Goal: Information Seeking & Learning: Learn about a topic

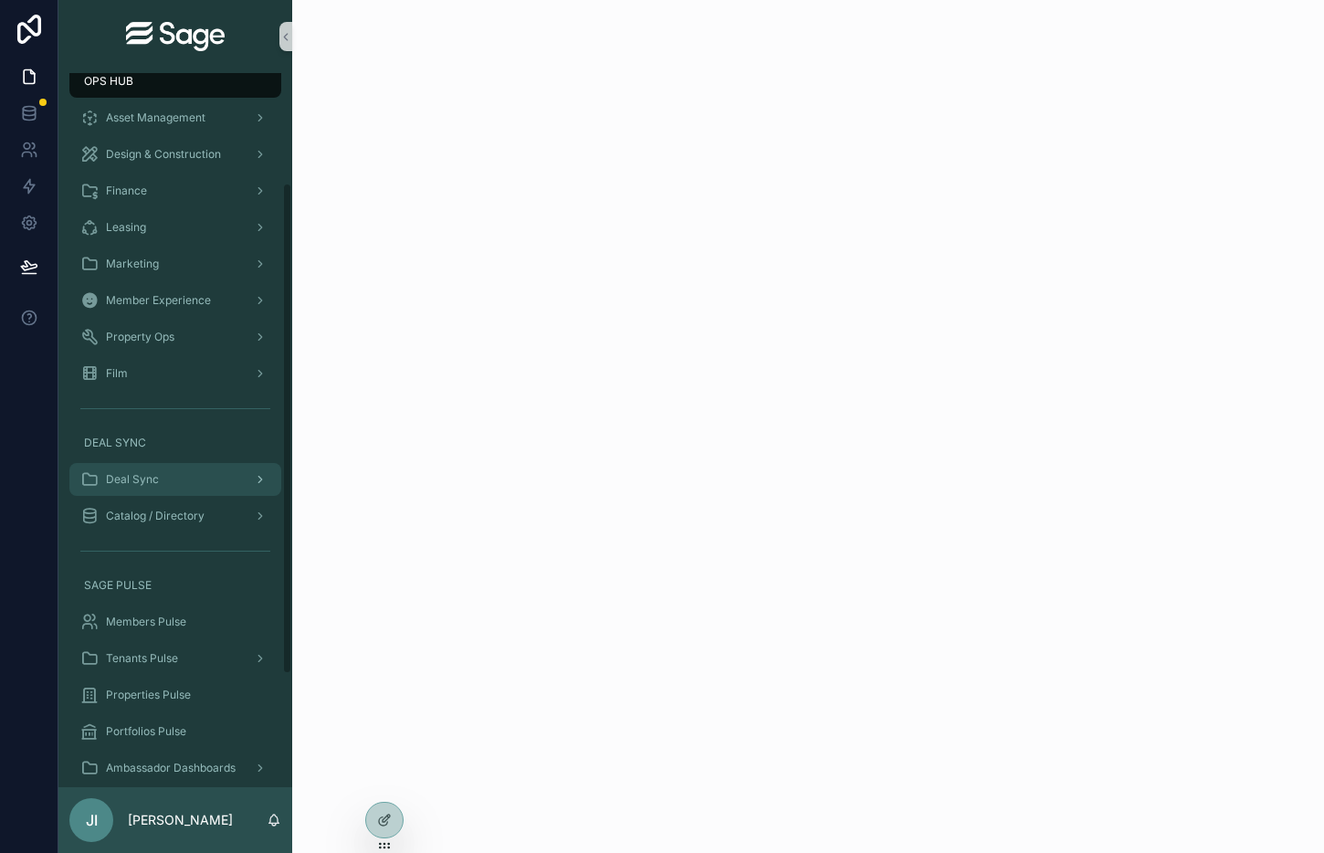
scroll to position [180, 0]
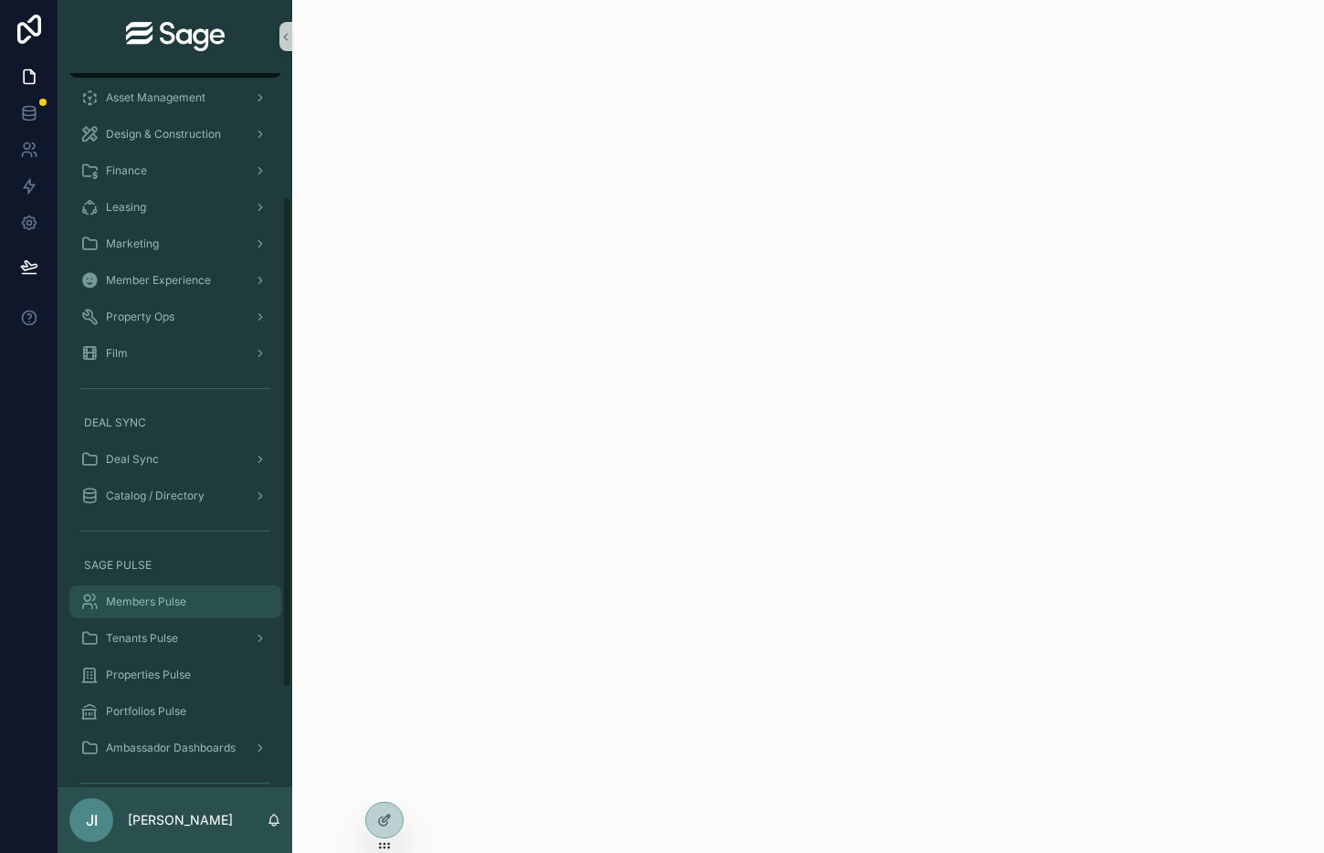
click at [202, 610] on div "Members Pulse" at bounding box center [175, 601] width 190 height 29
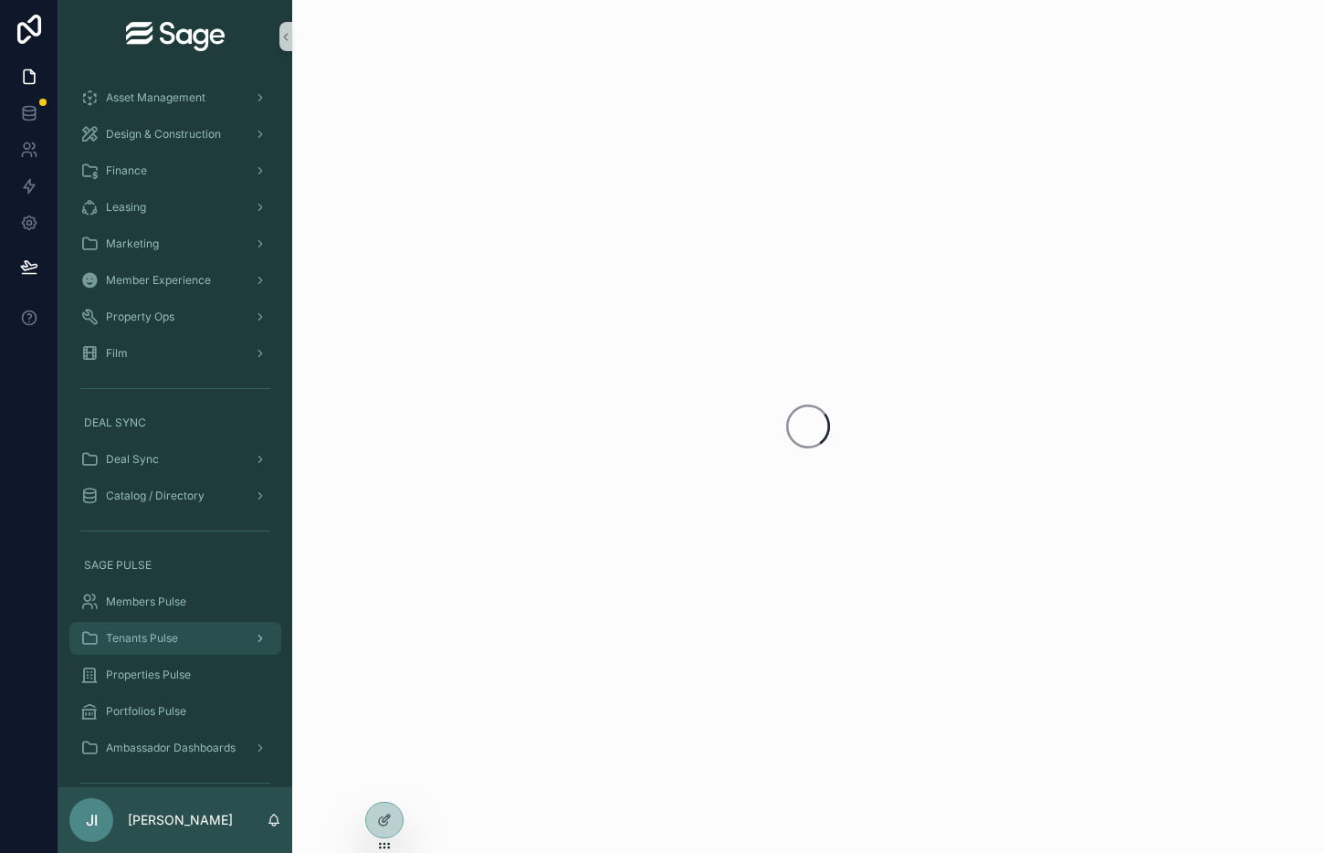
click at [190, 636] on div "Tenants Pulse" at bounding box center [175, 638] width 190 height 29
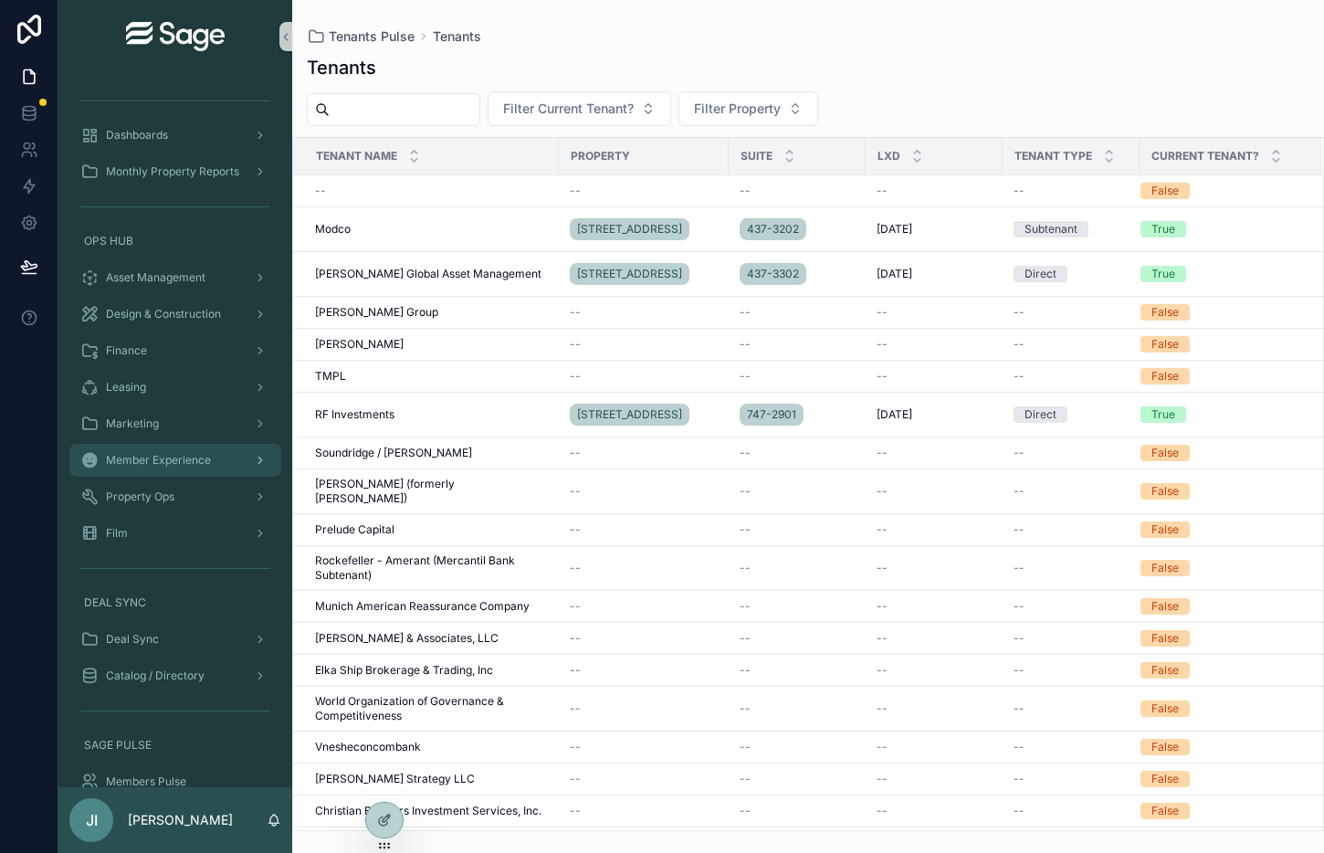
click at [200, 450] on div "Member Experience" at bounding box center [175, 459] width 190 height 29
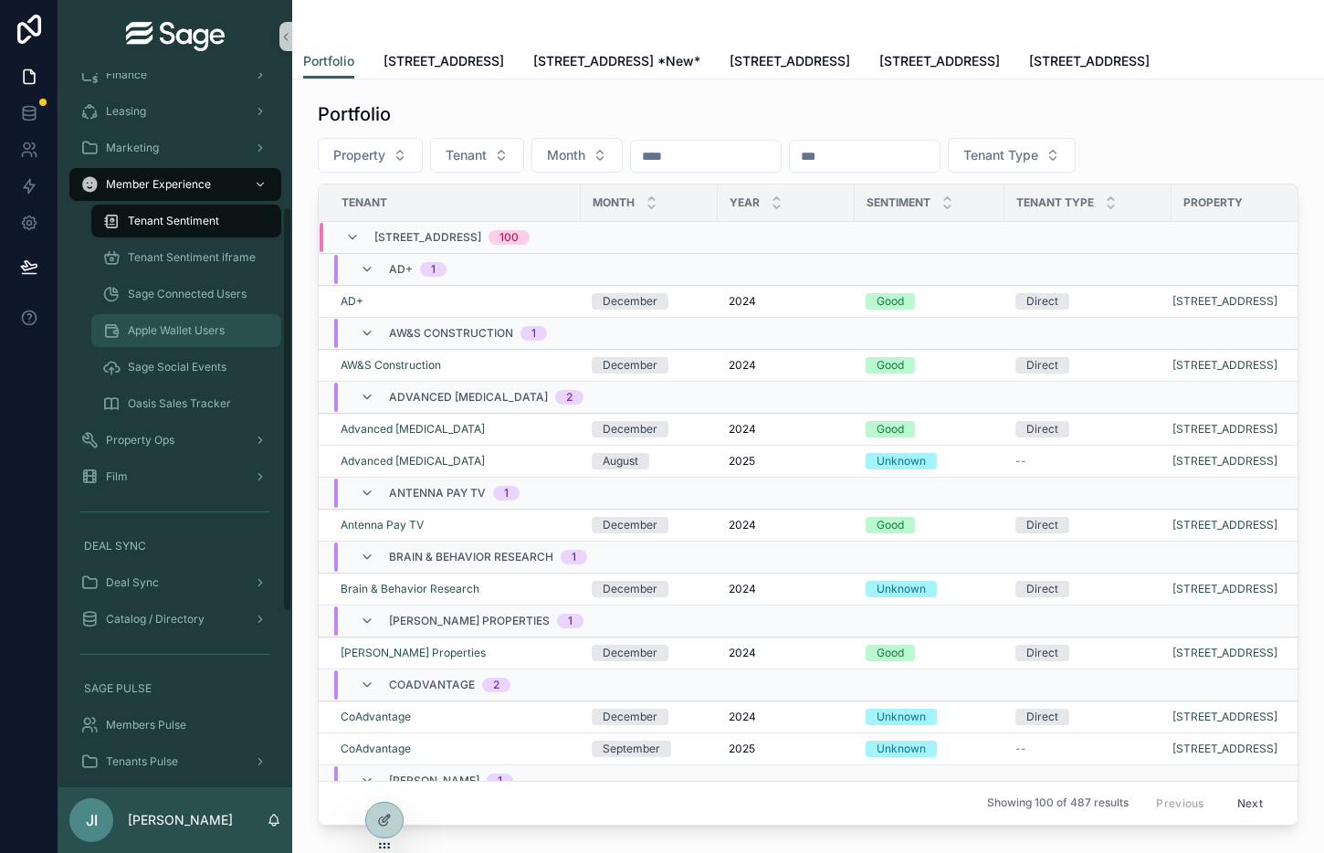
scroll to position [285, 0]
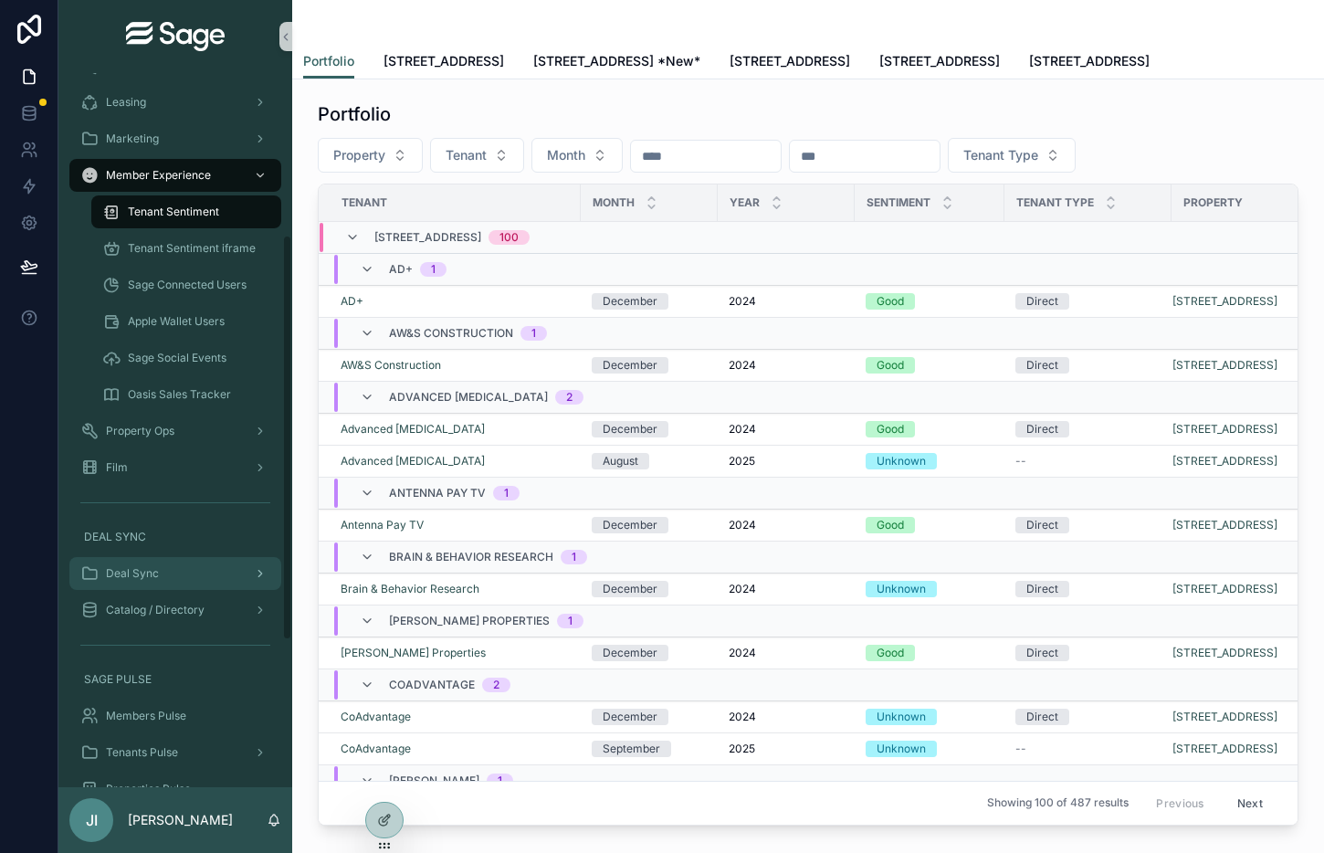
click at [182, 567] on div "Deal Sync" at bounding box center [175, 573] width 190 height 29
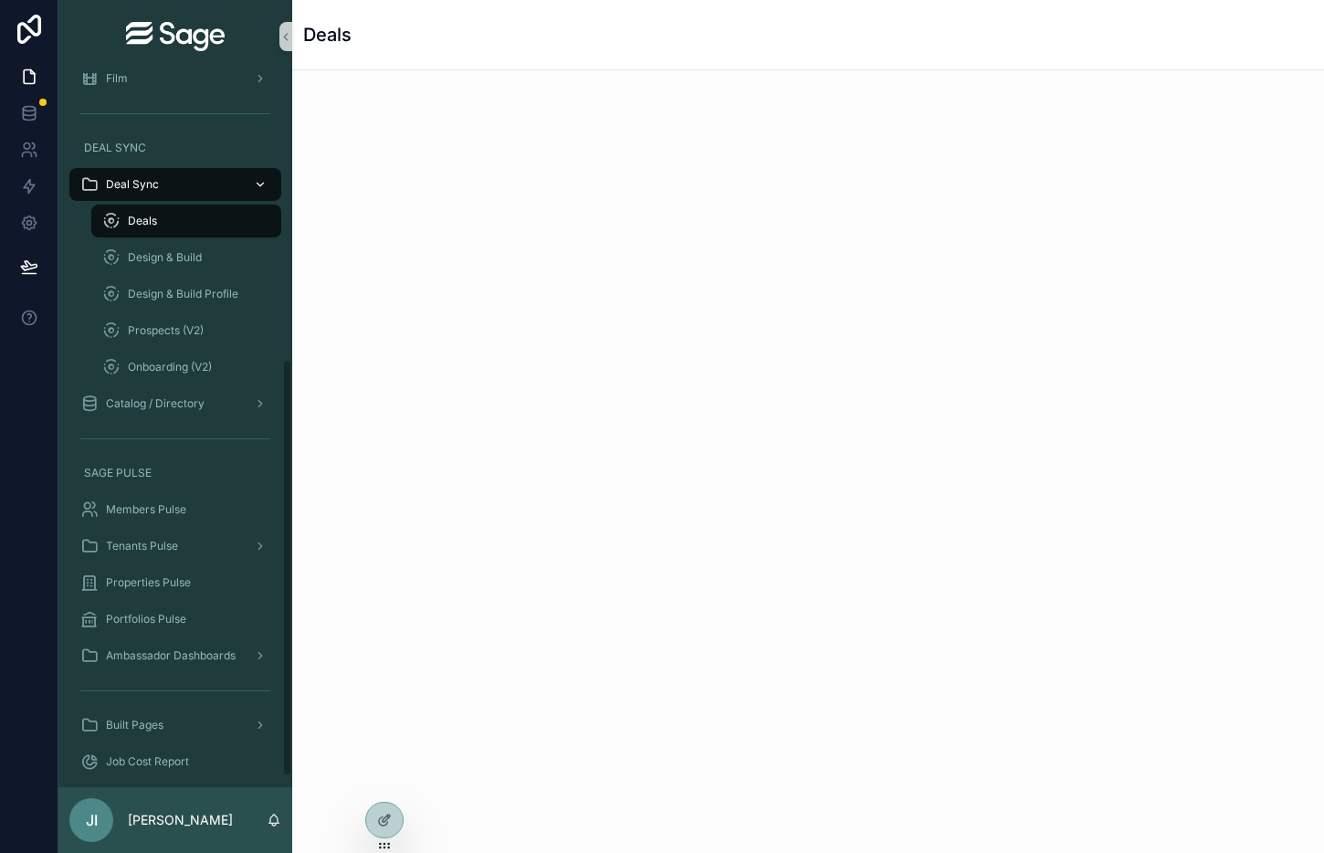
scroll to position [506, 0]
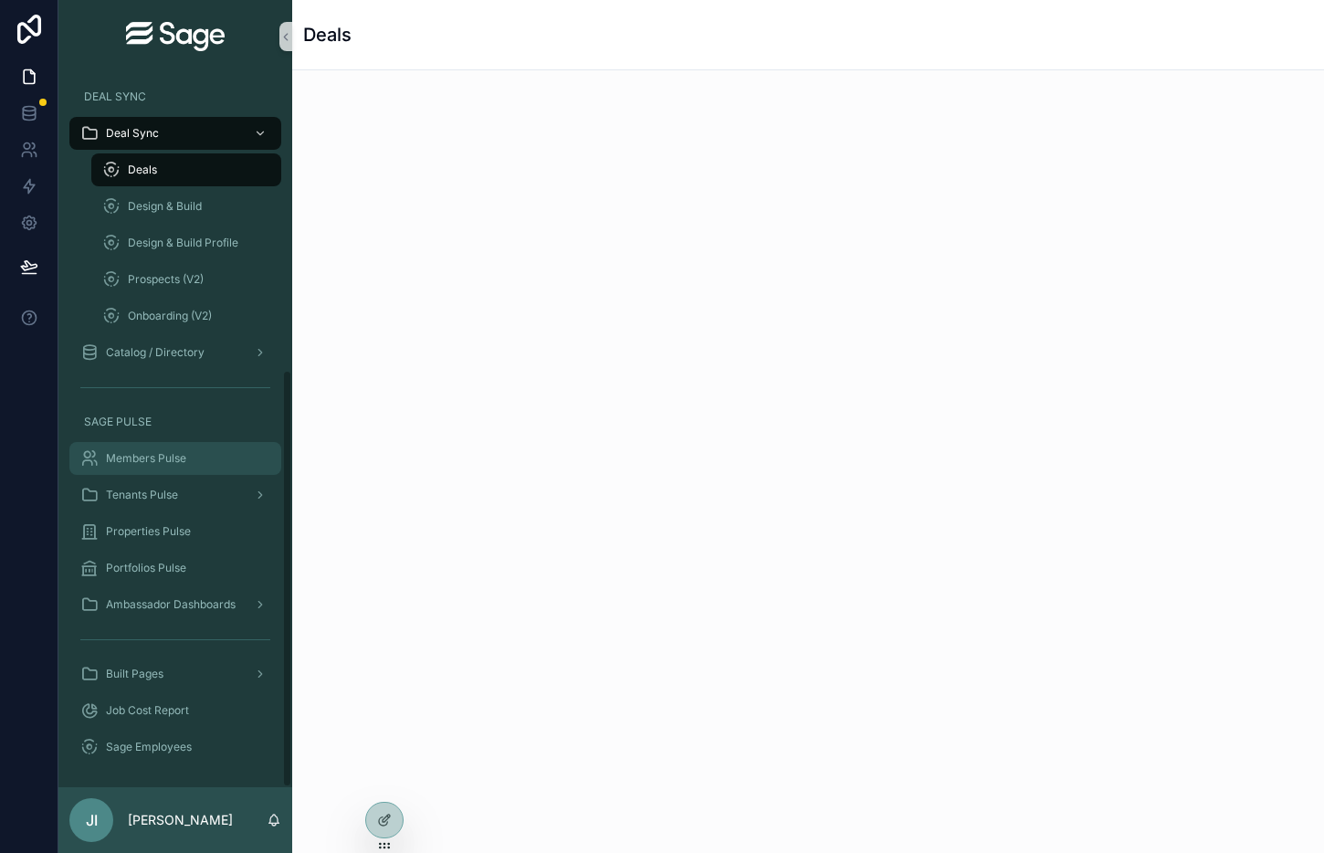
click at [186, 467] on div "Members Pulse" at bounding box center [175, 458] width 190 height 29
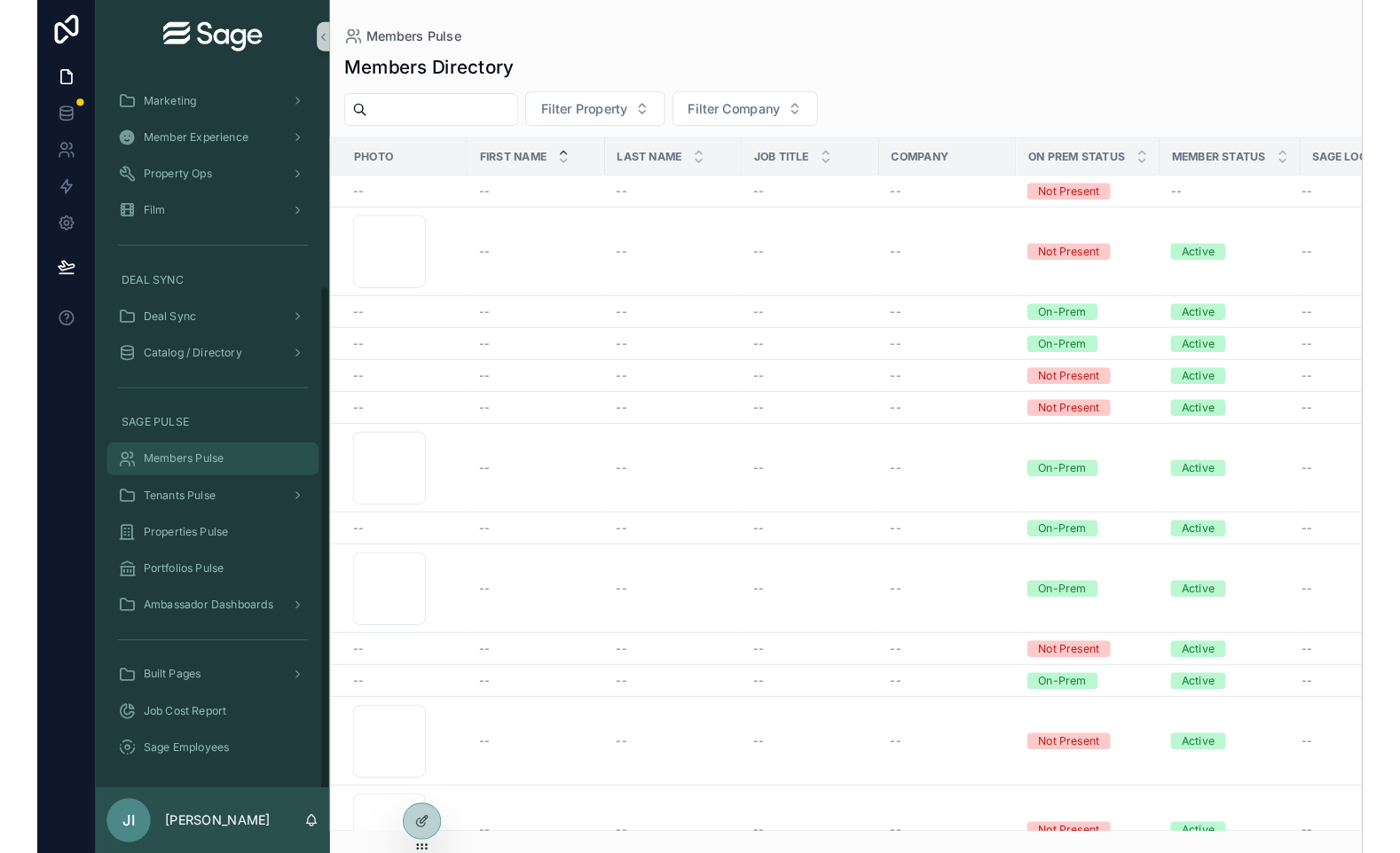
scroll to position [290, 0]
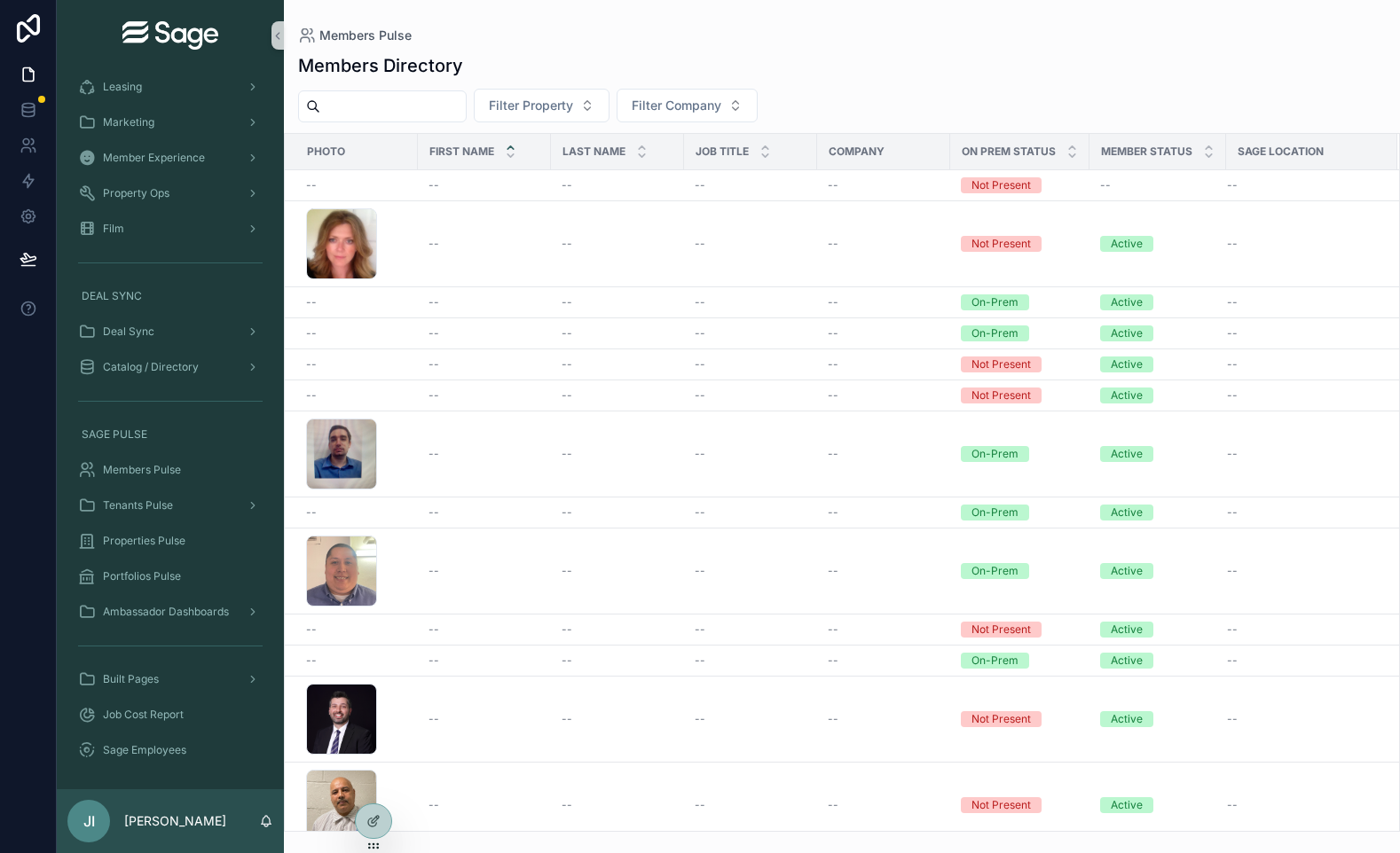
click at [1069, 161] on div "On Prem Status" at bounding box center [1019, 152] width 137 height 34
click at [1071, 155] on icon "scrollable content" at bounding box center [1072, 155] width 12 height 12
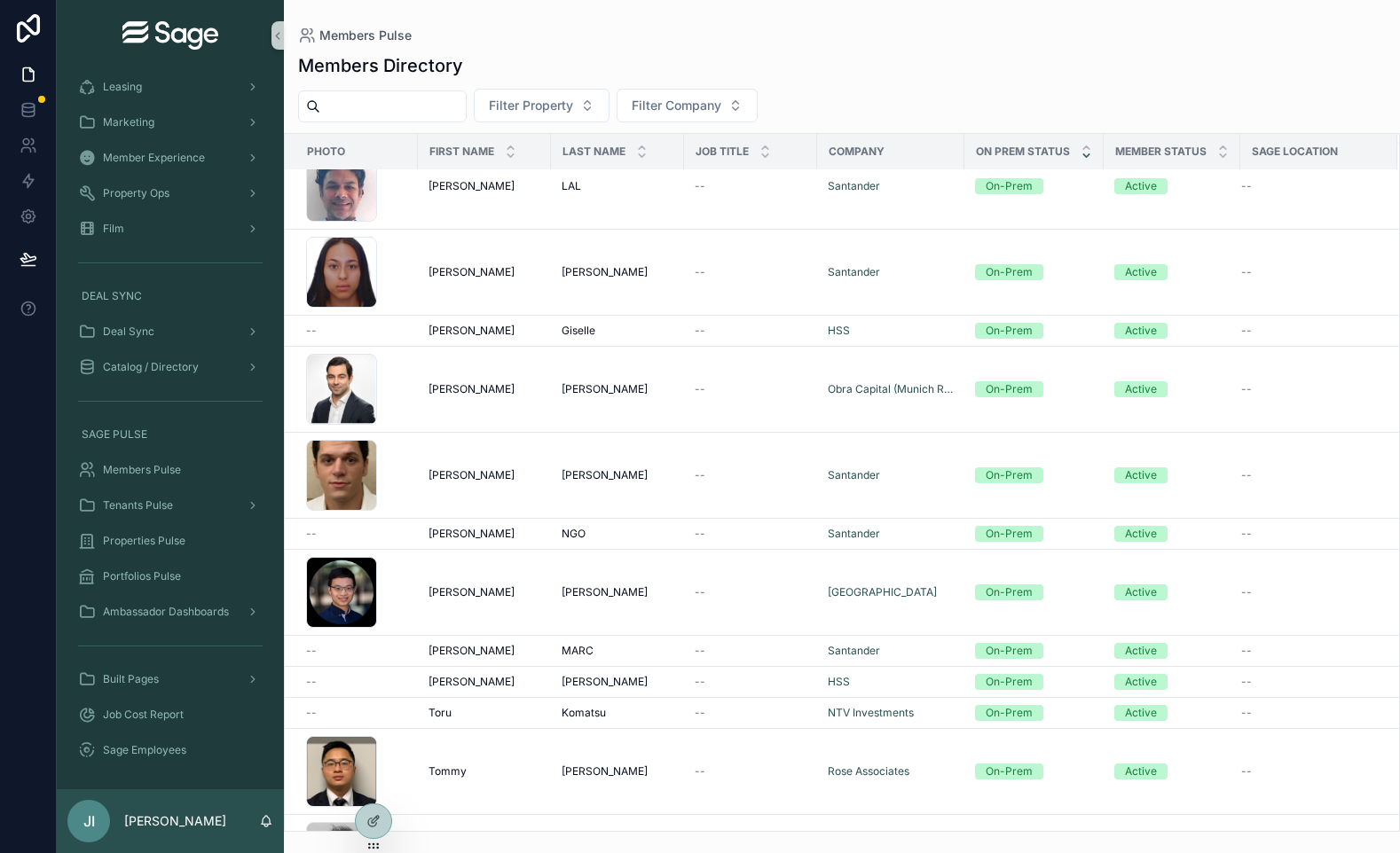
scroll to position [8083, 0]
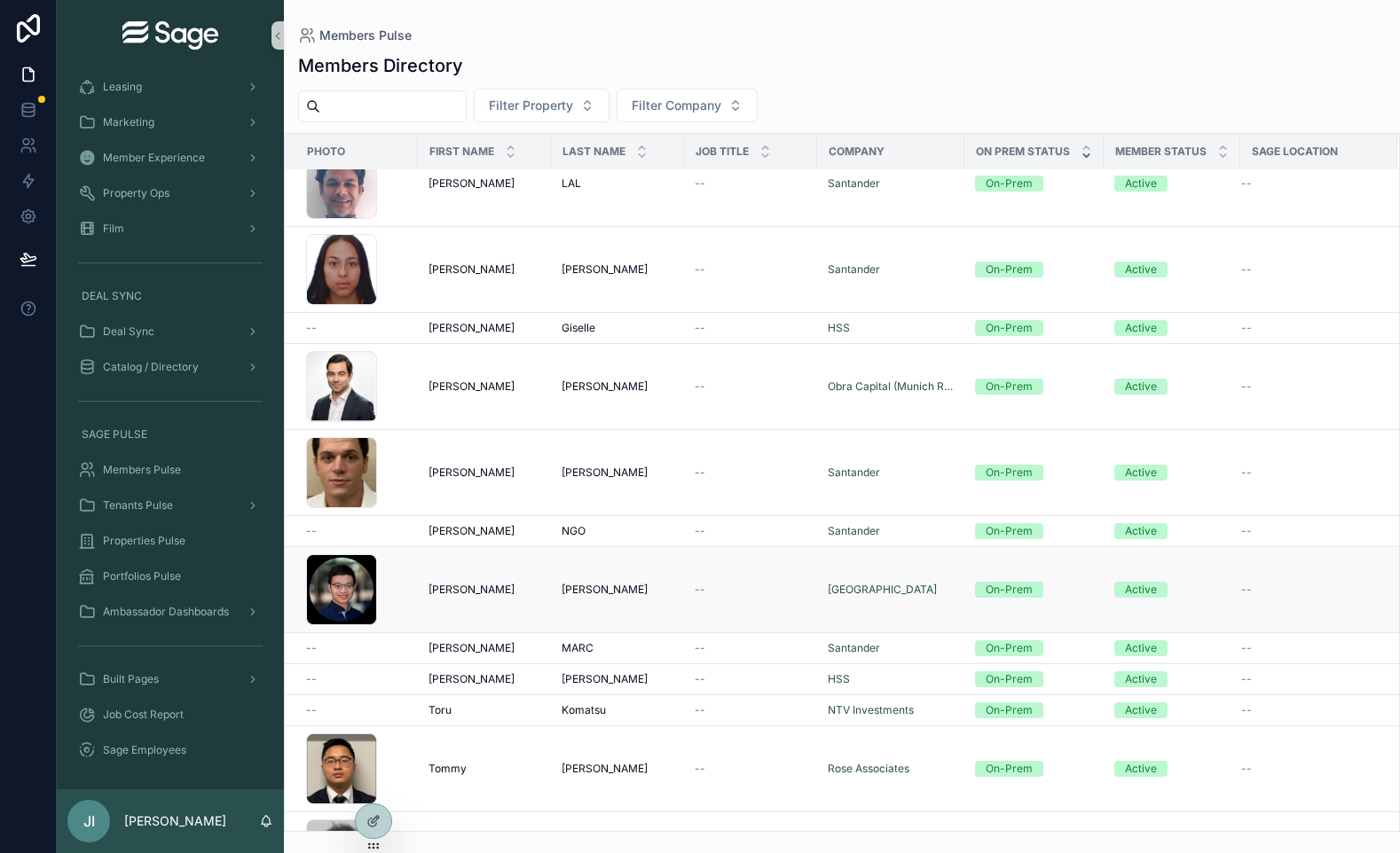
click at [408, 590] on td "scrollable content" at bounding box center [351, 590] width 133 height 86
click at [504, 586] on div "[PERSON_NAME]" at bounding box center [484, 590] width 112 height 15
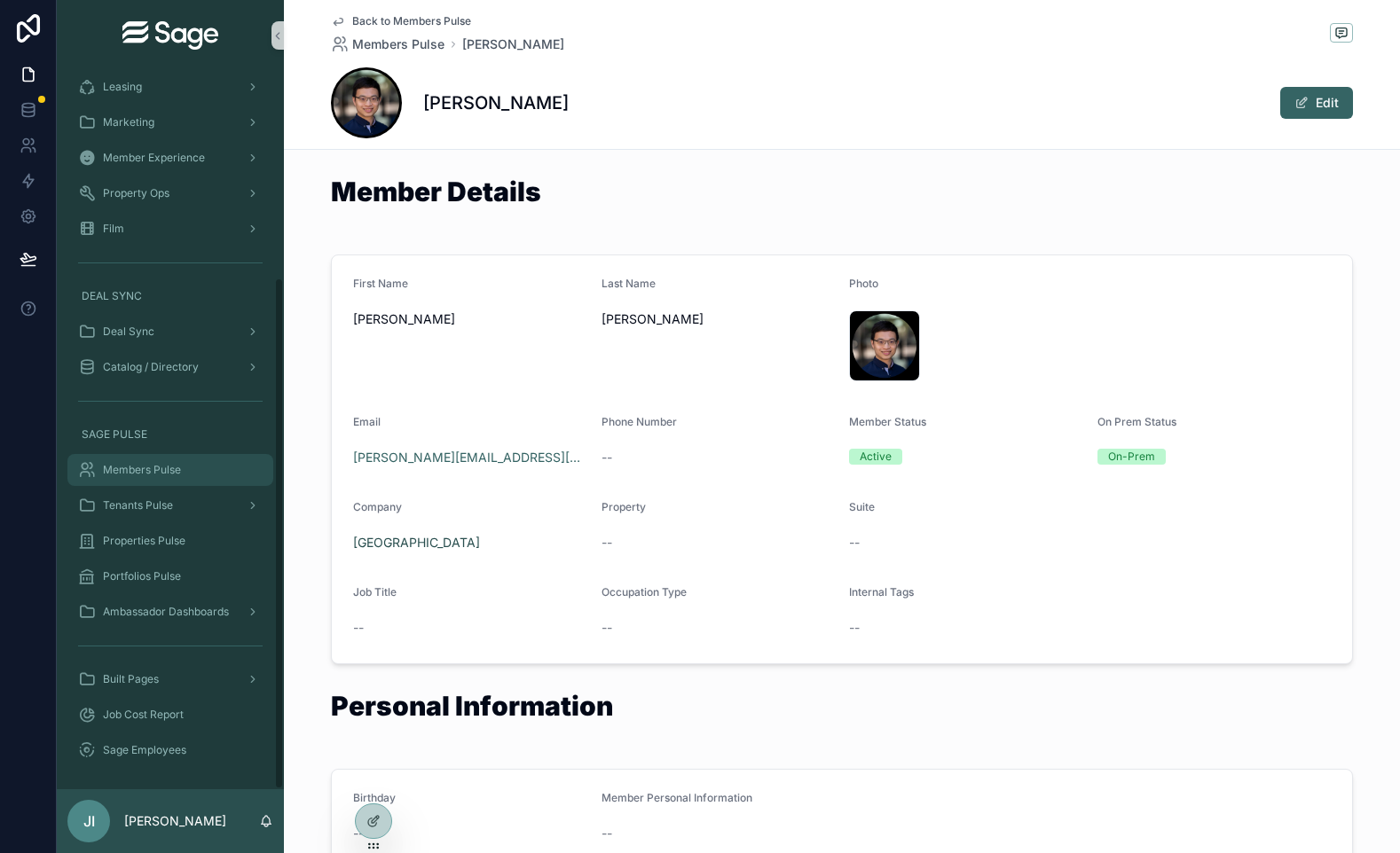
click at [176, 467] on span "Members Pulse" at bounding box center [142, 470] width 78 height 15
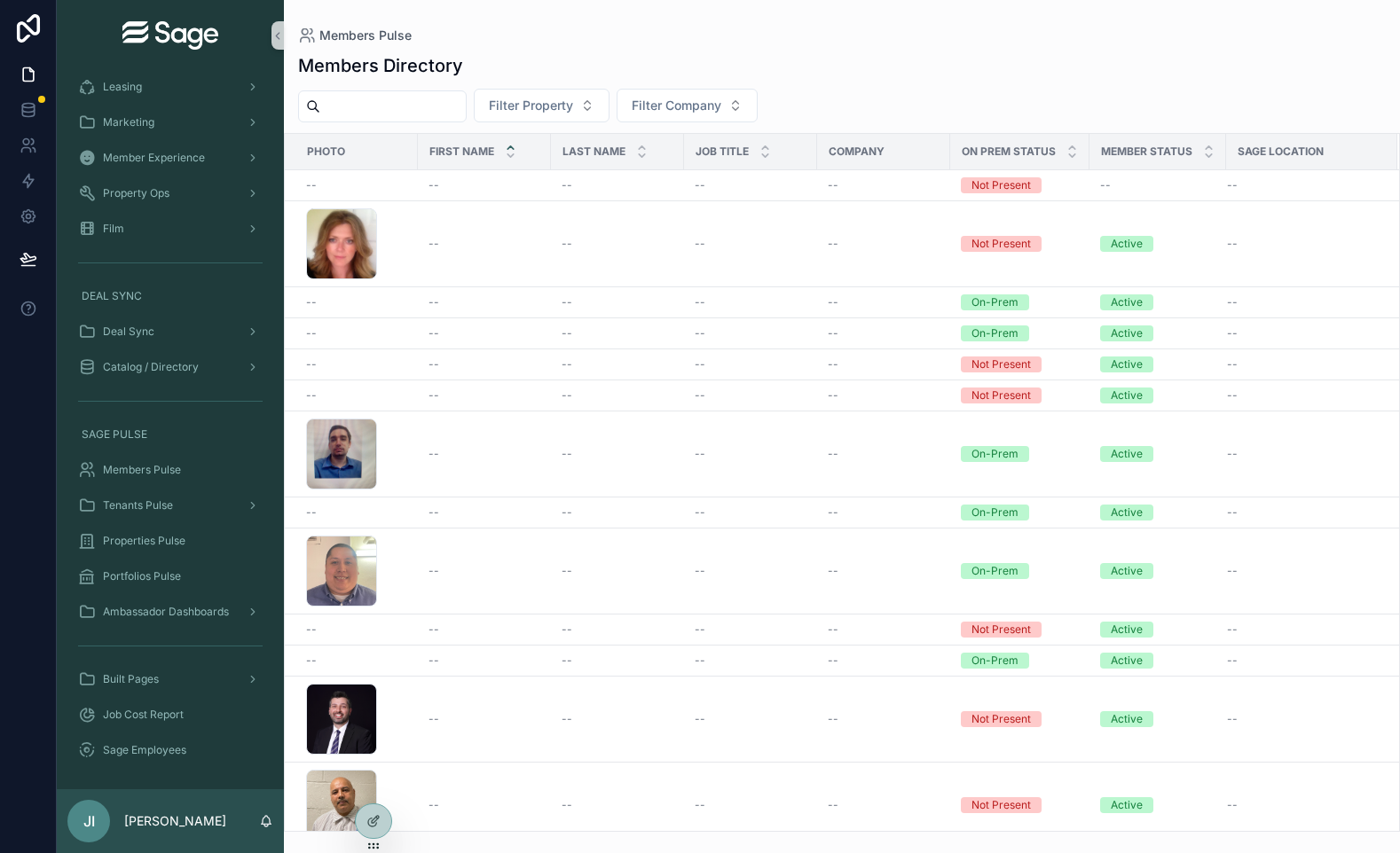
click at [445, 102] on input "scrollable content" at bounding box center [393, 107] width 146 height 25
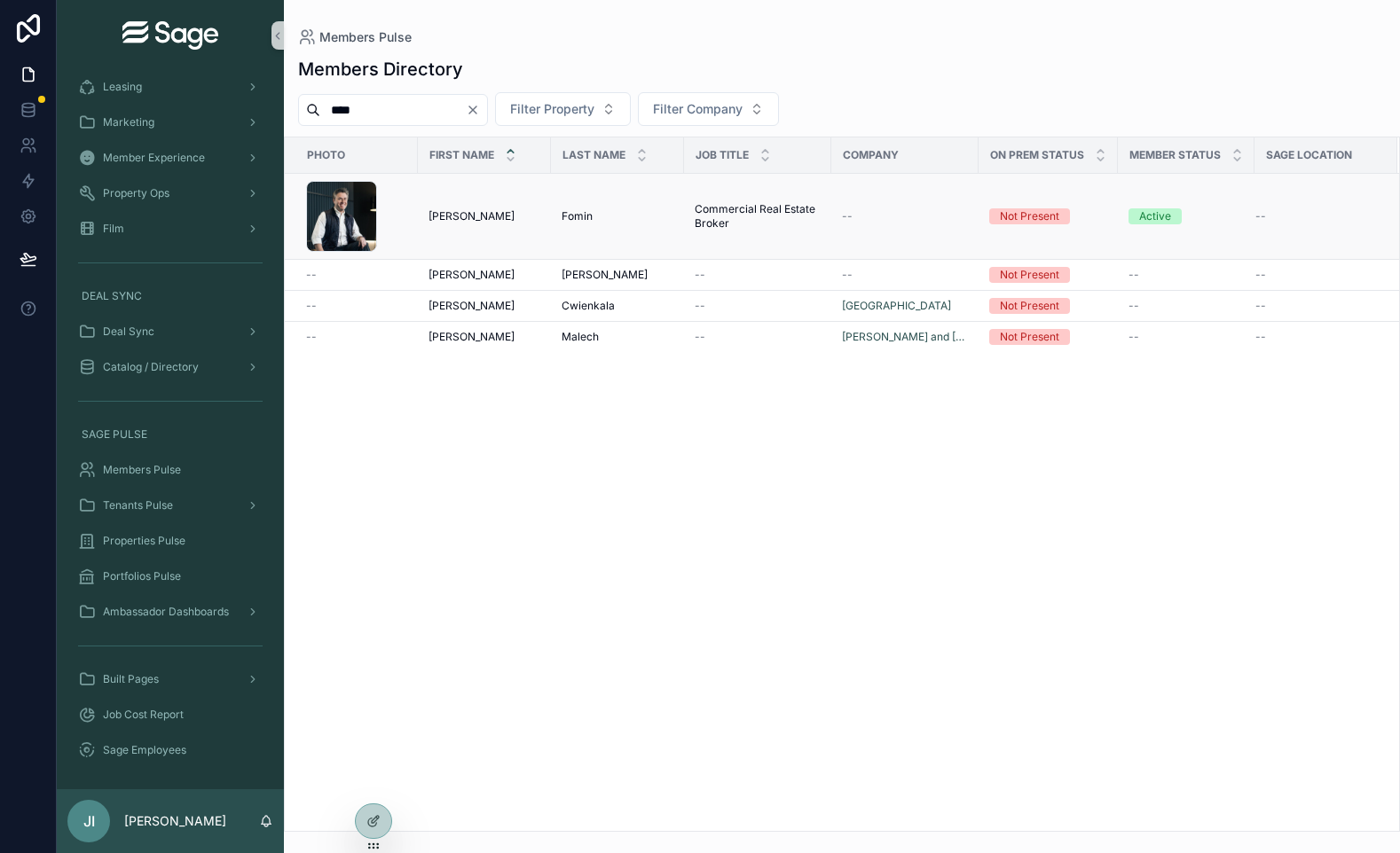
type input "****"
click at [517, 213] on div "[PERSON_NAME] [PERSON_NAME]" at bounding box center [484, 216] width 112 height 15
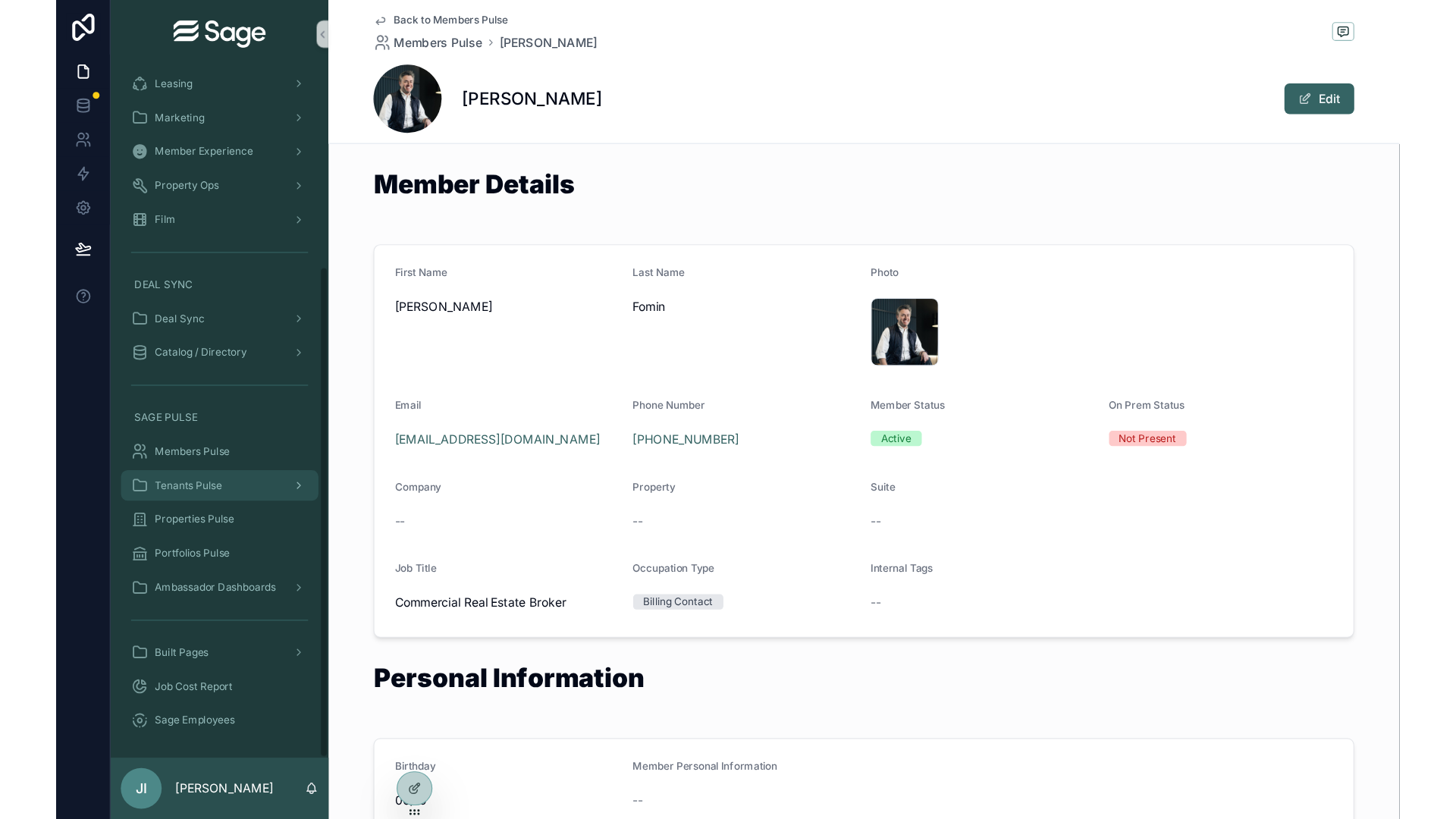
scroll to position [248, 0]
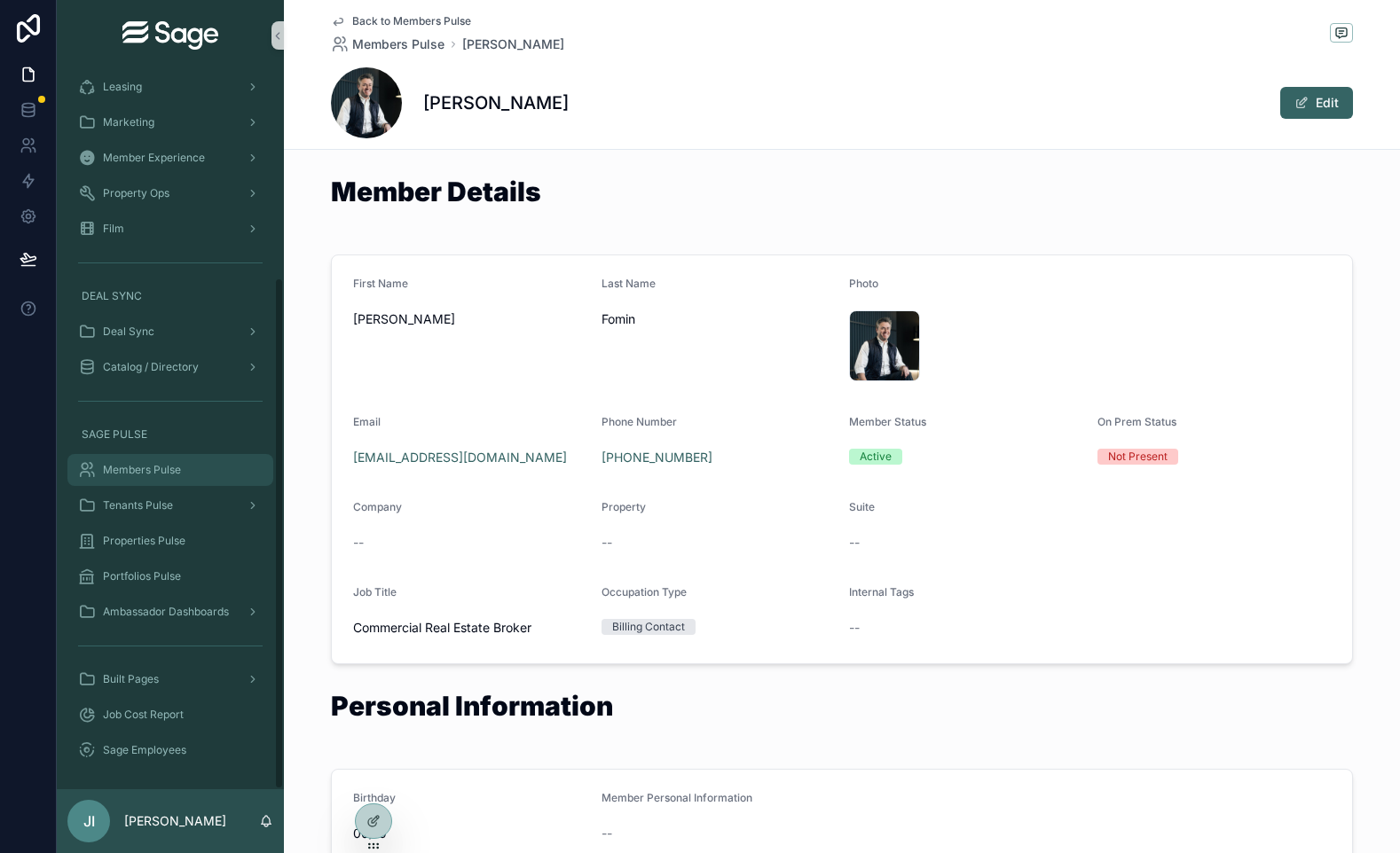
click at [179, 456] on div "Members Pulse" at bounding box center [170, 469] width 185 height 28
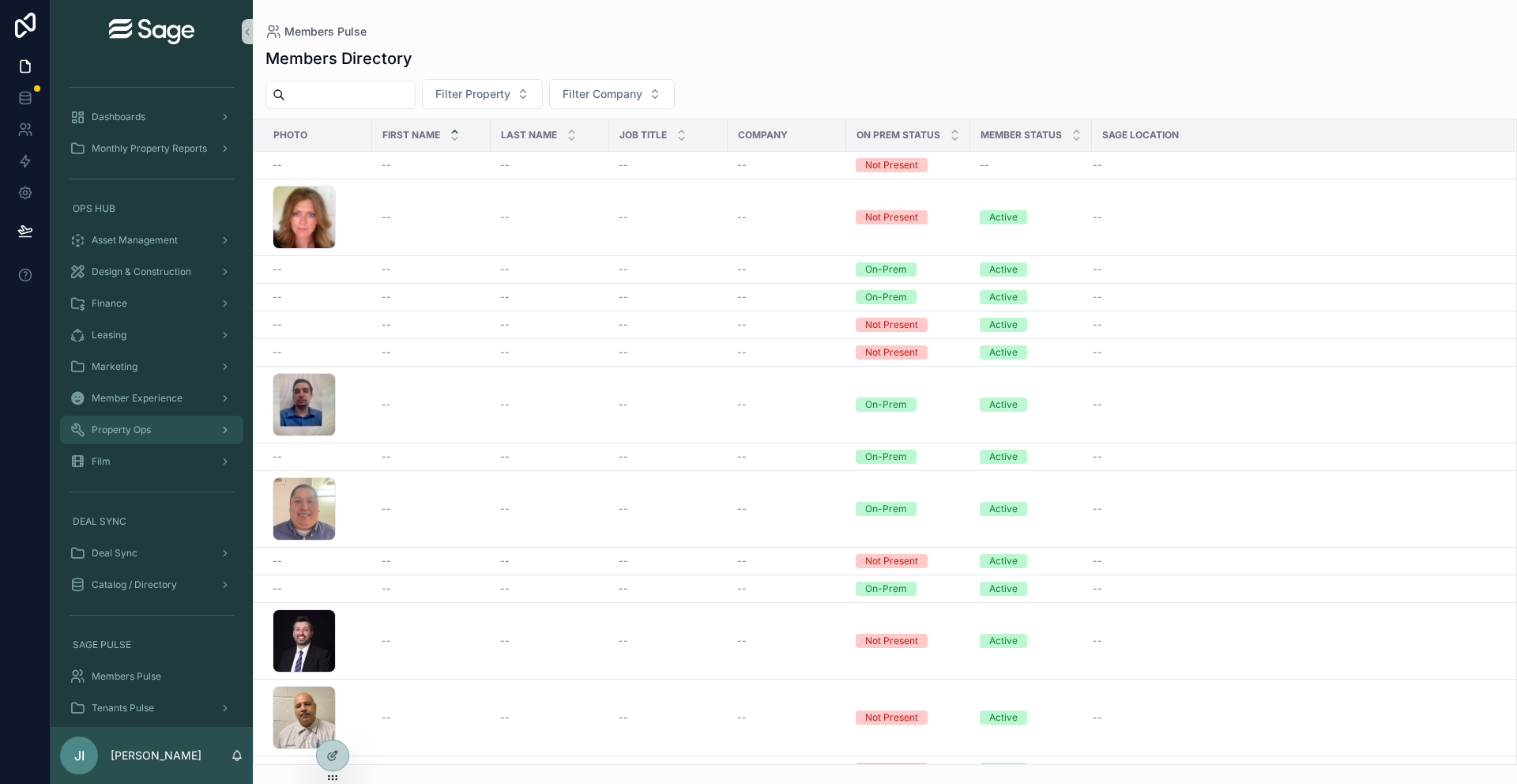
click at [164, 421] on div "Property Ops" at bounding box center [151, 429] width 164 height 25
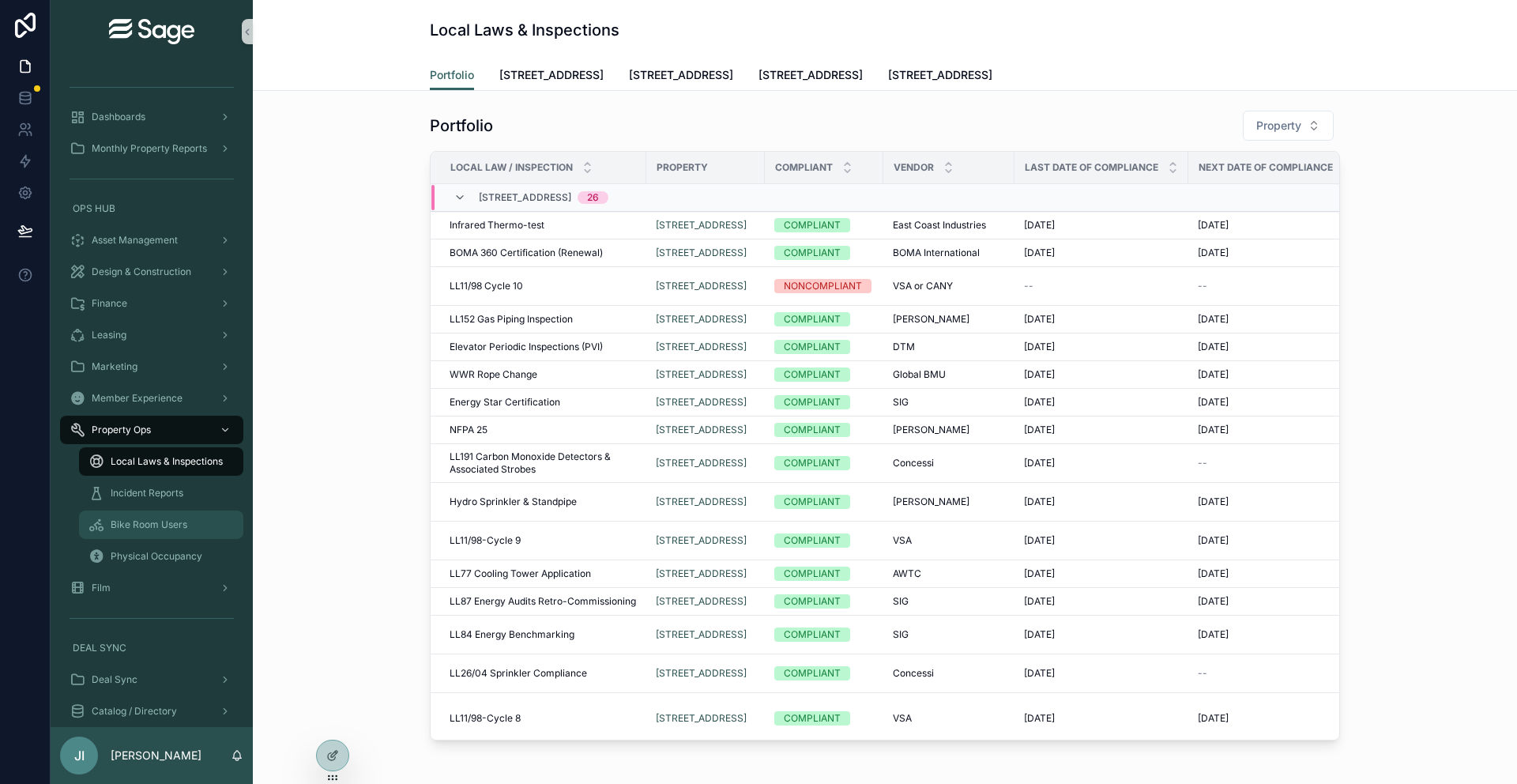
click at [166, 520] on span "Bike Room Users" at bounding box center [149, 524] width 77 height 13
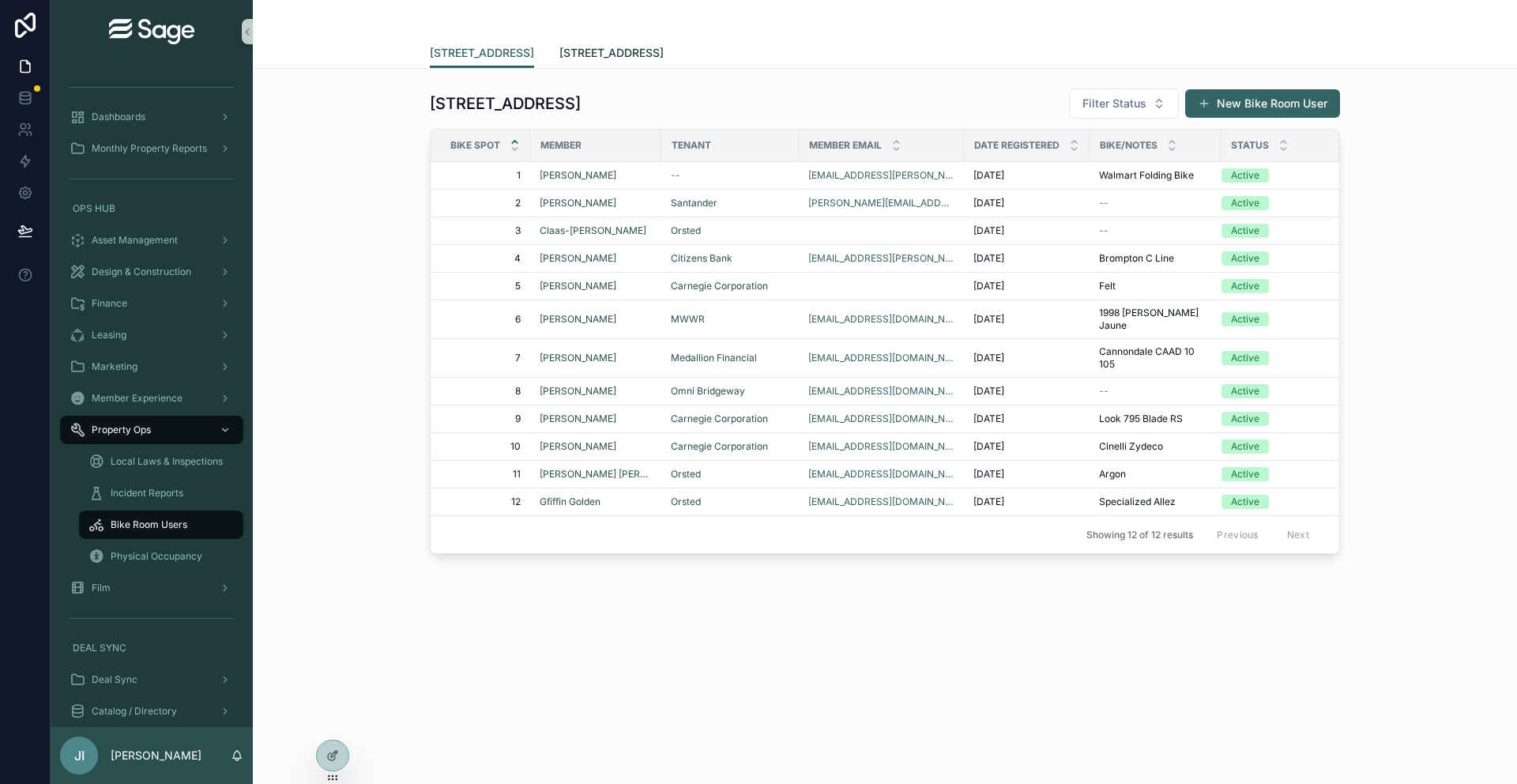
click at [632, 52] on span "[STREET_ADDRESS]" at bounding box center [611, 53] width 105 height 16
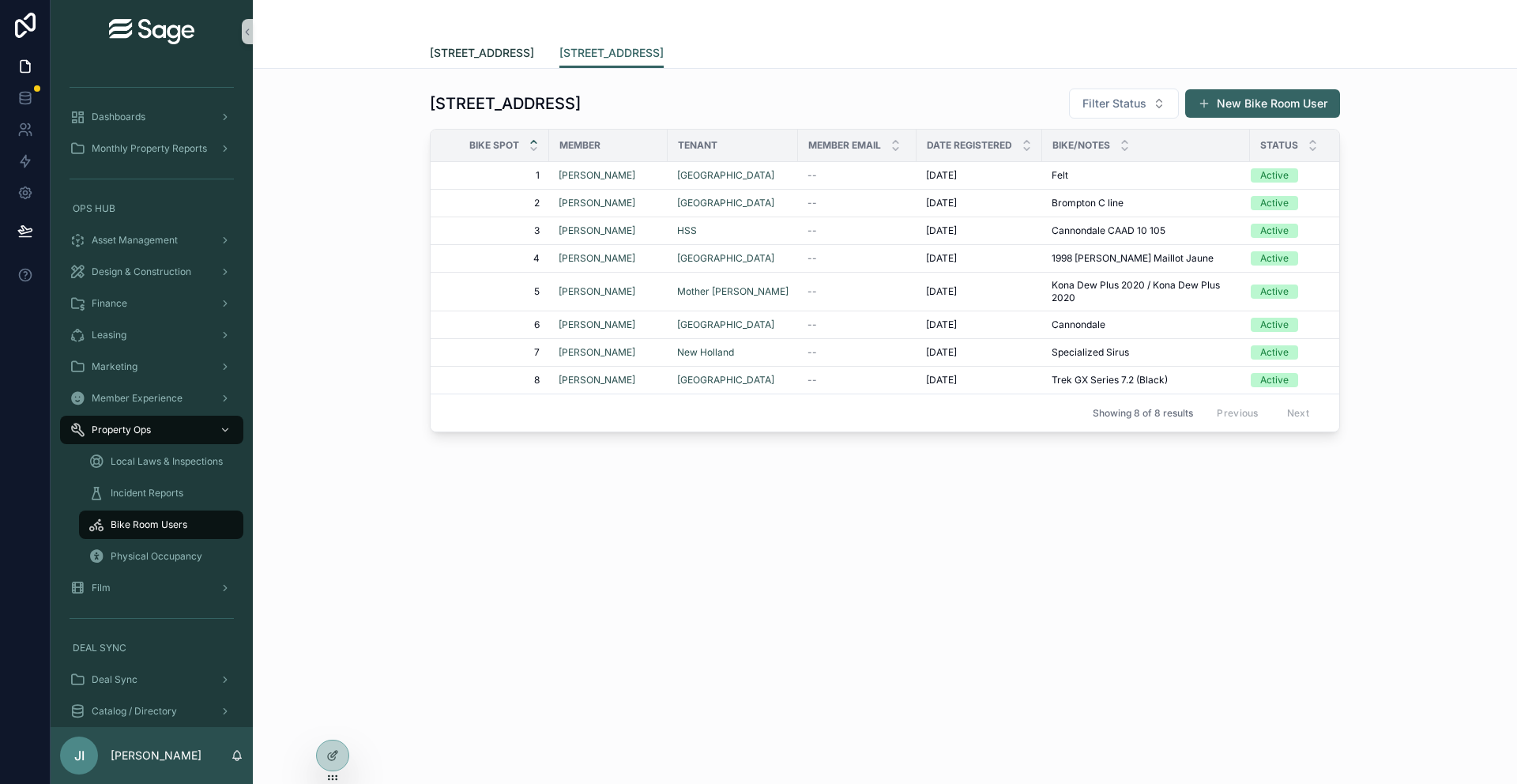
click at [506, 51] on span "[STREET_ADDRESS]" at bounding box center [482, 53] width 105 height 16
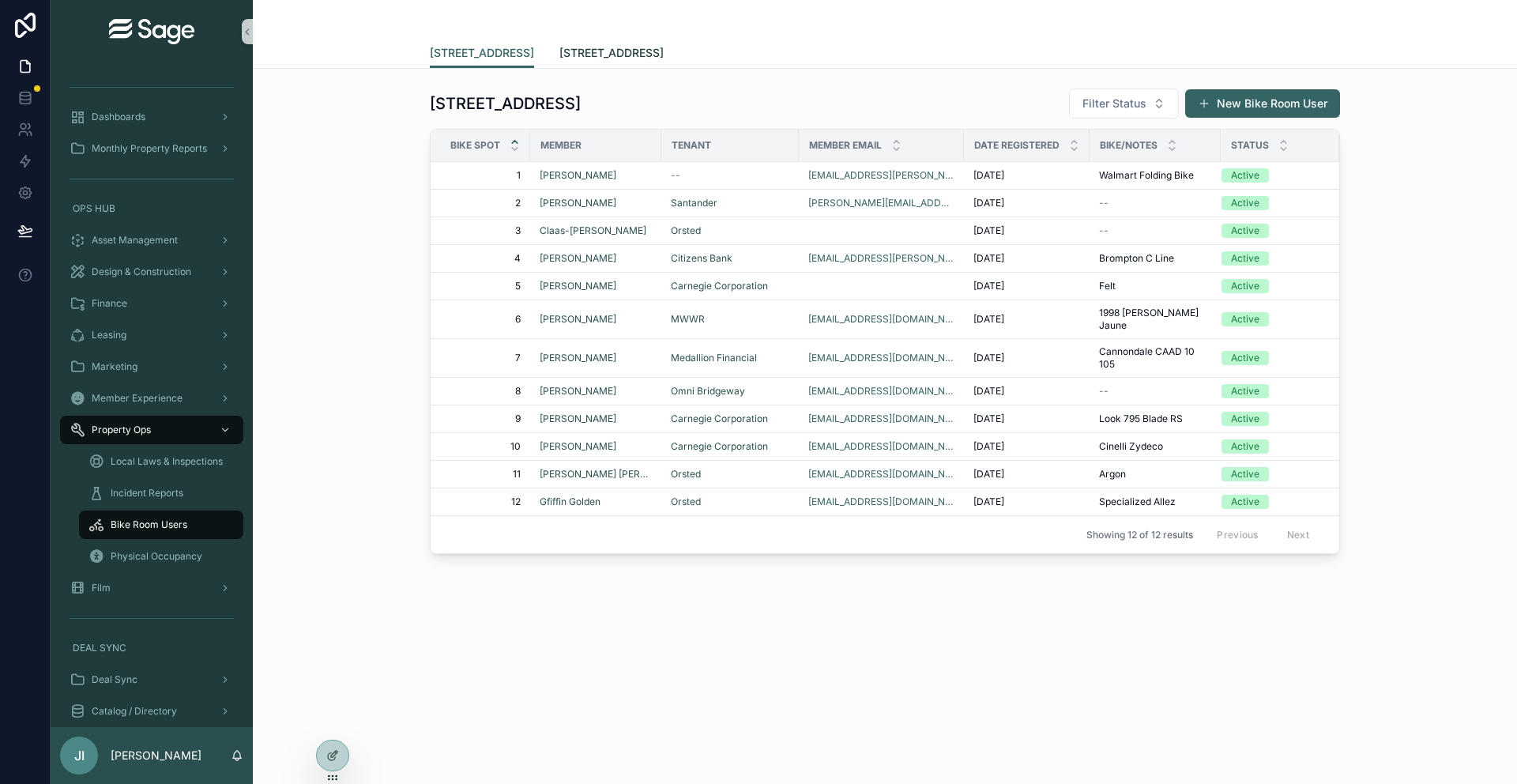
click at [640, 51] on span "[STREET_ADDRESS]" at bounding box center [611, 53] width 105 height 16
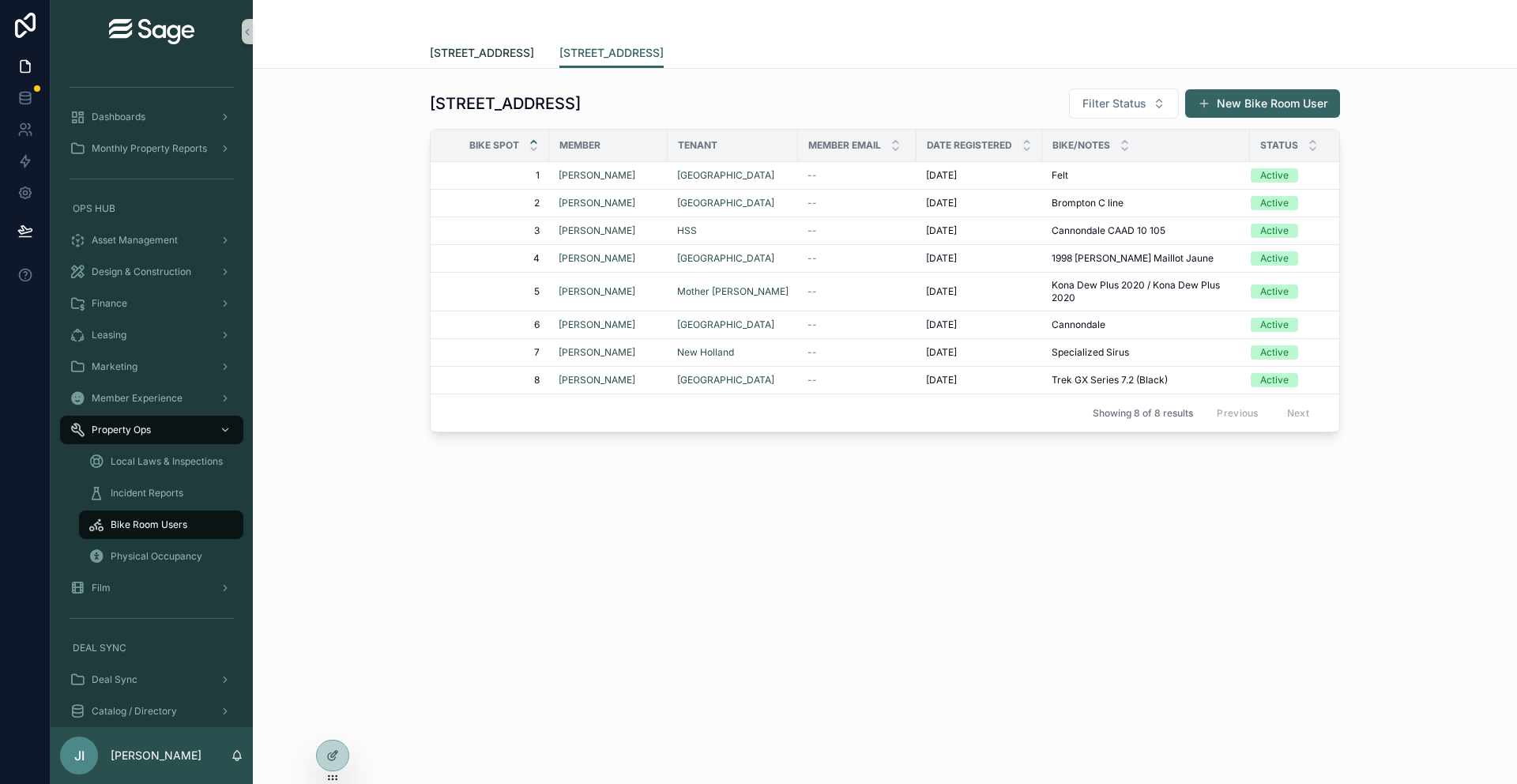
click at [503, 52] on span "[STREET_ADDRESS]" at bounding box center [482, 53] width 105 height 16
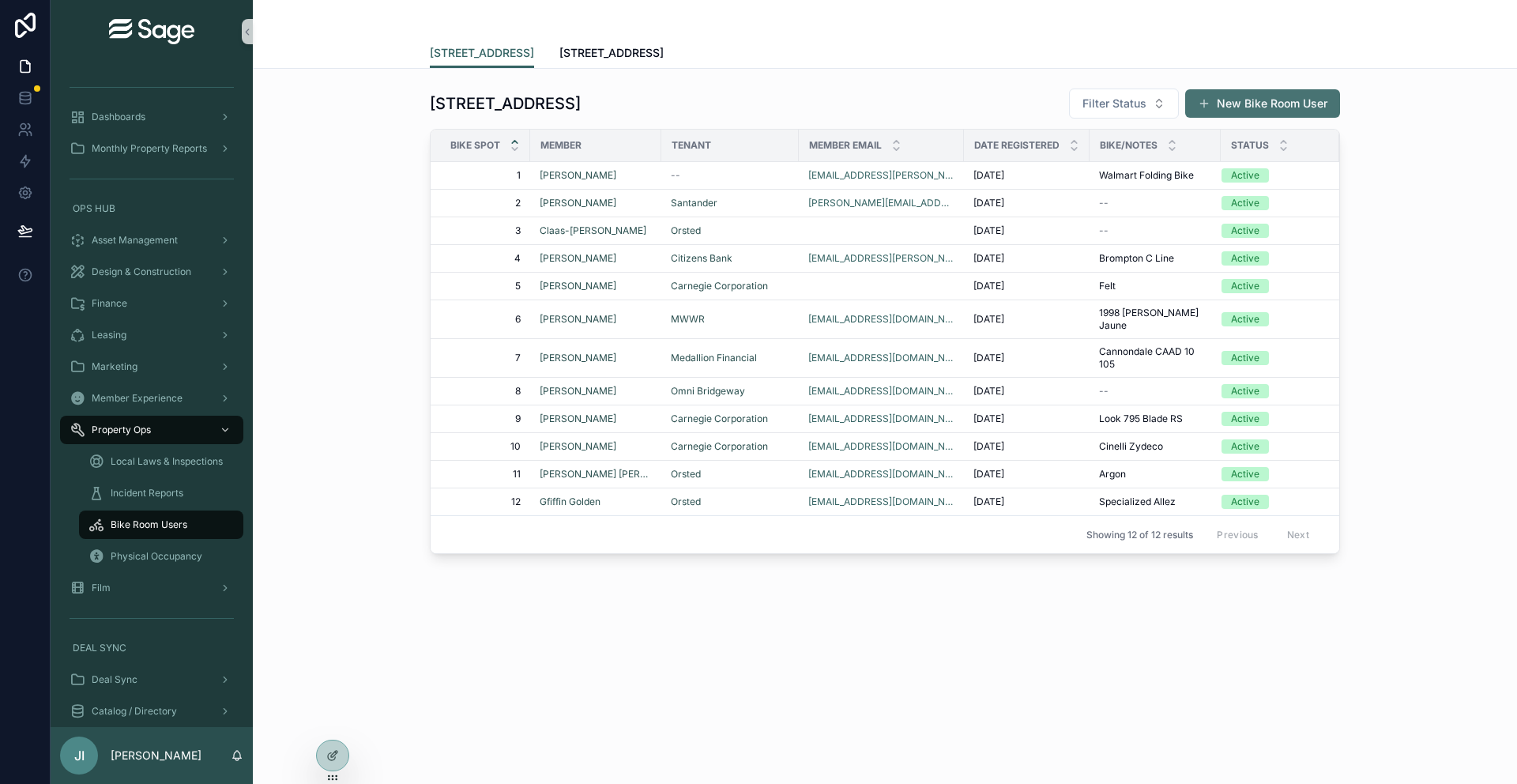
click at [1145, 107] on button "New Bike Room User" at bounding box center [1262, 103] width 155 height 29
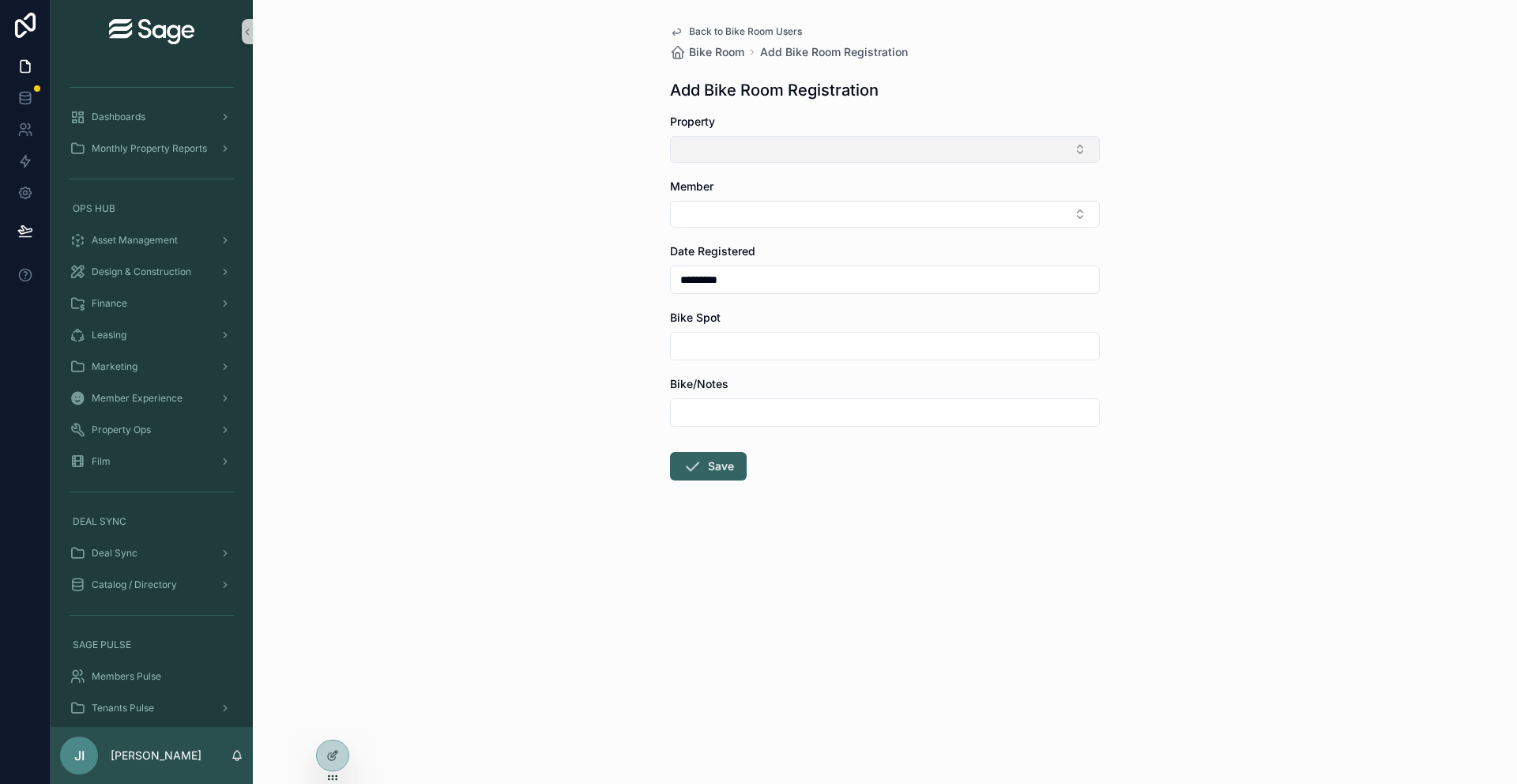
click at [809, 153] on button "Select Button" at bounding box center [884, 149] width 430 height 27
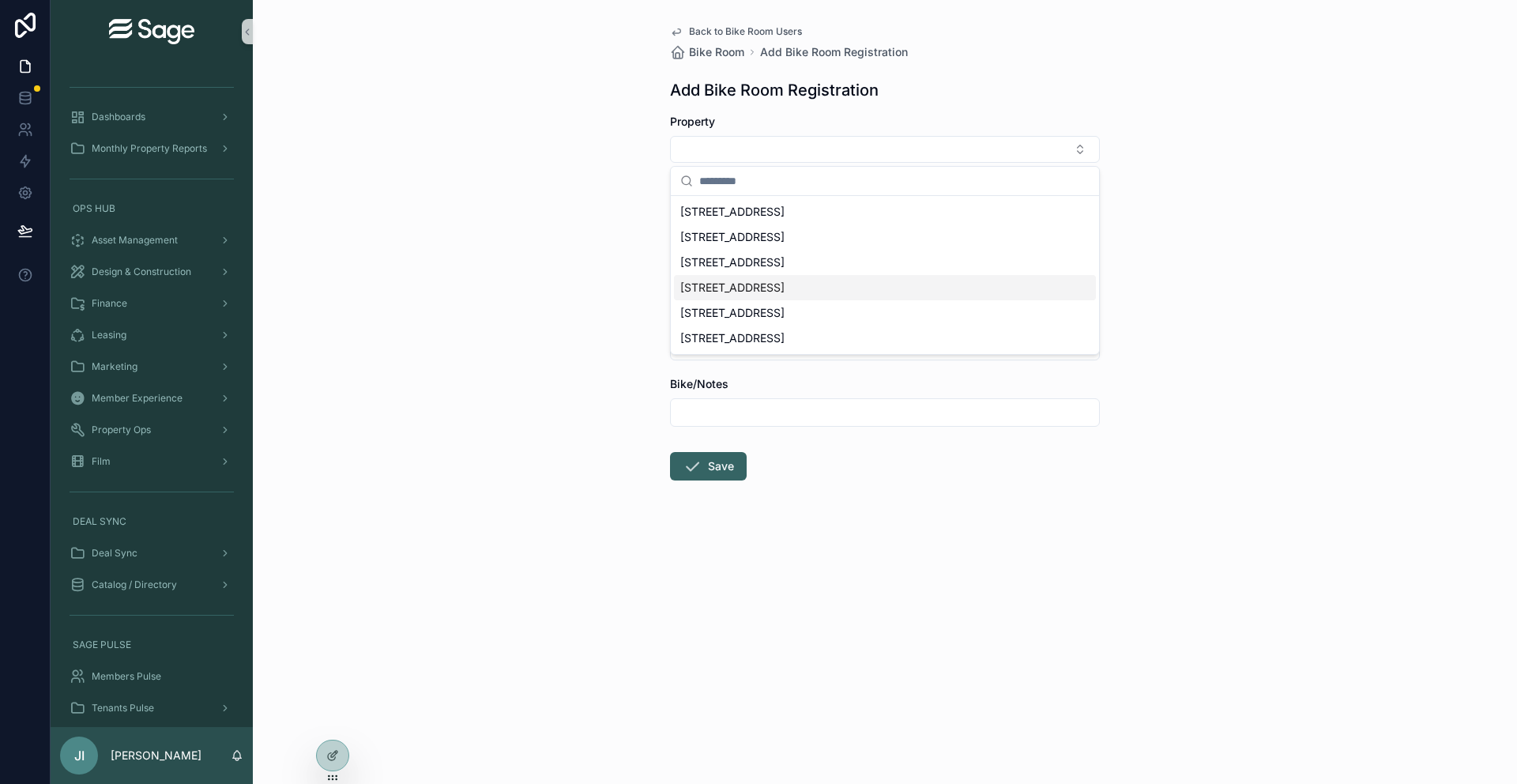
click at [770, 284] on span "[STREET_ADDRESS]" at bounding box center [732, 287] width 105 height 16
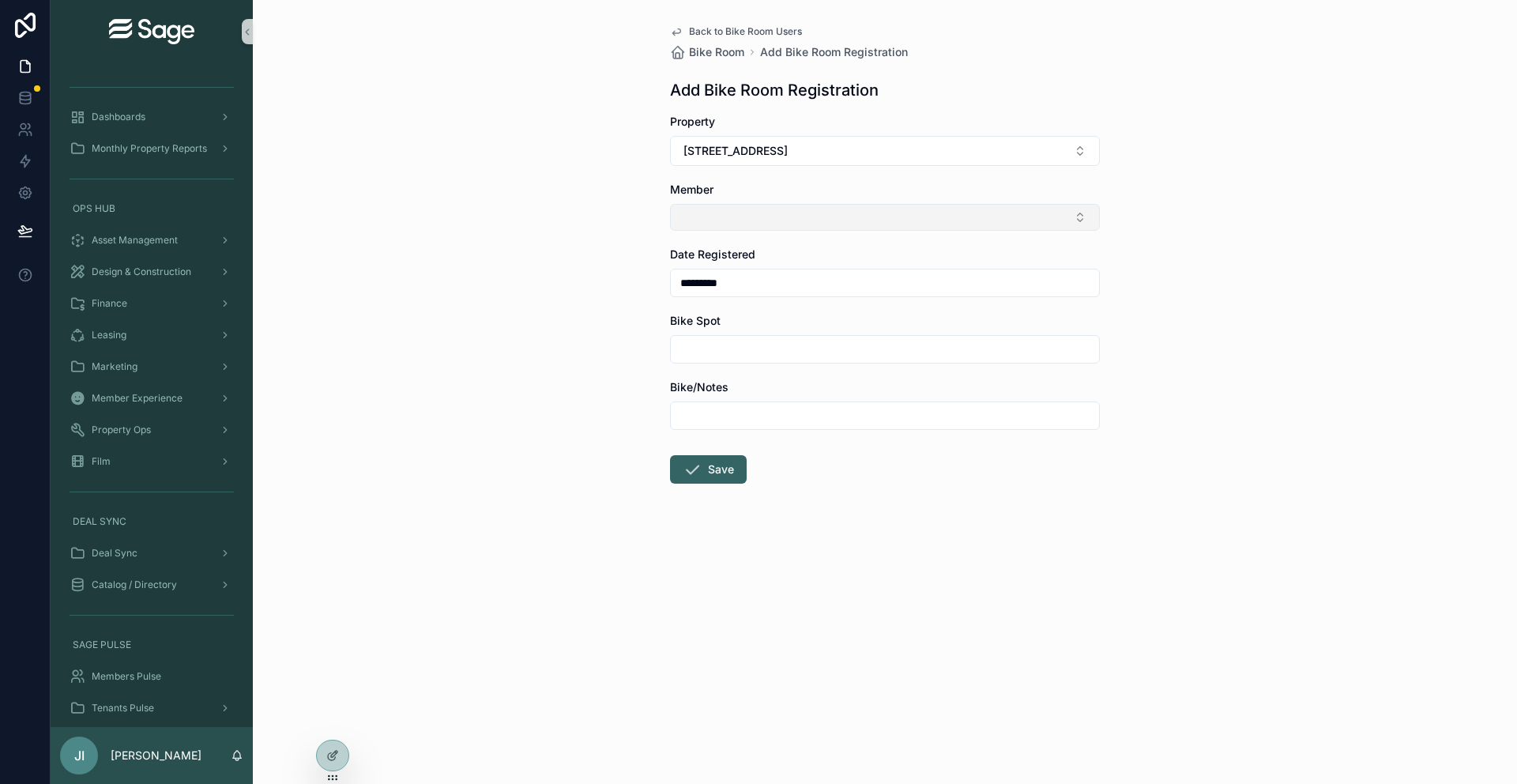
click at [734, 211] on button "Select Button" at bounding box center [884, 217] width 430 height 27
type input "*"
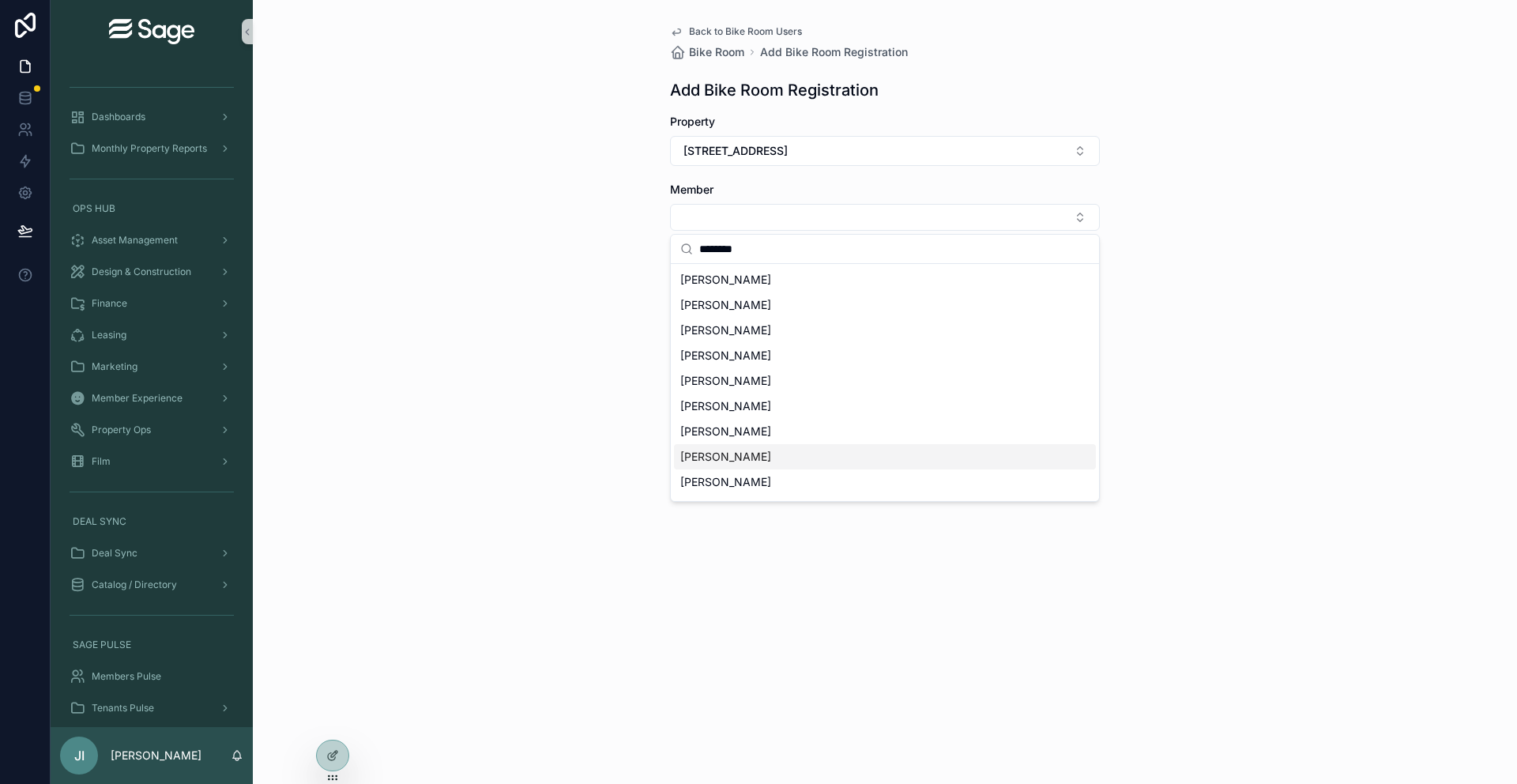
type input "********"
click at [757, 461] on div "[PERSON_NAME]" at bounding box center [884, 456] width 421 height 25
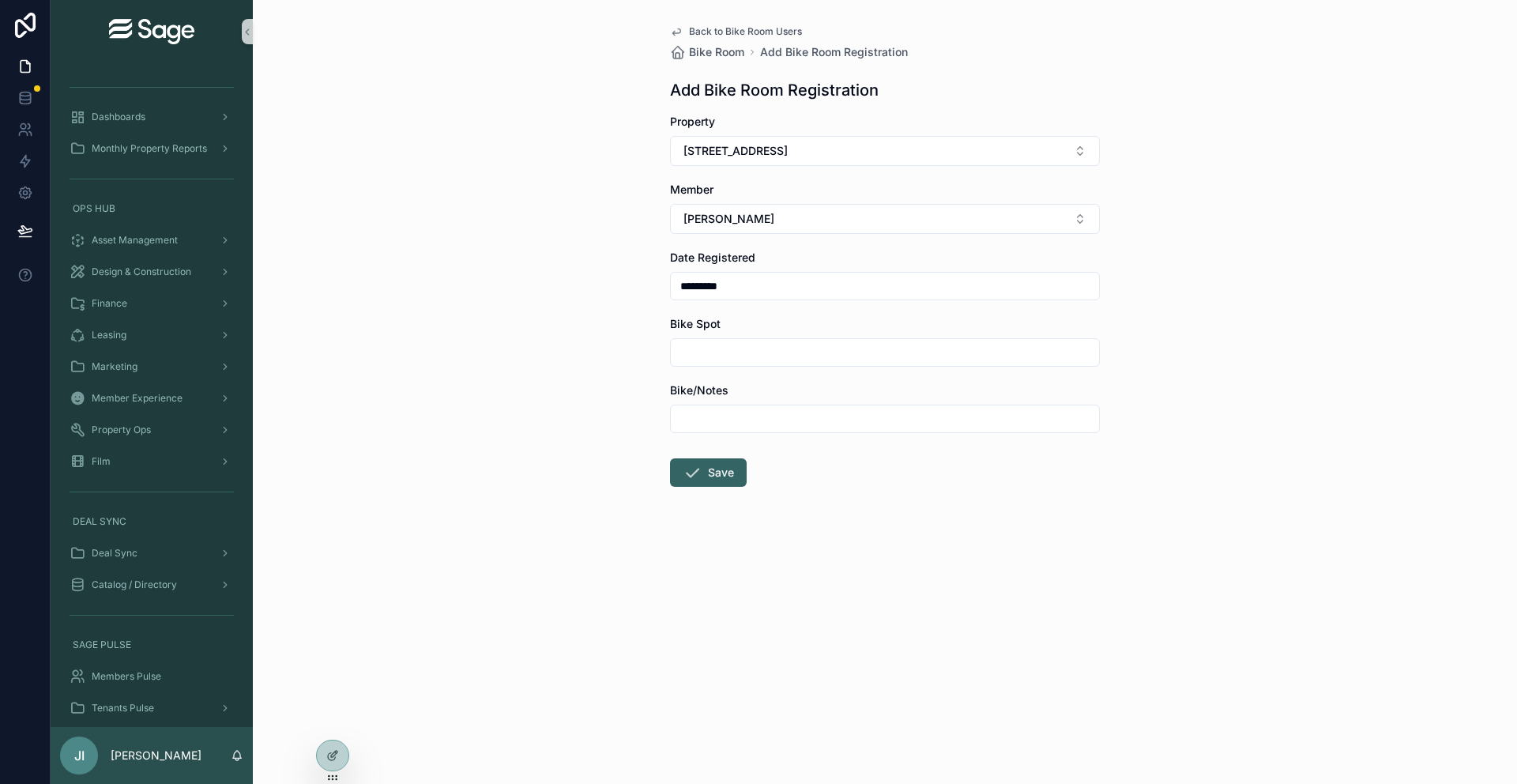
click at [735, 353] on input "scrollable content" at bounding box center [884, 352] width 428 height 22
type input "**"
click at [726, 418] on input "scrollable content" at bounding box center [884, 419] width 428 height 22
click at [1135, 108] on div "Back to Bike Room Users Bike Room Add Bike Room Registration Add Bike Room Regi…" at bounding box center [884, 392] width 1264 height 784
click at [150, 435] on span "Property Ops" at bounding box center [121, 429] width 59 height 13
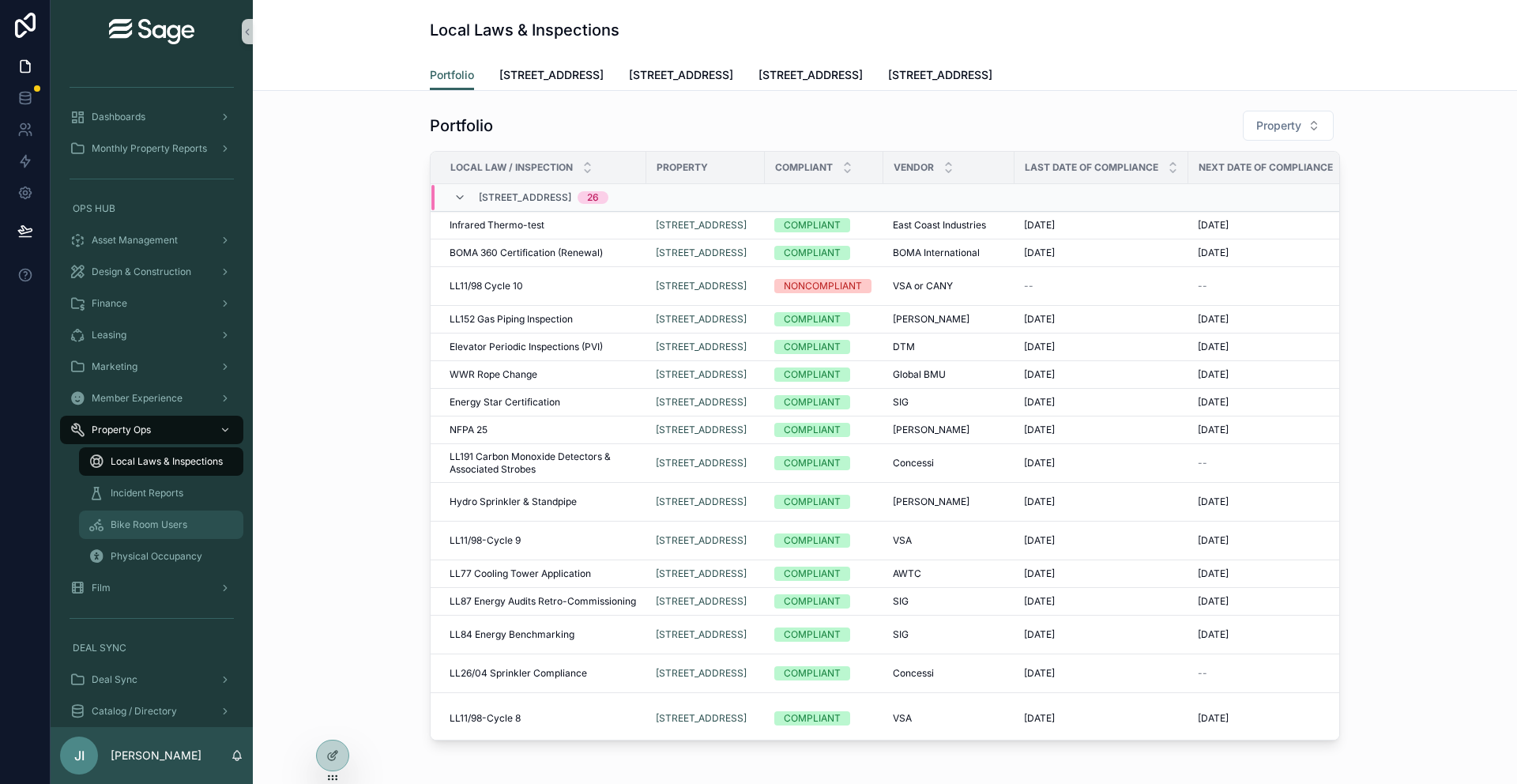
click at [177, 524] on span "Bike Room Users" at bounding box center [149, 524] width 77 height 13
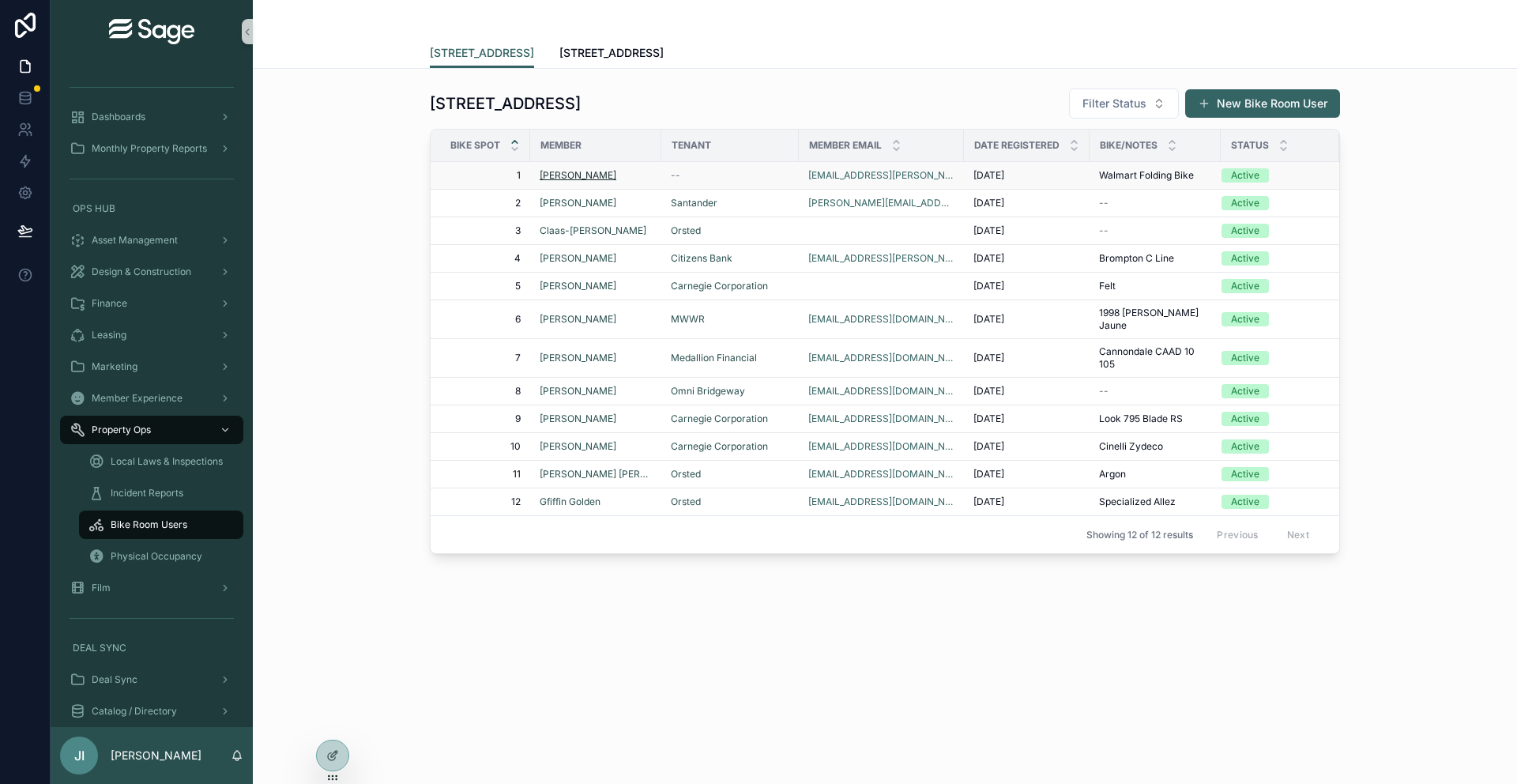
click at [562, 177] on span "[PERSON_NAME]" at bounding box center [578, 175] width 77 height 13
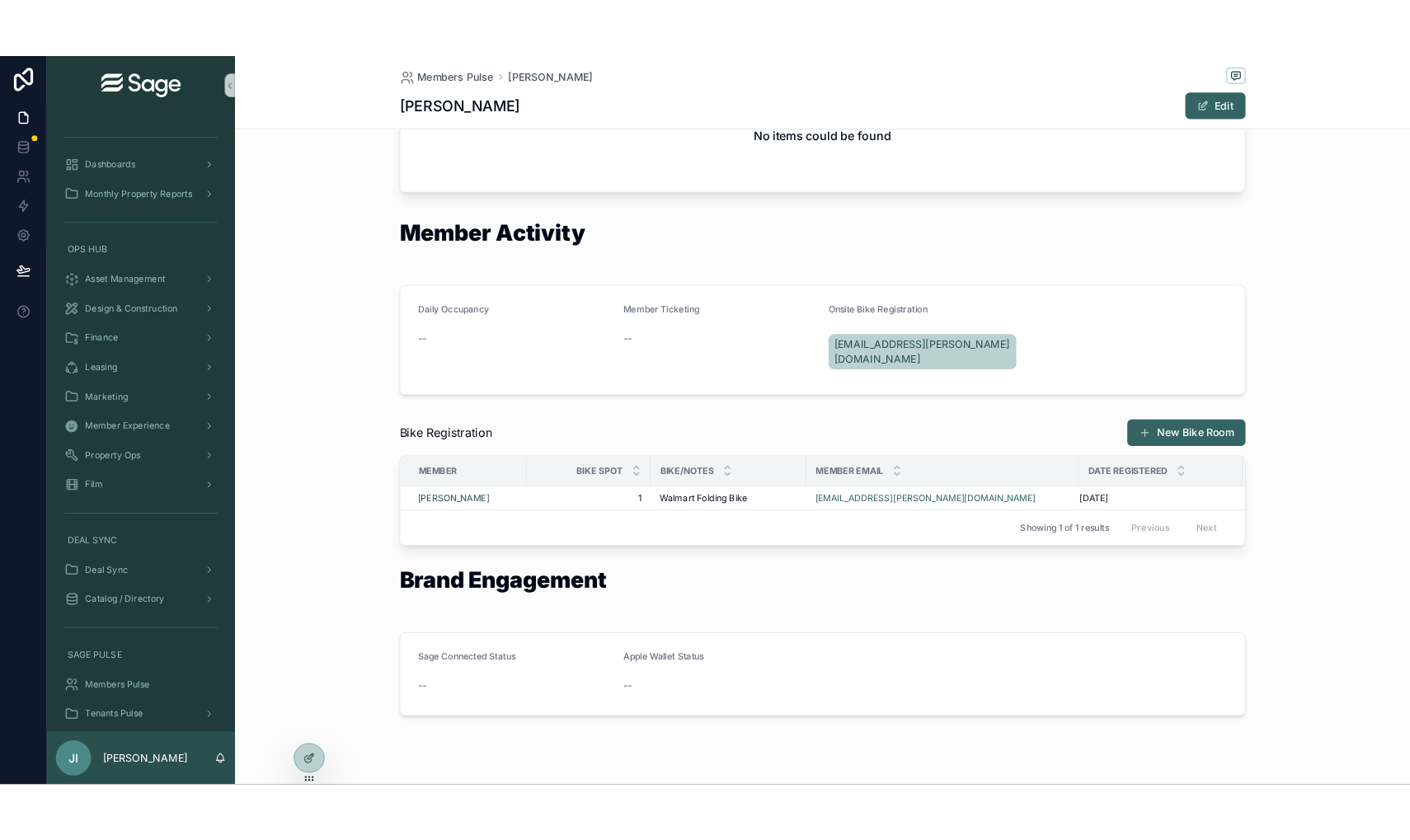
scroll to position [1181, 0]
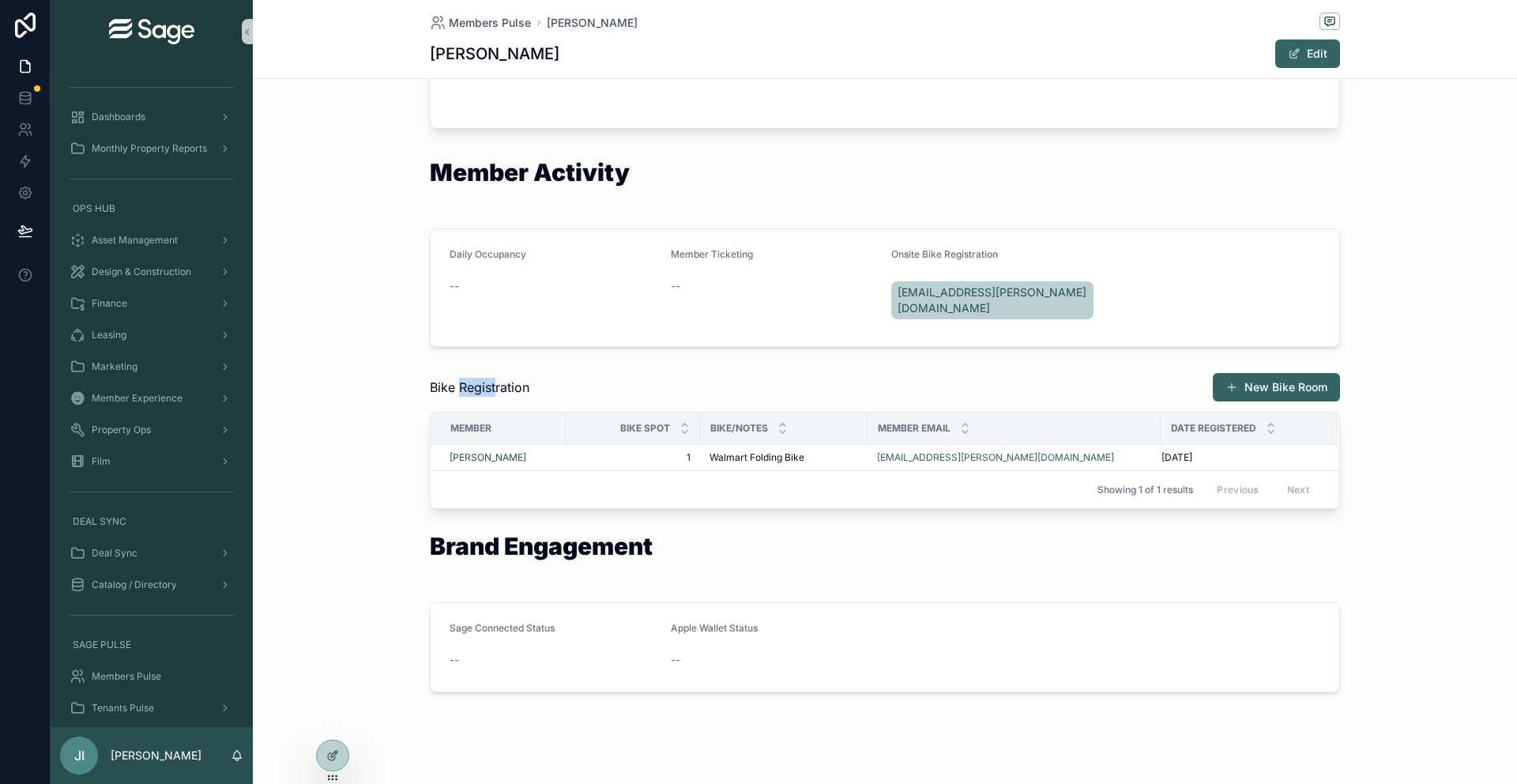
drag, startPoint x: 459, startPoint y: 376, endPoint x: 511, endPoint y: 376, distance: 52.0
click at [511, 377] on span "Bike Registration" at bounding box center [479, 387] width 100 height 19
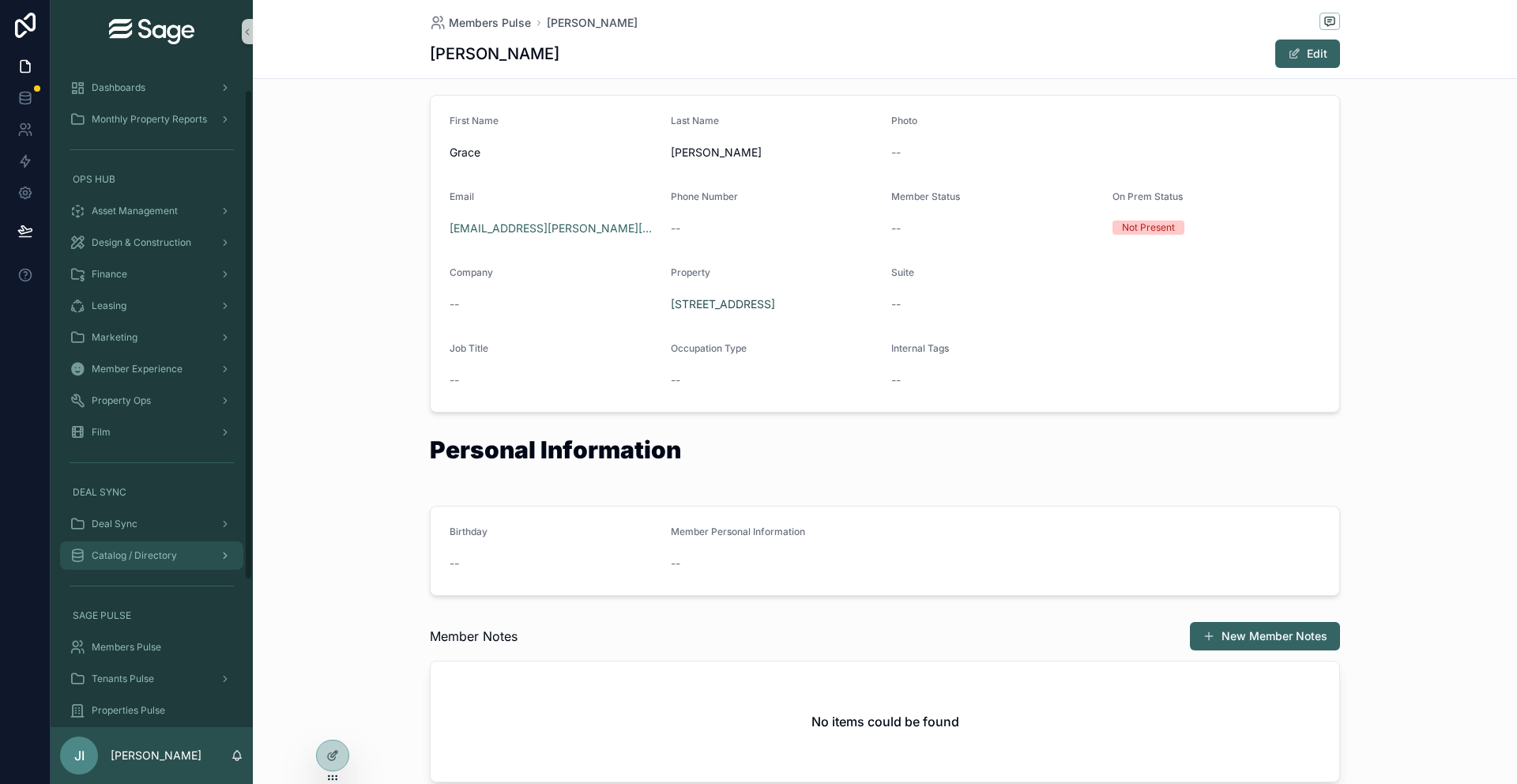
scroll to position [35, 0]
click at [152, 631] on div "Members Pulse" at bounding box center [151, 640] width 164 height 25
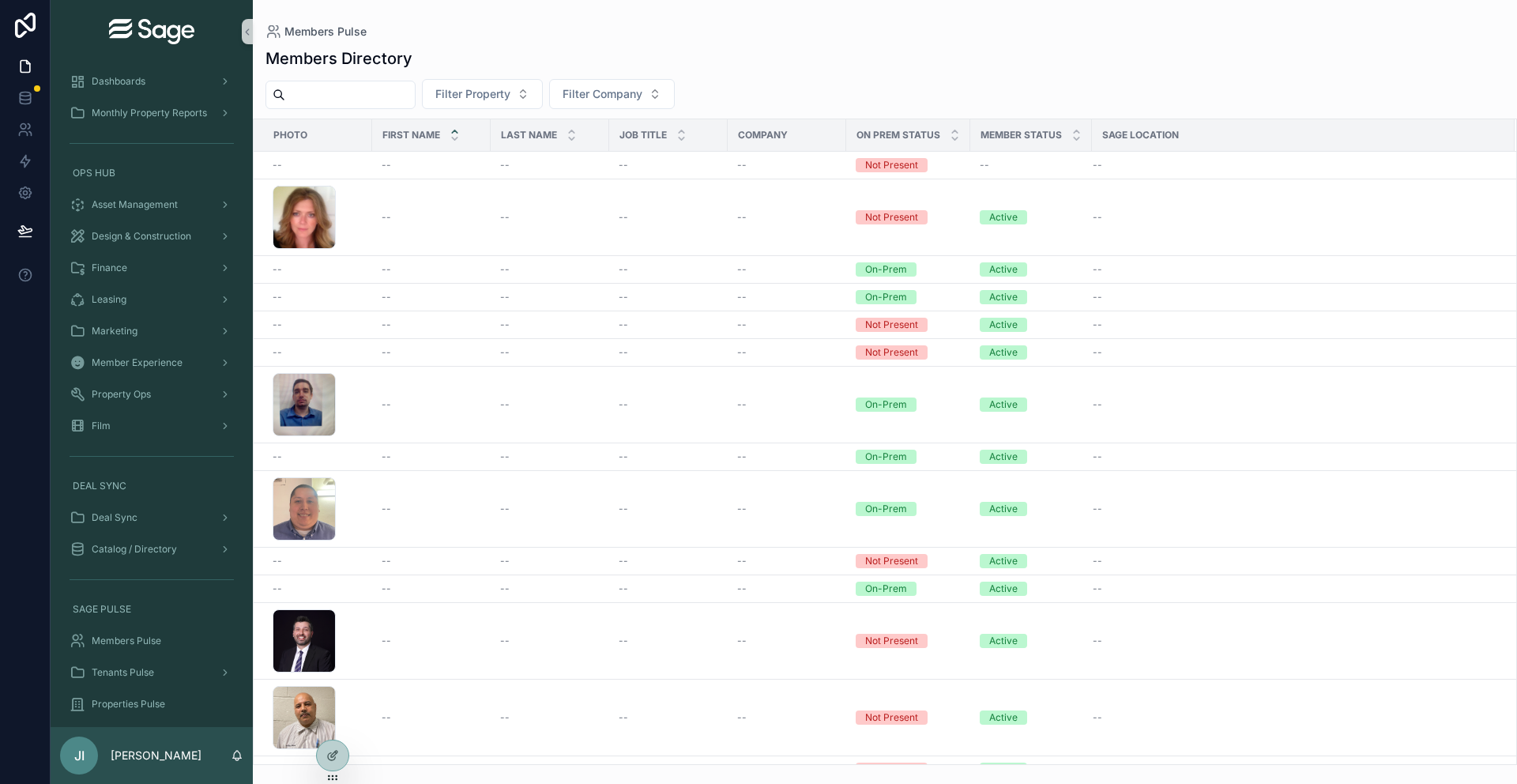
click at [351, 95] on input "scrollable content" at bounding box center [350, 95] width 130 height 22
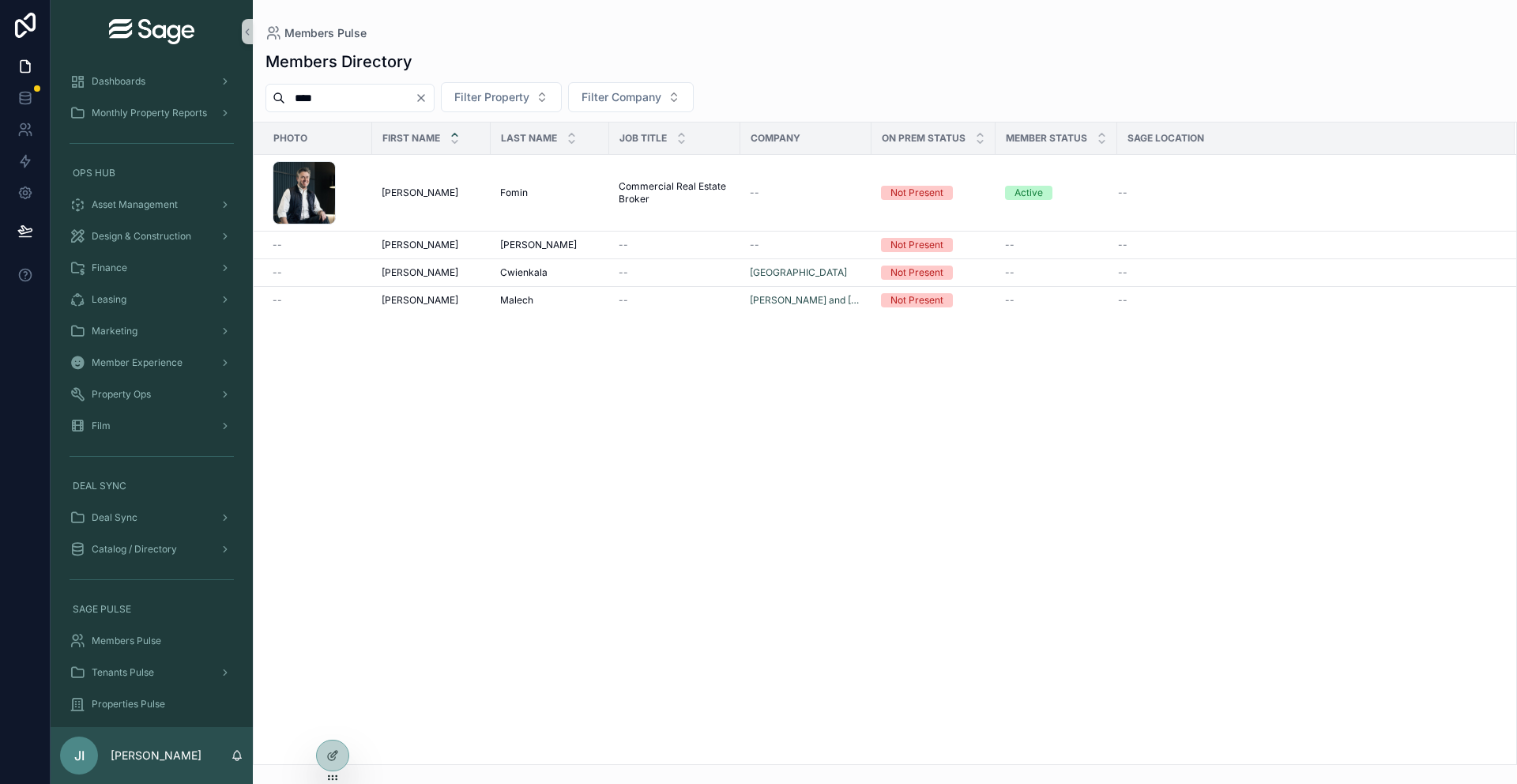
type input "****"
click at [466, 200] on td "[PERSON_NAME] [PERSON_NAME]" at bounding box center [431, 193] width 119 height 77
click at [453, 194] on div "[PERSON_NAME] [PERSON_NAME]" at bounding box center [431, 192] width 100 height 13
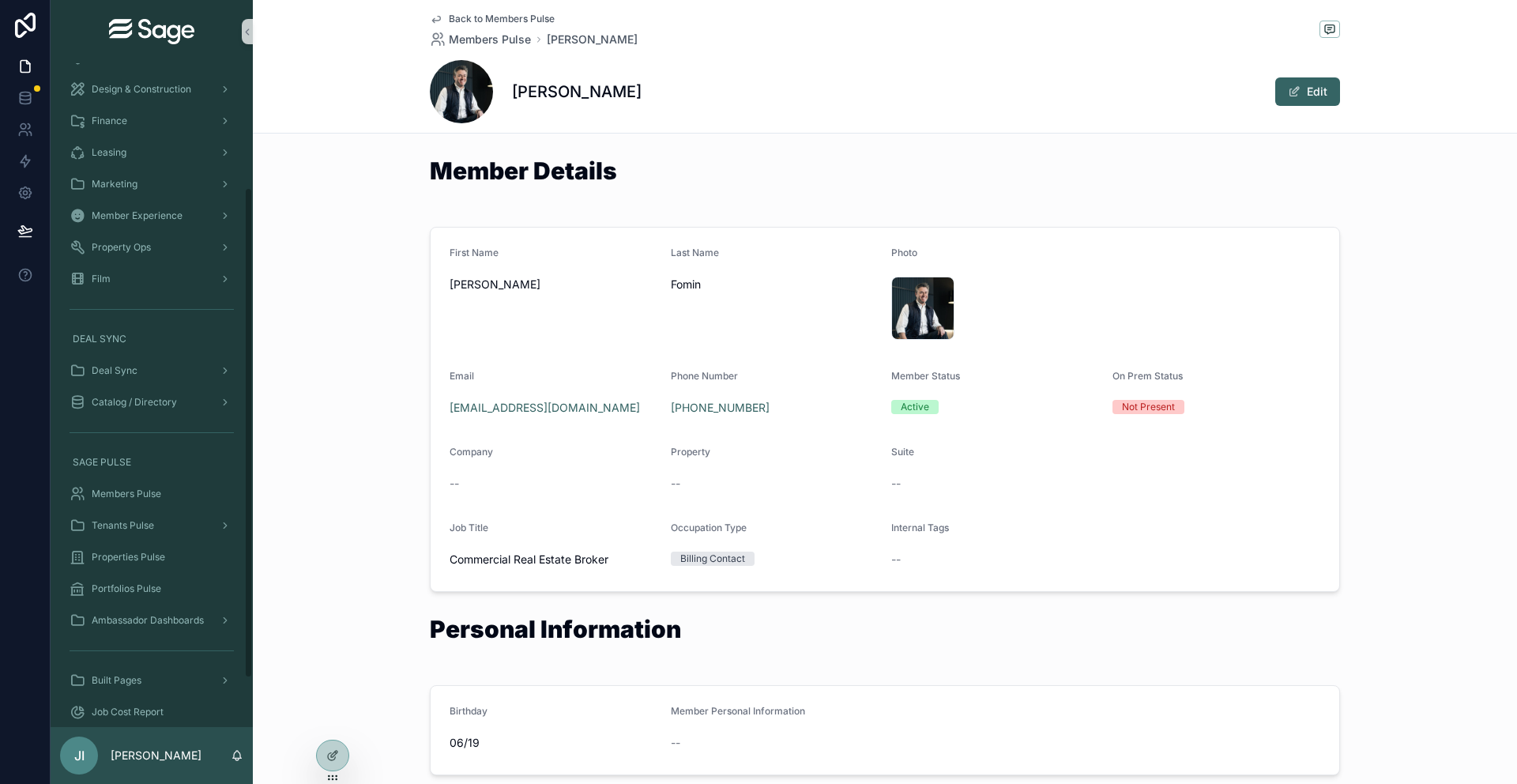
scroll to position [195, 0]
click at [164, 609] on span "Ambassador Dashboards" at bounding box center [148, 608] width 112 height 13
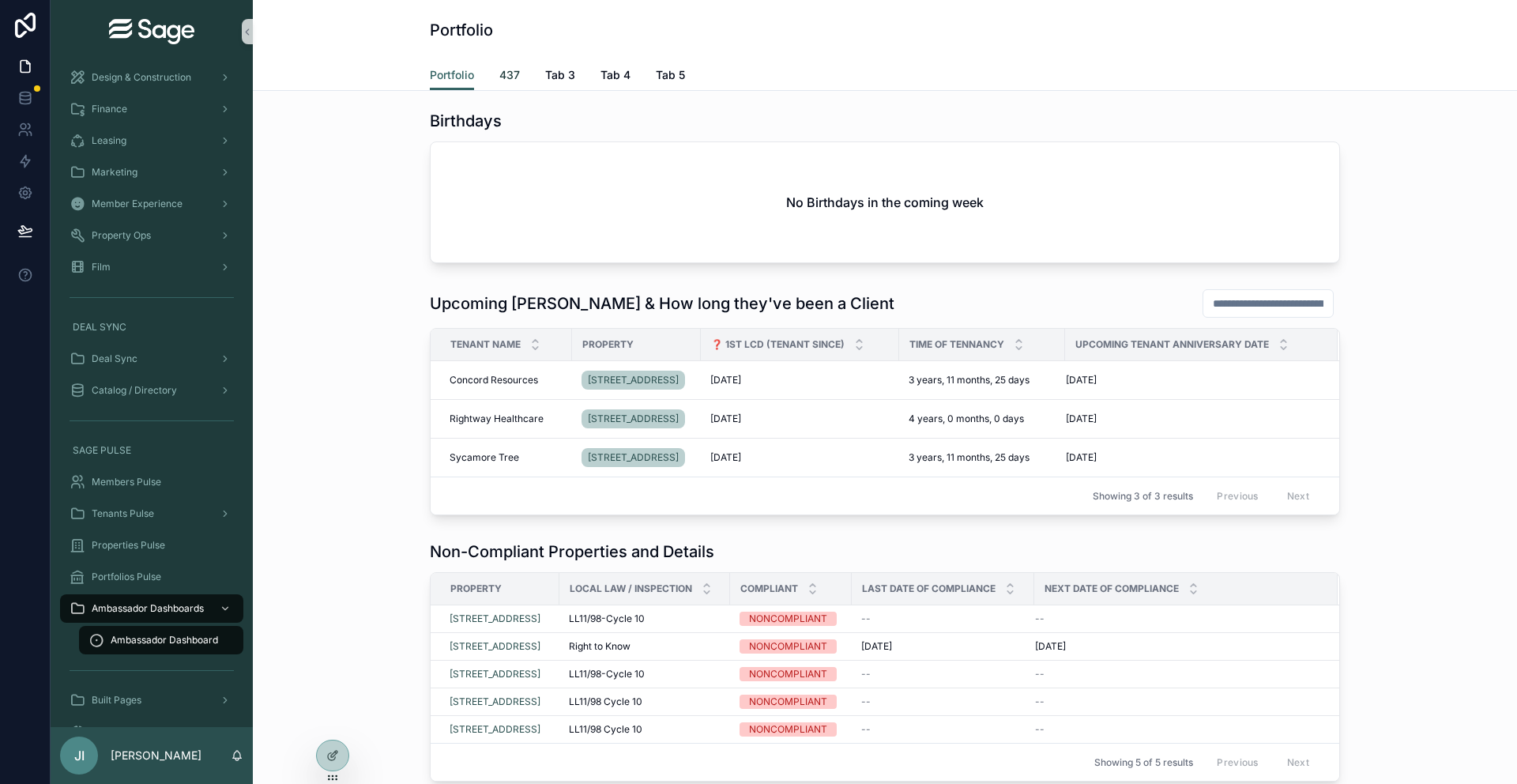
click at [510, 78] on span "437" at bounding box center [510, 75] width 21 height 16
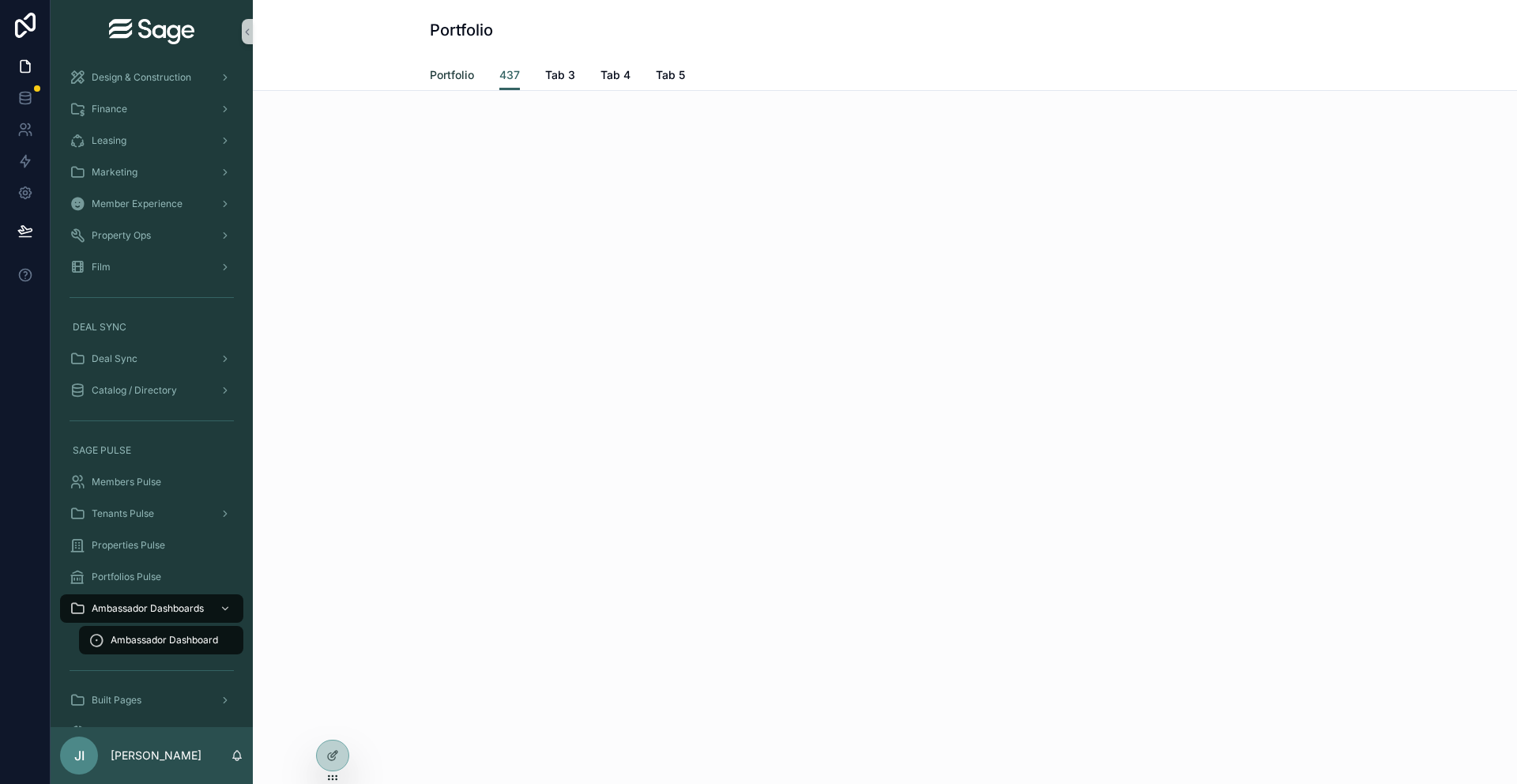
click at [468, 78] on span "Portfolio" at bounding box center [452, 75] width 44 height 16
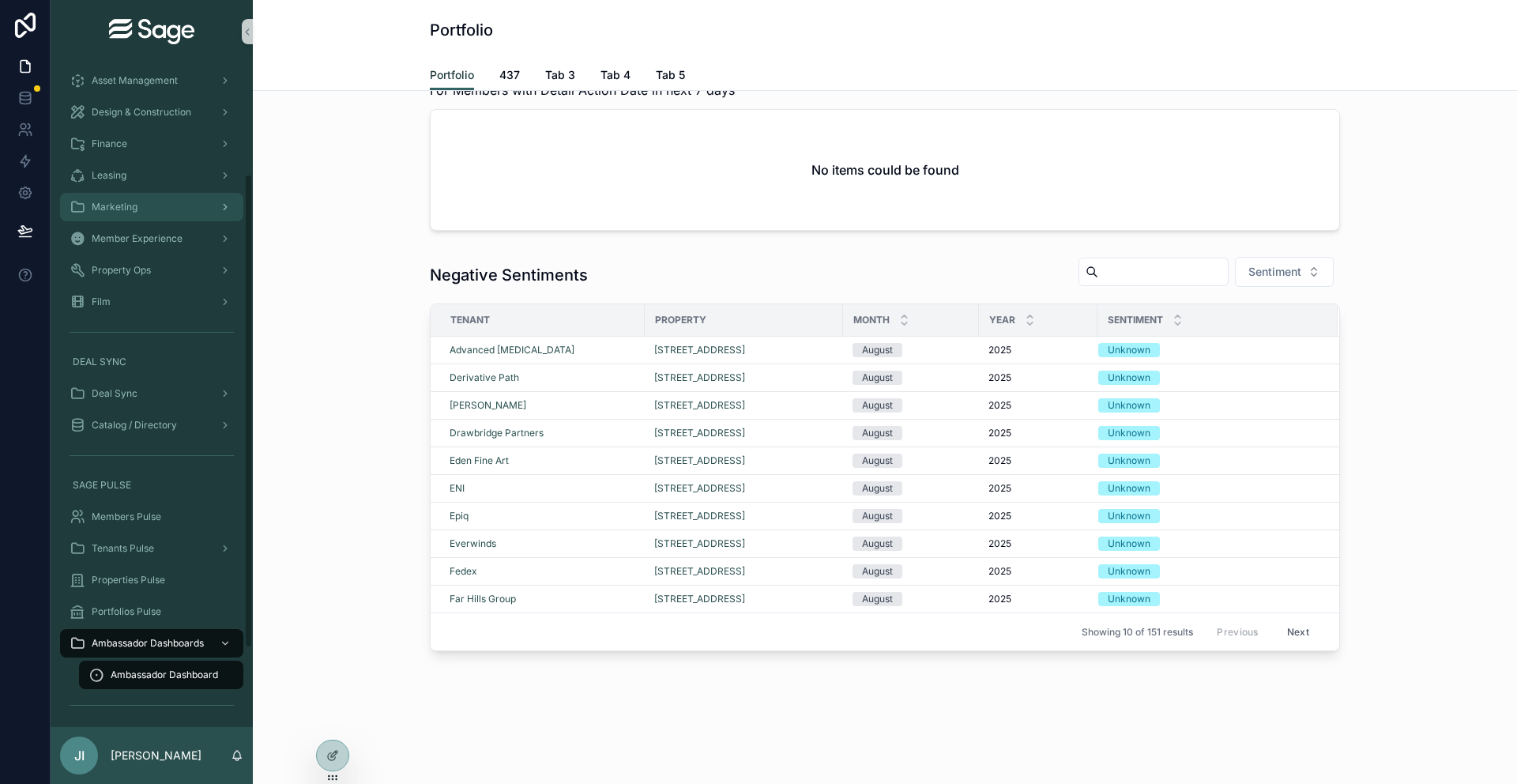
scroll to position [156, 0]
click at [161, 231] on div "Member Experience" at bounding box center [151, 242] width 164 height 25
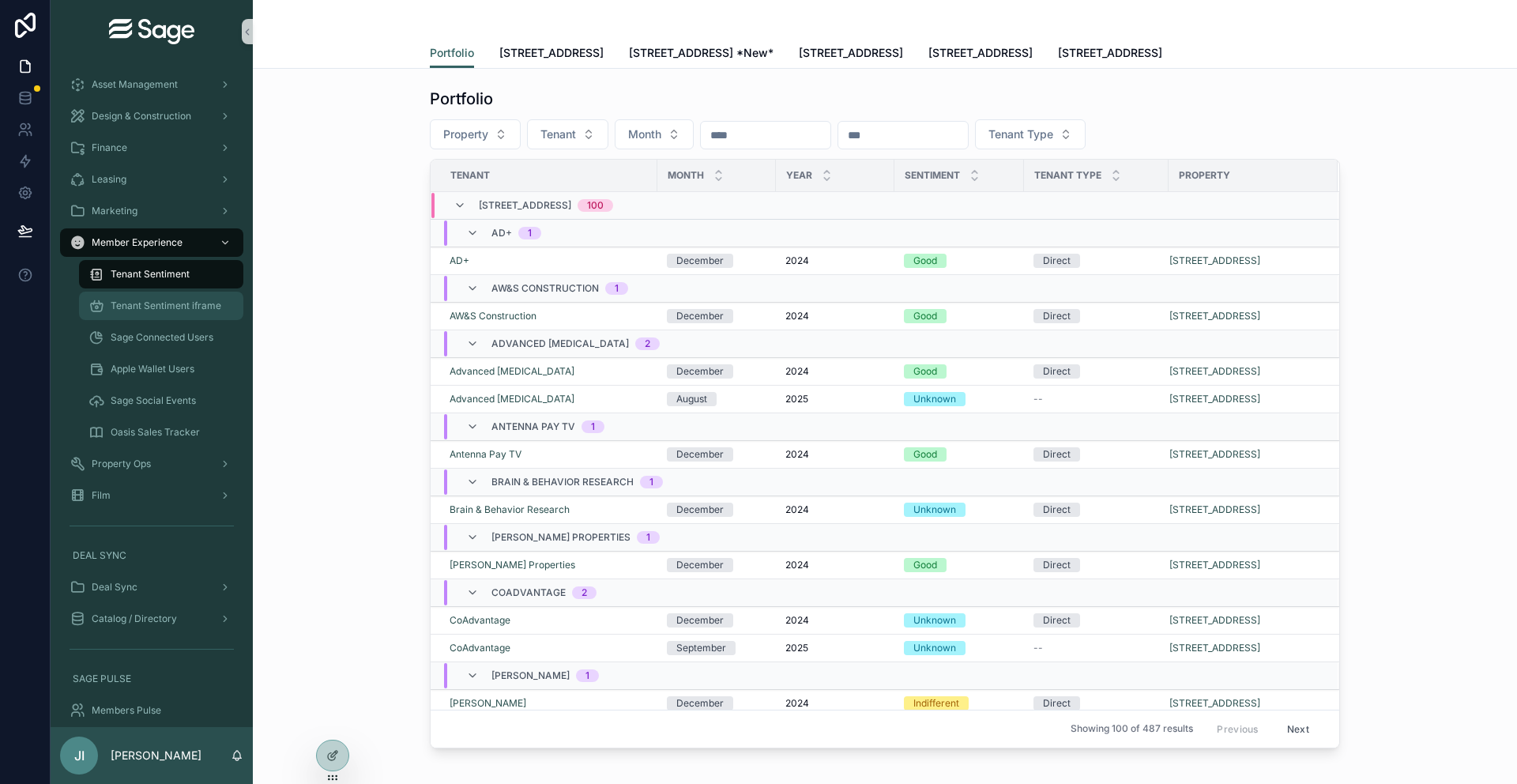
click at [178, 299] on span "Tenant Sentiment iframe" at bounding box center [166, 305] width 111 height 13
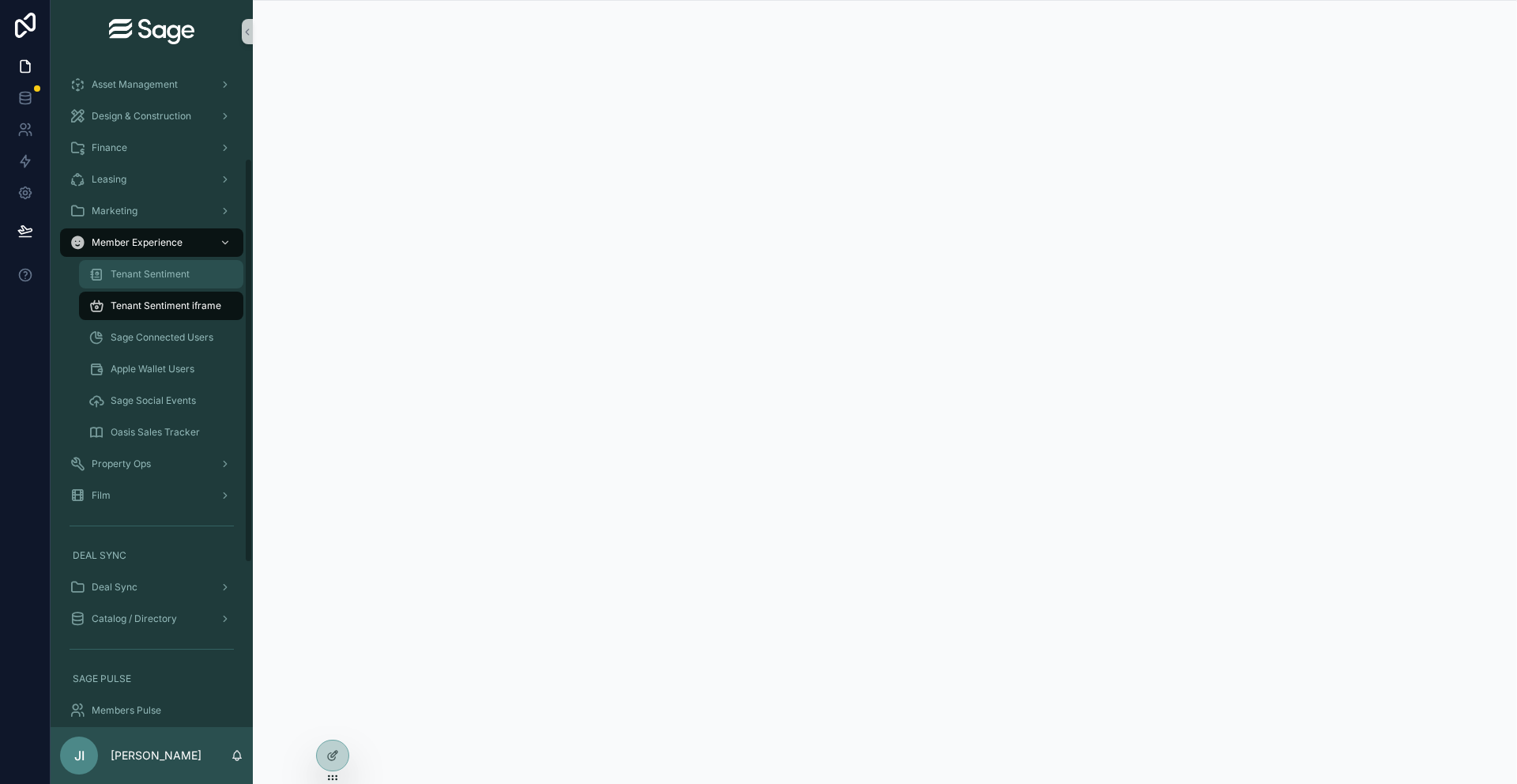
click at [140, 270] on span "Tenant Sentiment" at bounding box center [150, 273] width 79 height 13
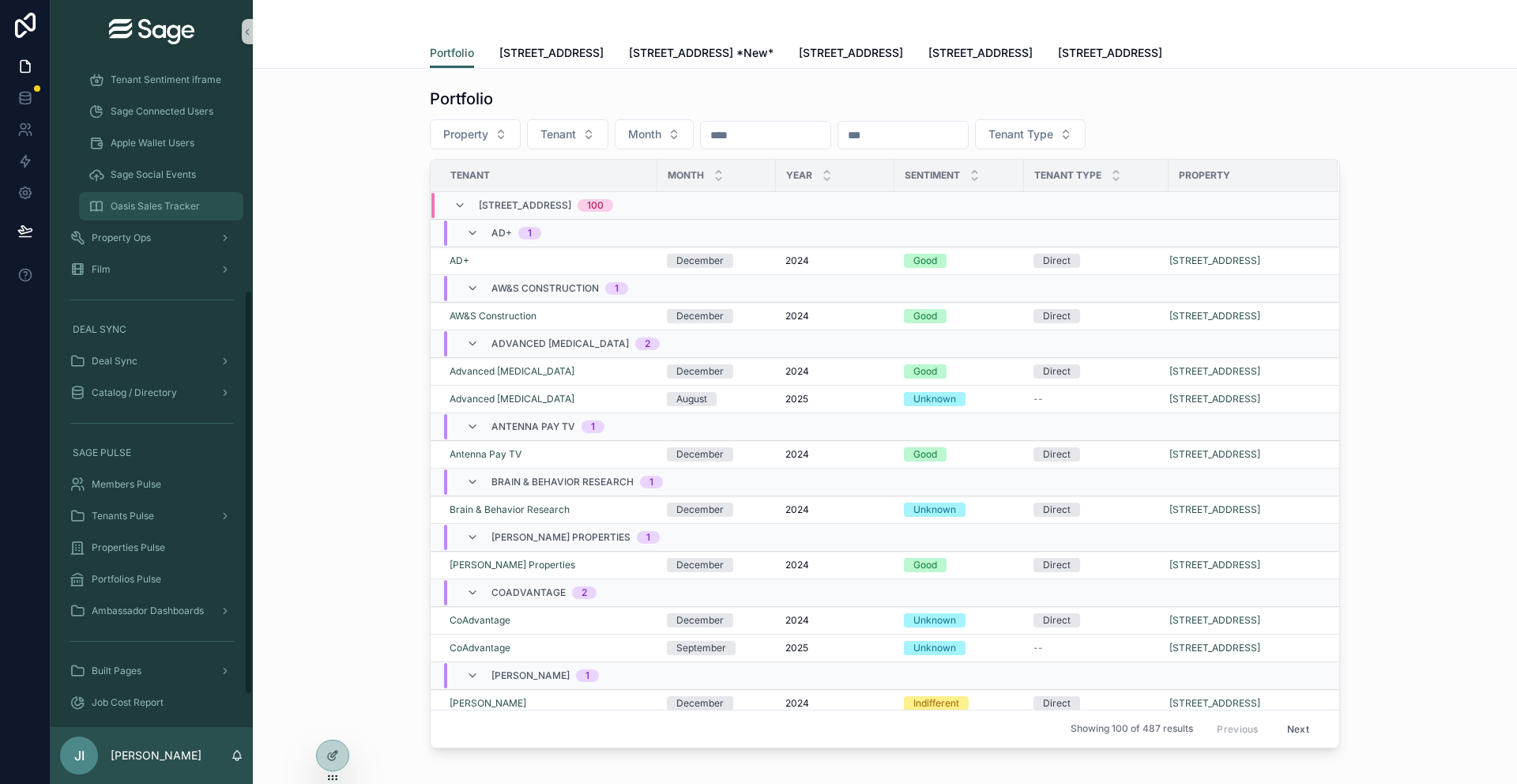
scroll to position [423, 0]
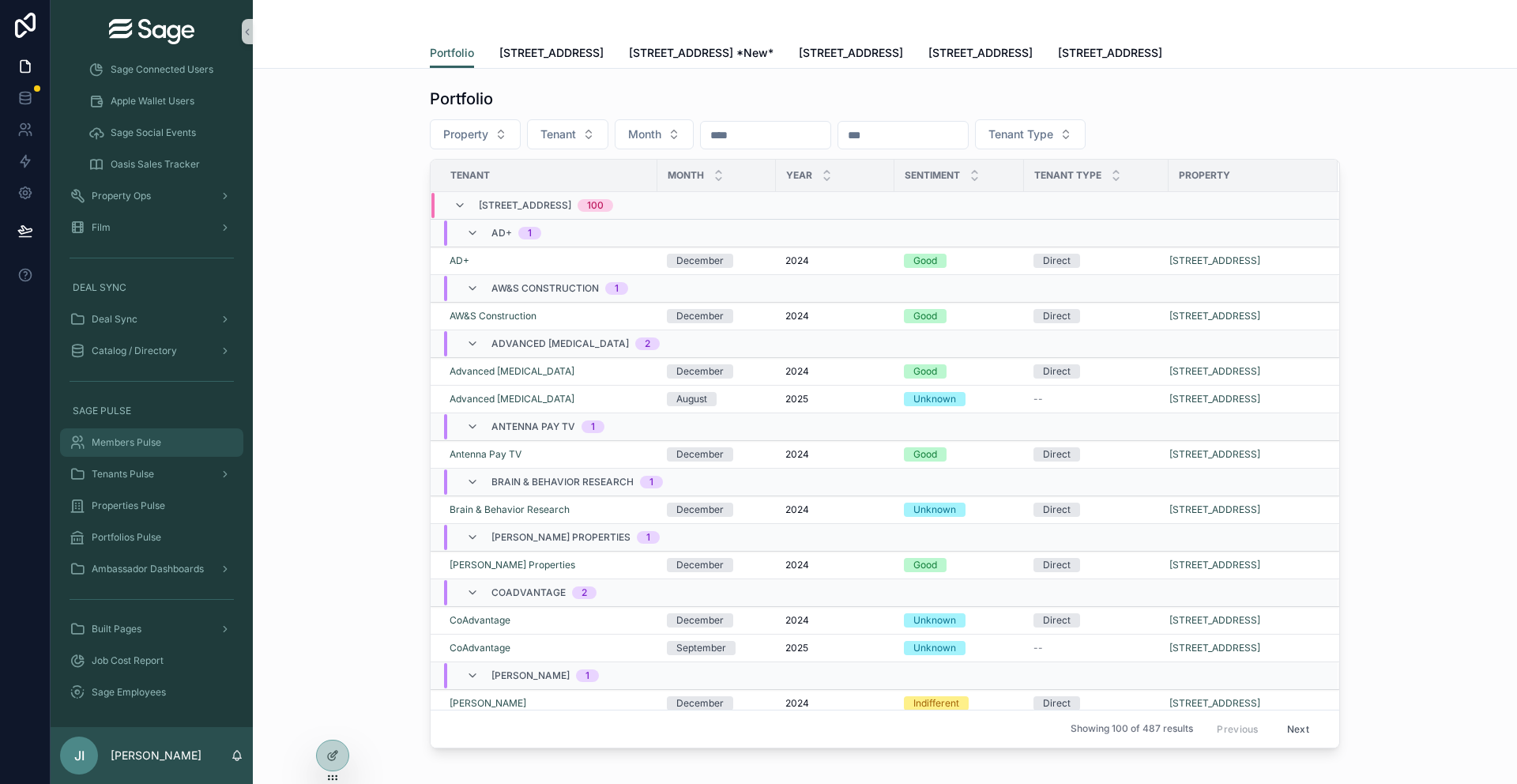
click at [155, 437] on span "Members Pulse" at bounding box center [126, 442] width 69 height 13
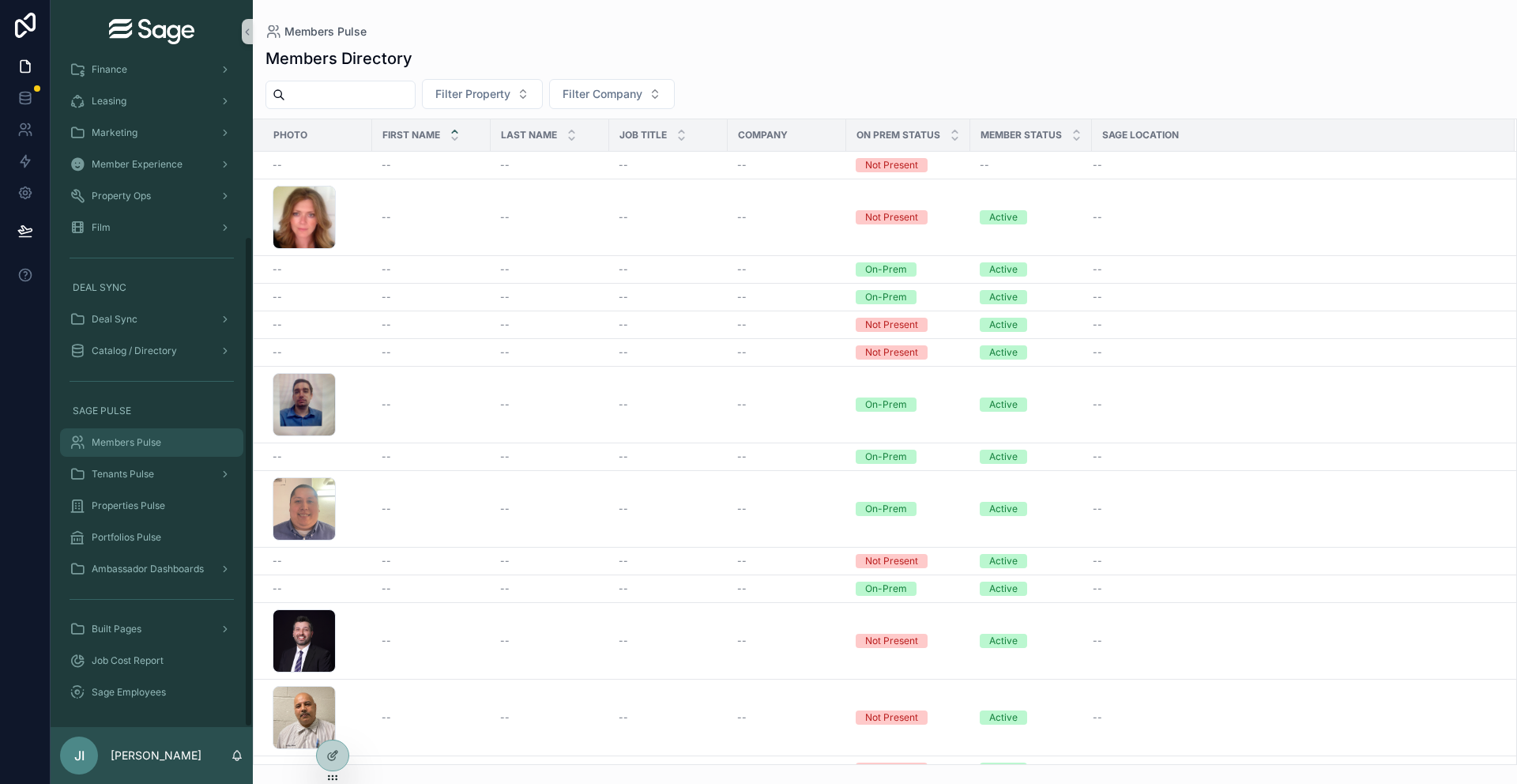
scroll to position [234, 0]
click at [156, 567] on span "Ambassador Dashboards" at bounding box center [148, 569] width 112 height 13
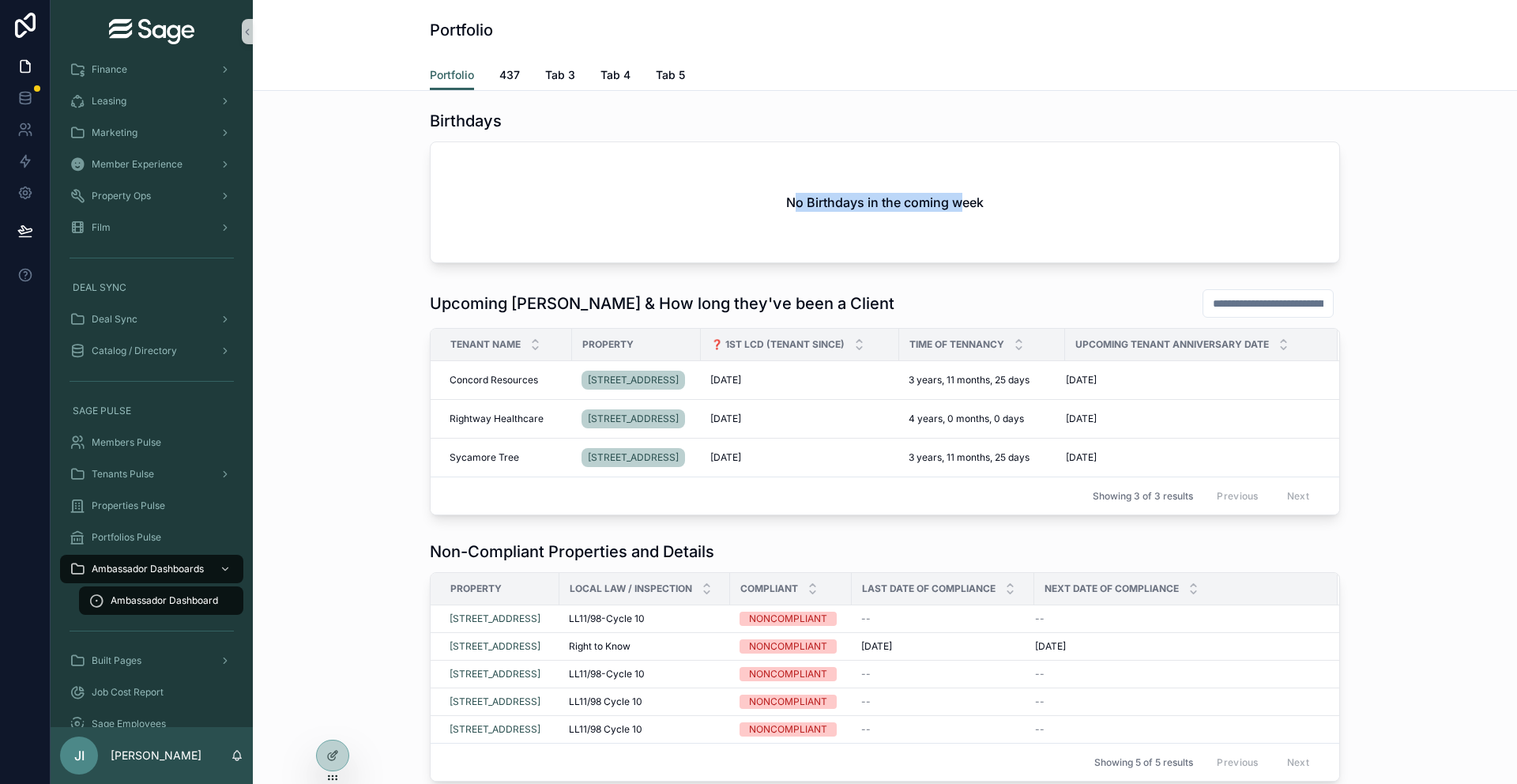
drag, startPoint x: 796, startPoint y: 203, endPoint x: 963, endPoint y: 198, distance: 167.1
click at [963, 198] on h2 "No Birthdays in the coming week" at bounding box center [884, 202] width 197 height 19
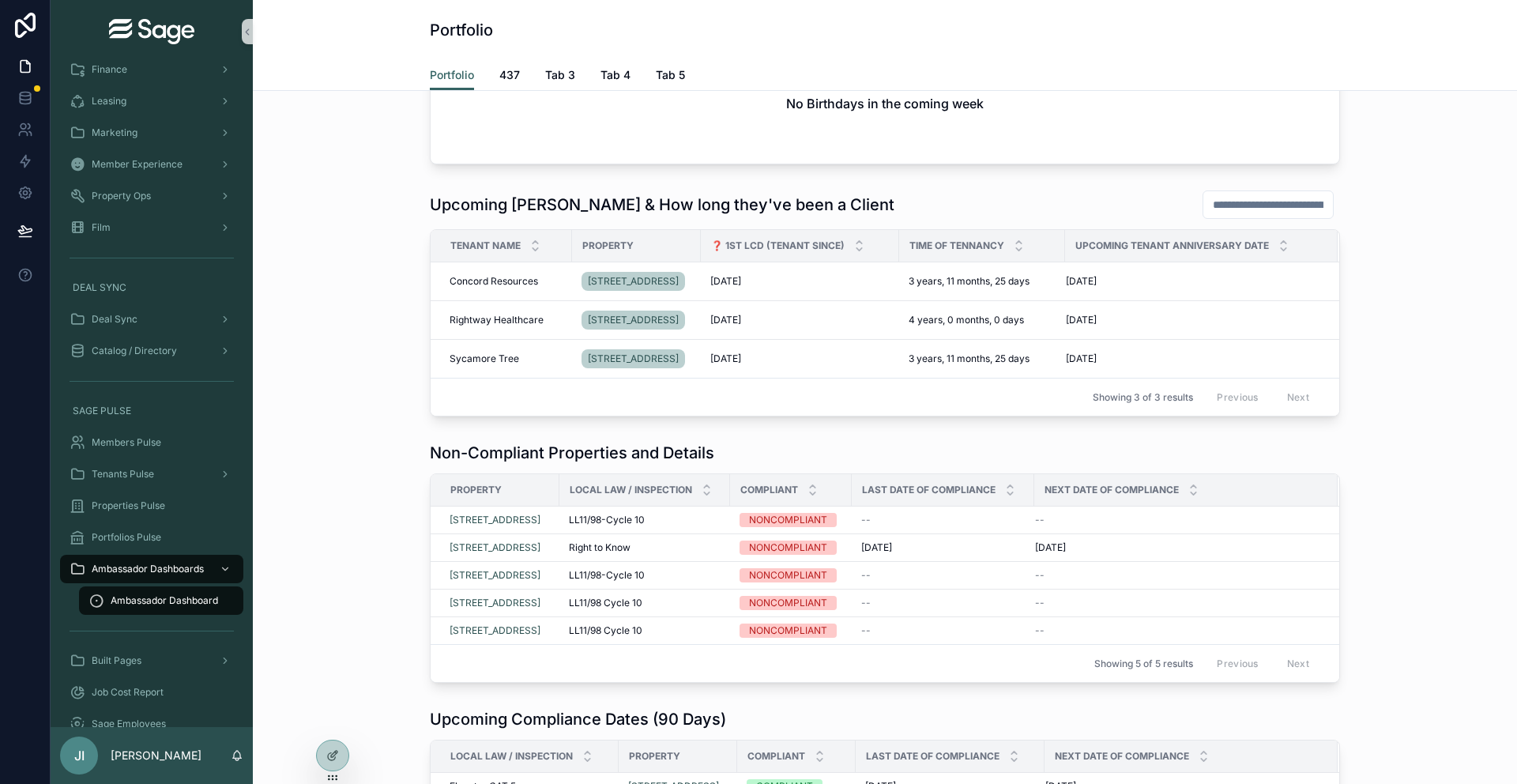
scroll to position [95, 0]
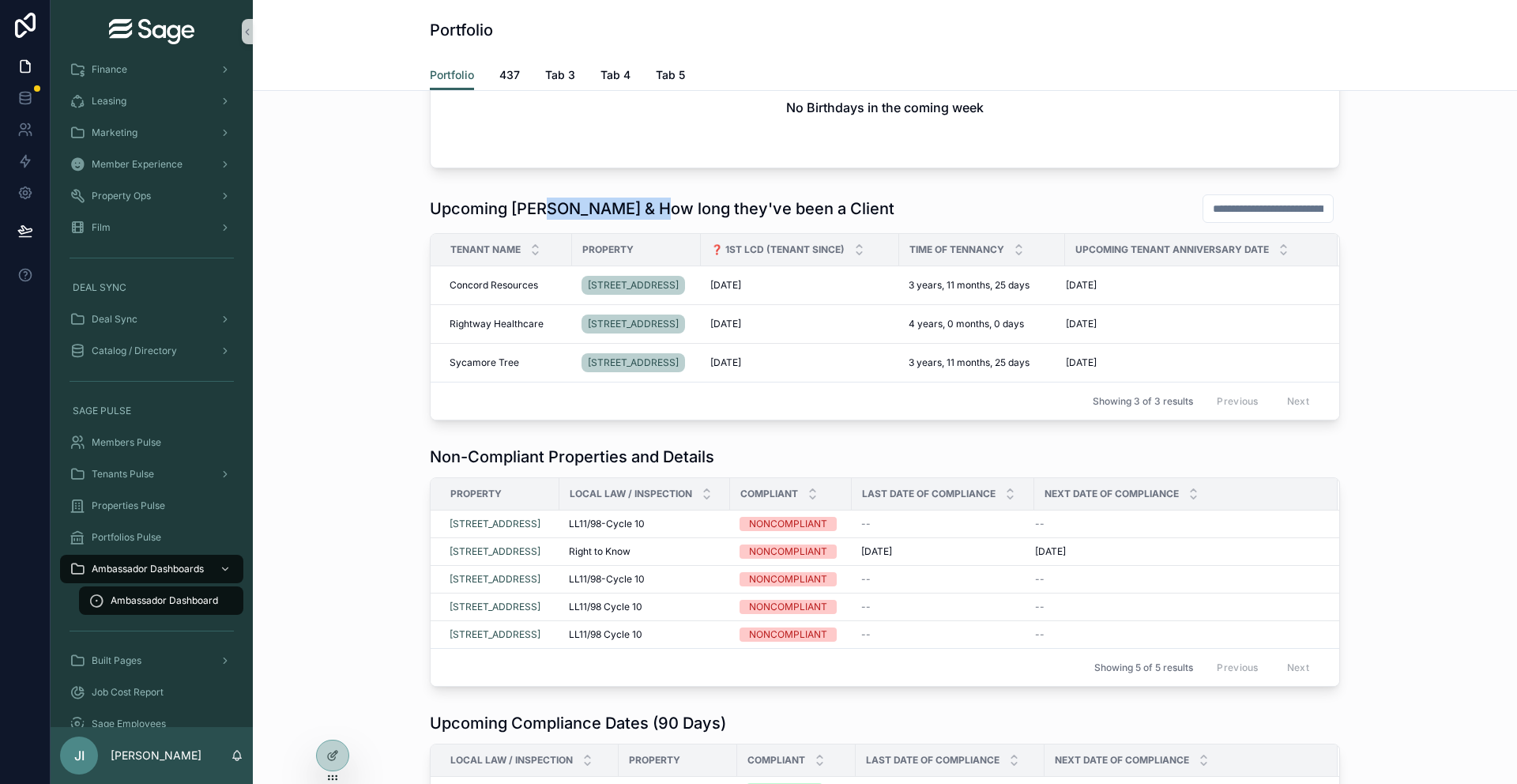
drag, startPoint x: 551, startPoint y: 209, endPoint x: 648, endPoint y: 202, distance: 97.3
click at [648, 202] on h1 "Upcoming [PERSON_NAME] & How long they've been a Client" at bounding box center [662, 209] width 465 height 22
click at [155, 449] on div "Members Pulse" at bounding box center [151, 442] width 164 height 25
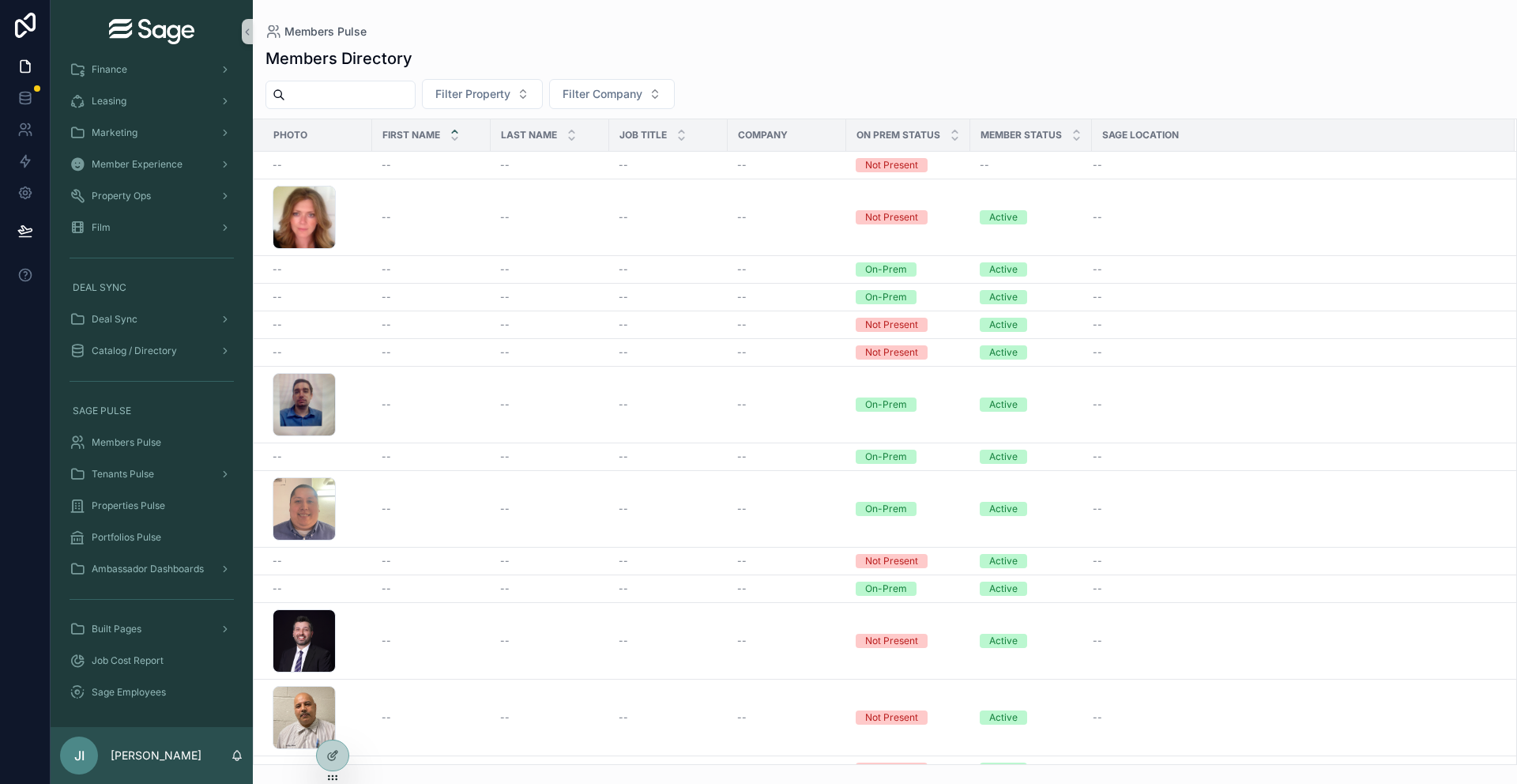
click at [398, 105] on input "scrollable content" at bounding box center [350, 95] width 130 height 22
type input "****"
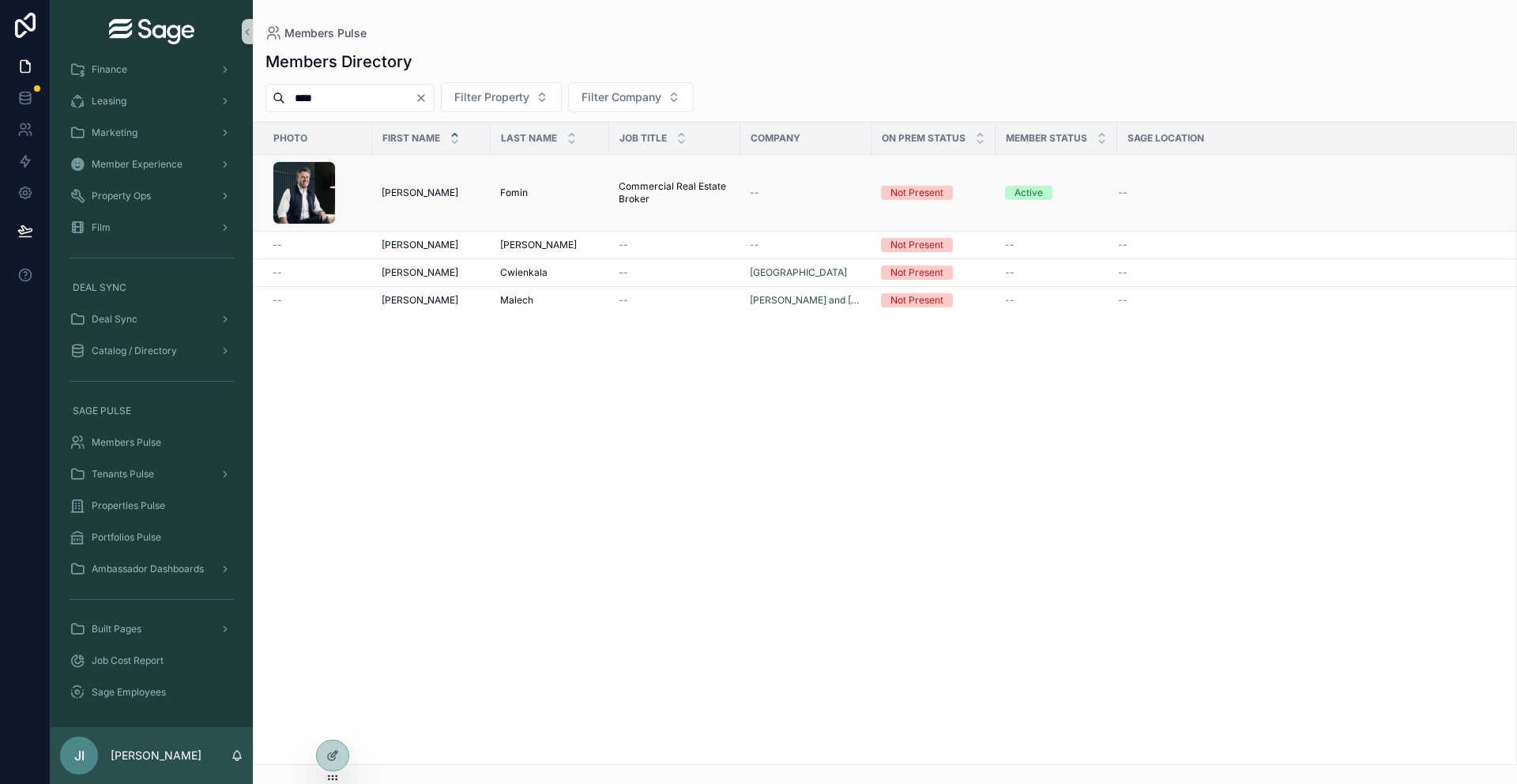
click at [453, 189] on div "[PERSON_NAME] [PERSON_NAME]" at bounding box center [431, 192] width 100 height 13
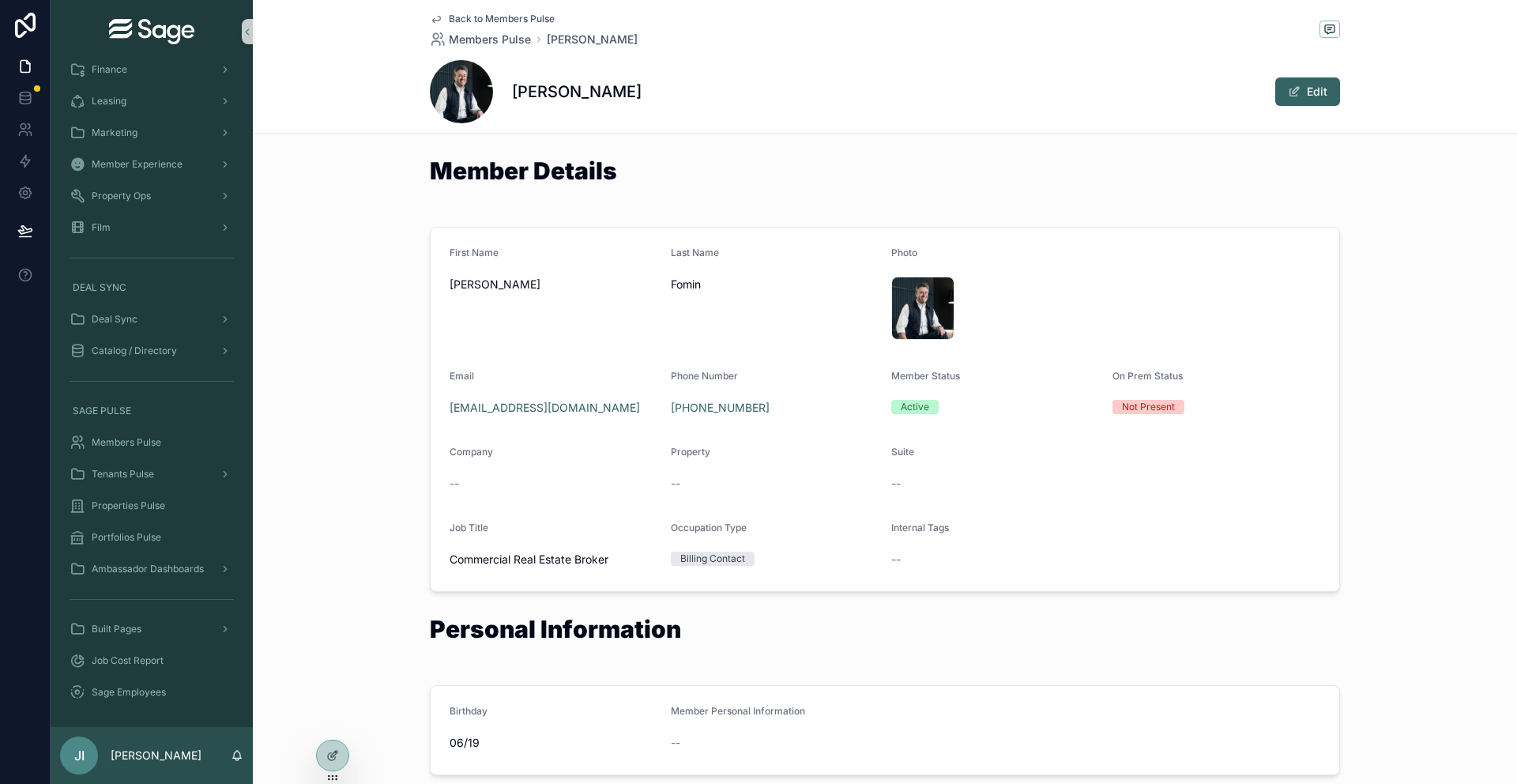
click at [498, 20] on span "Back to Members Pulse" at bounding box center [502, 19] width 106 height 13
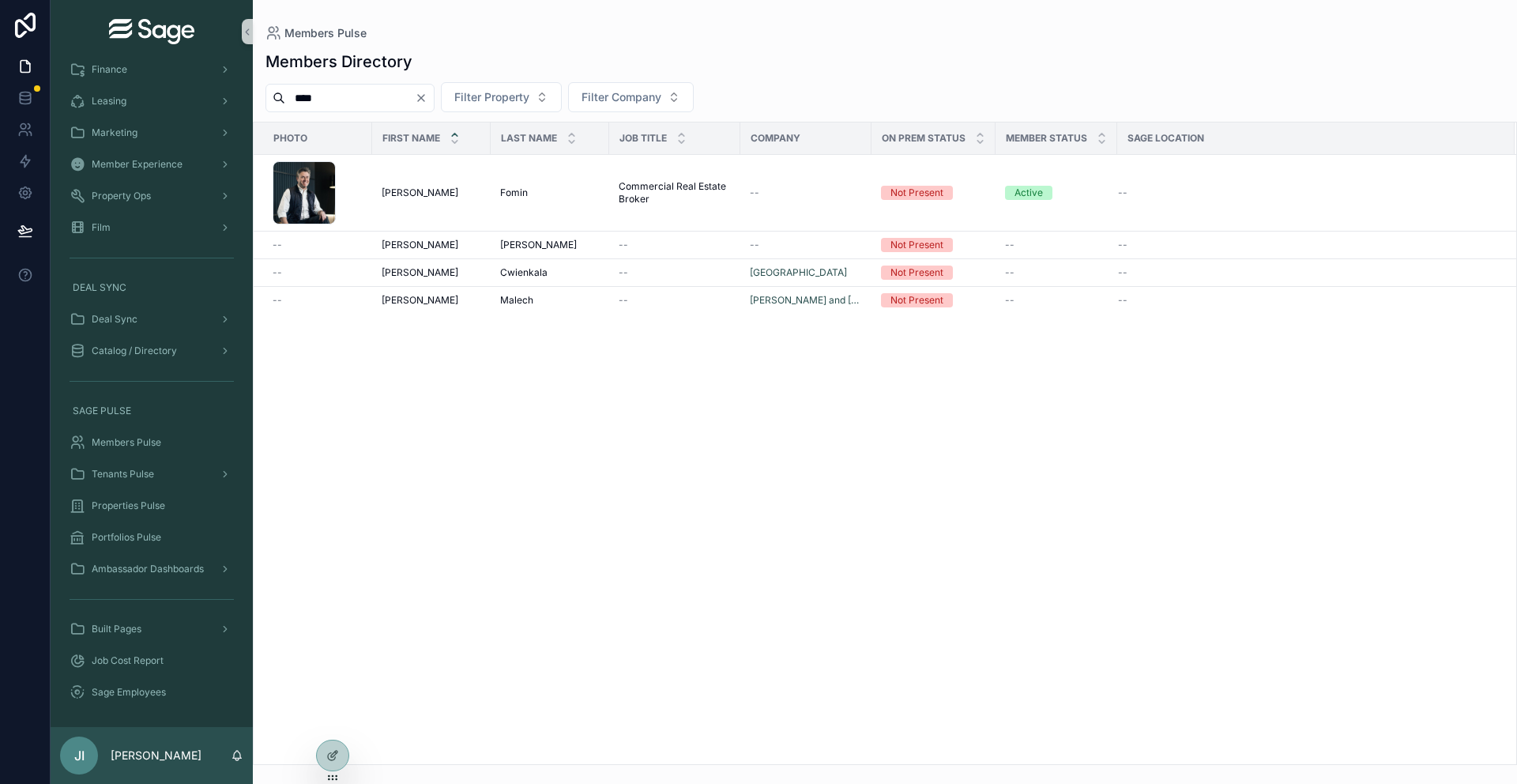
click at [362, 100] on input "****" at bounding box center [350, 98] width 130 height 22
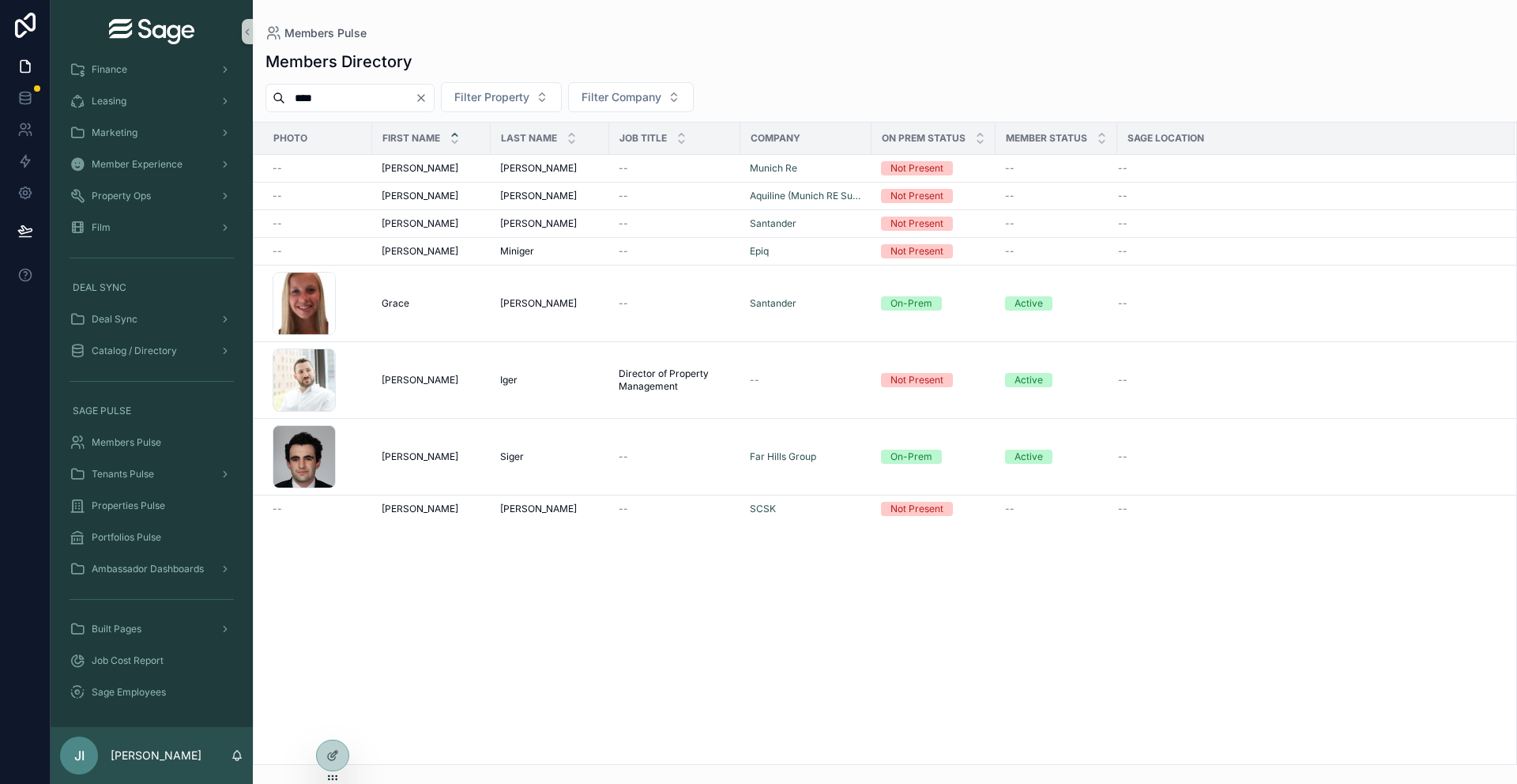
click at [363, 99] on input "****" at bounding box center [350, 98] width 130 height 22
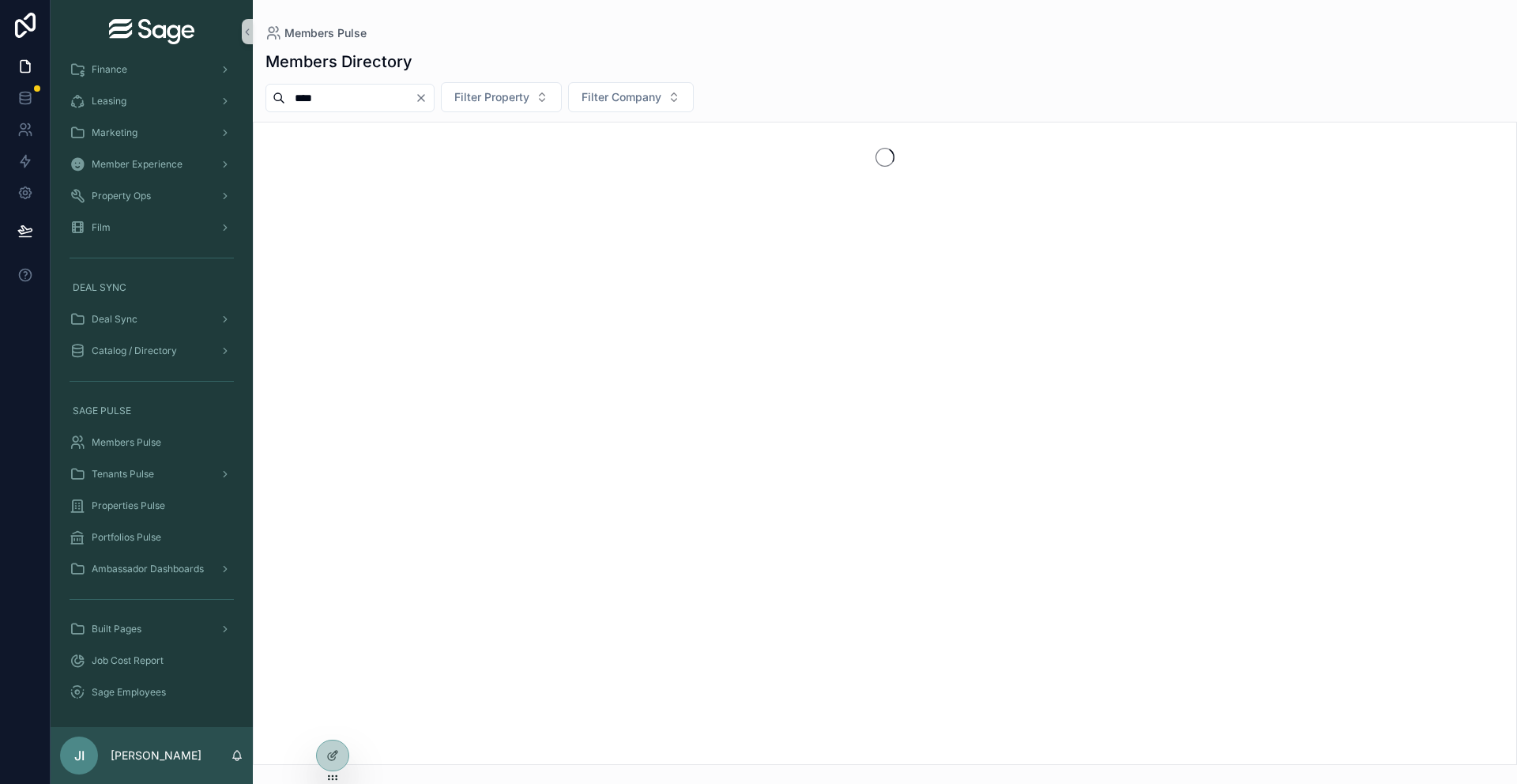
type input "****"
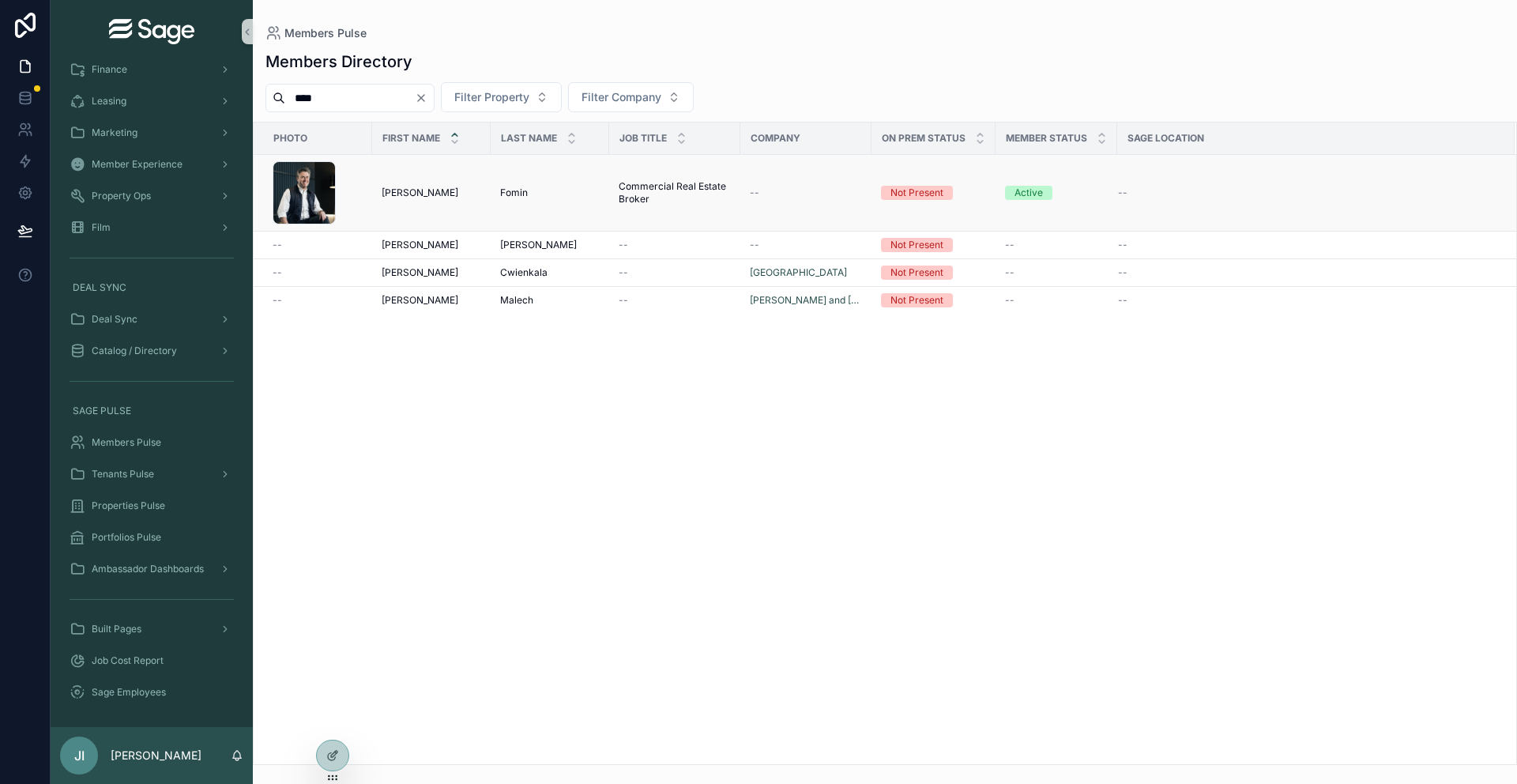
click at [442, 202] on td "[PERSON_NAME] [PERSON_NAME]" at bounding box center [431, 193] width 119 height 77
click at [443, 195] on div "[PERSON_NAME] [PERSON_NAME]" at bounding box center [431, 192] width 100 height 13
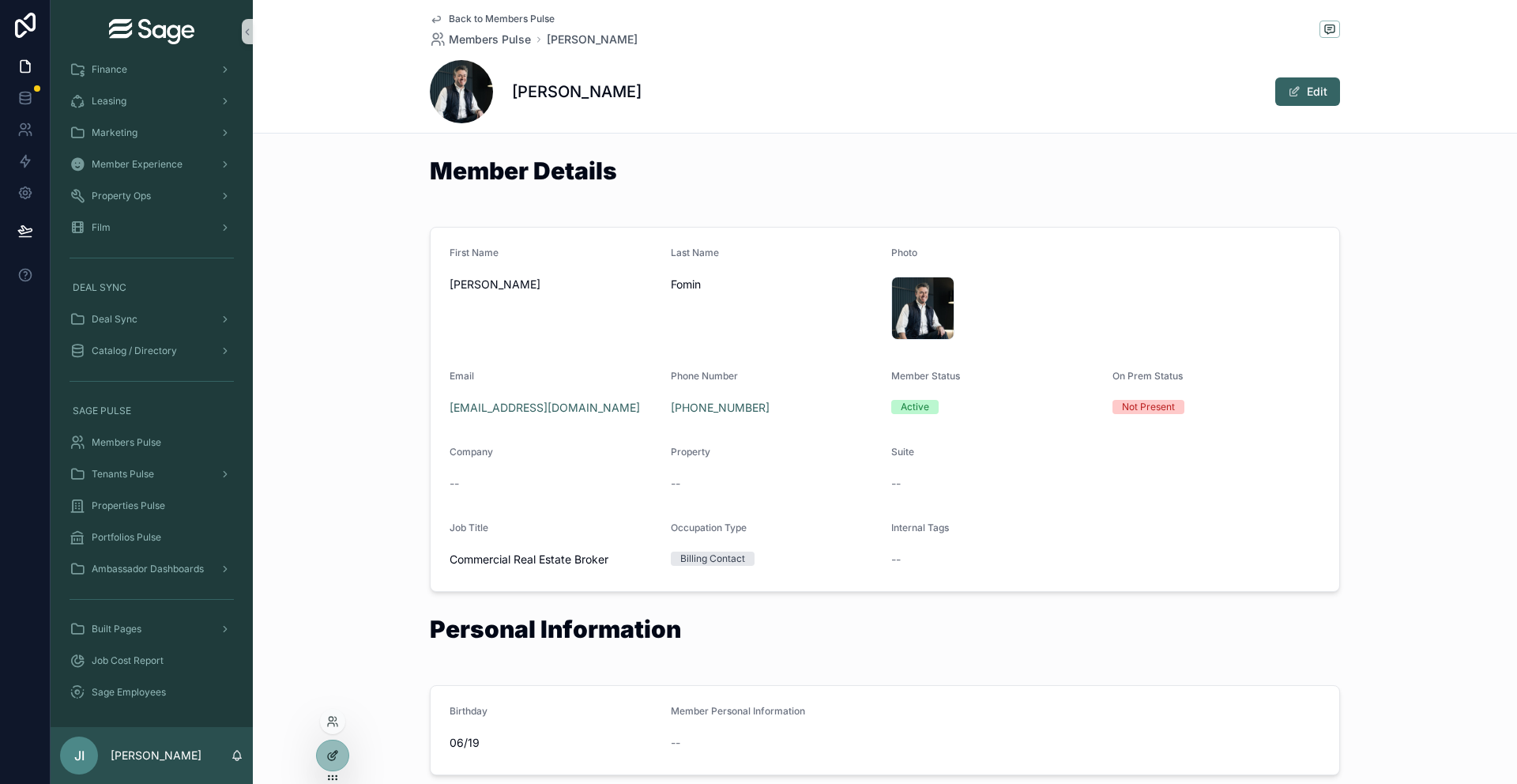
click at [329, 737] on icon at bounding box center [332, 755] width 13 height 13
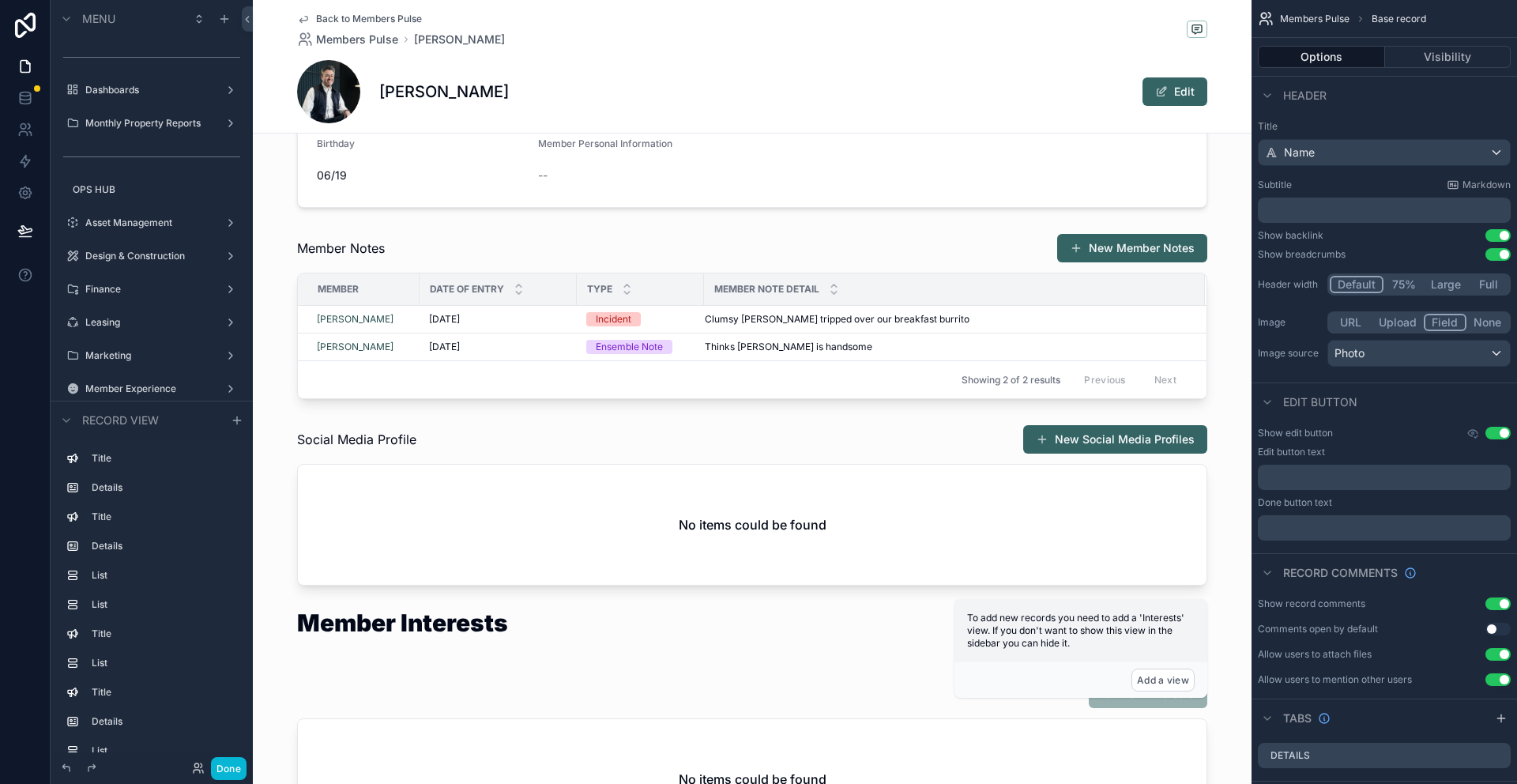
scroll to position [543, 0]
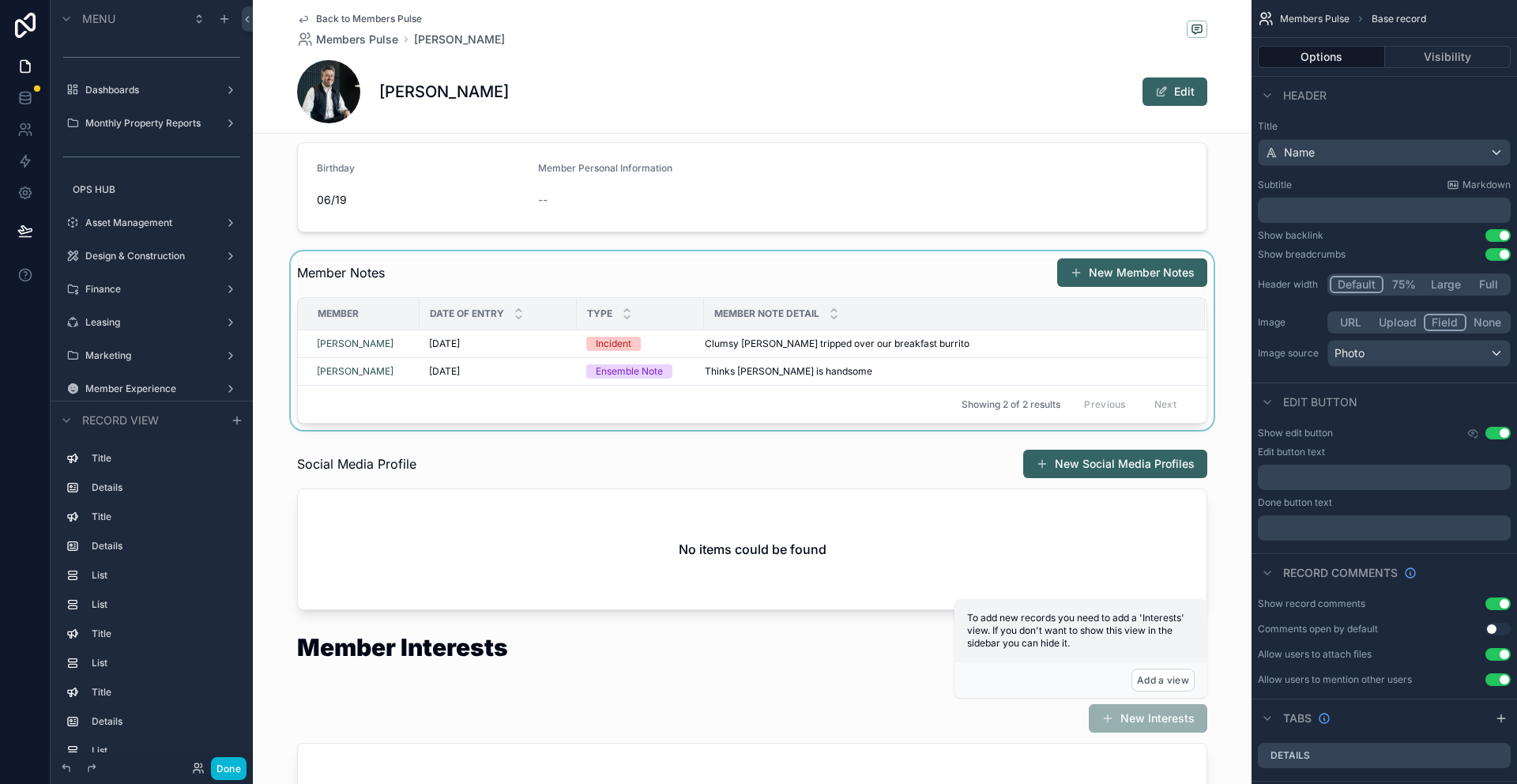
click at [892, 286] on div "scrollable content" at bounding box center [752, 340] width 999 height 178
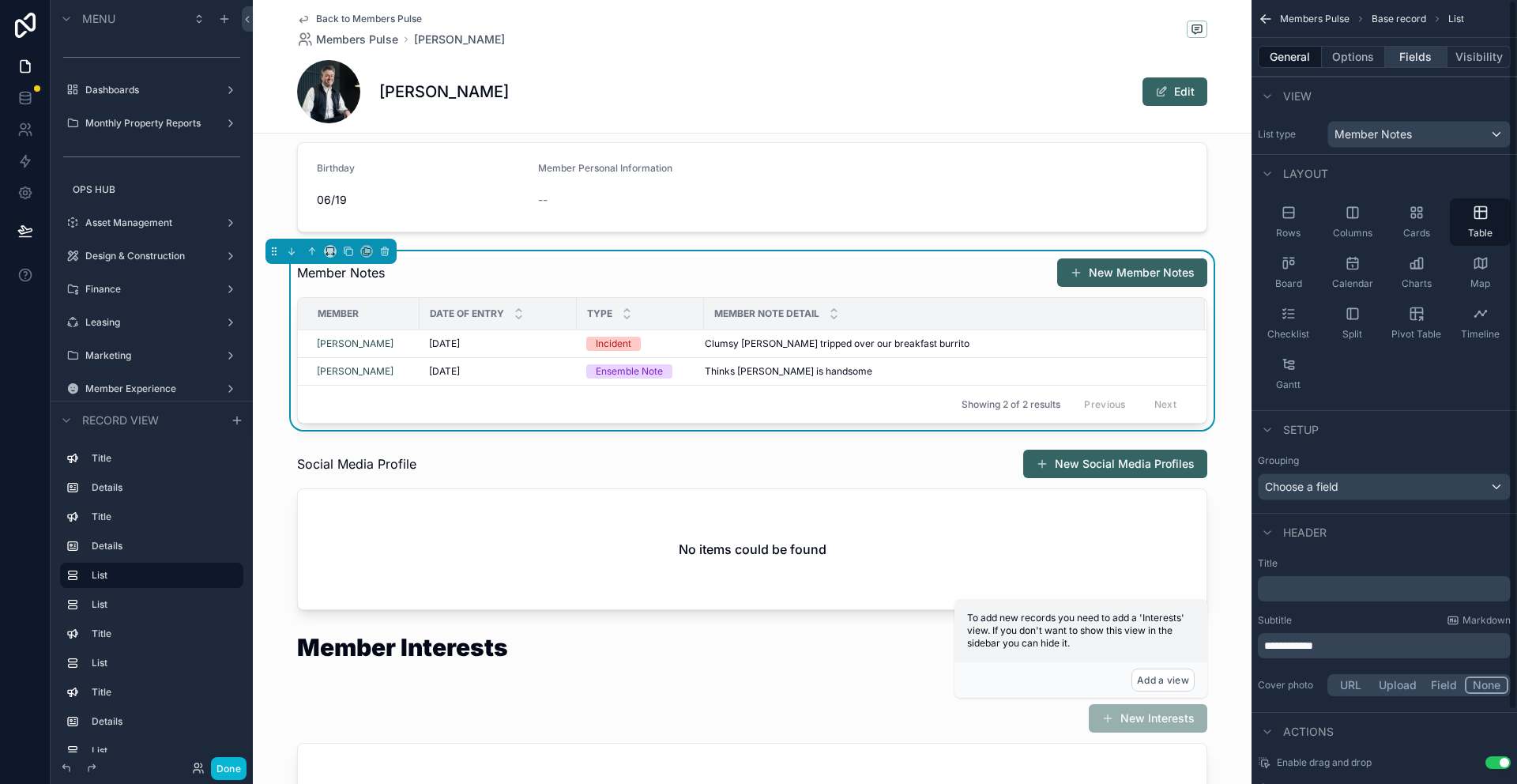
click at [1145, 62] on button "Fields" at bounding box center [1416, 57] width 63 height 22
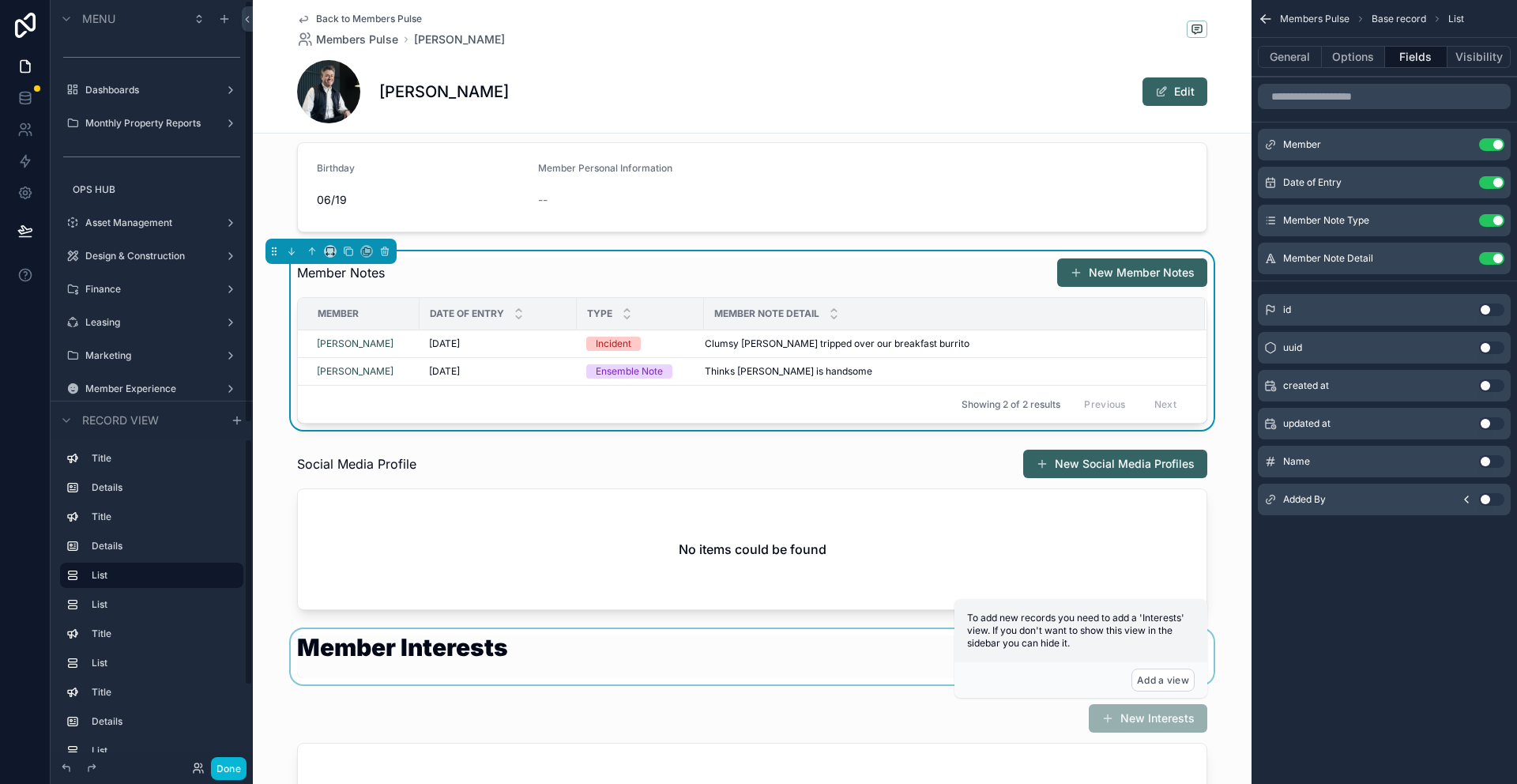
click at [504, 680] on div "scrollable content" at bounding box center [752, 657] width 999 height 55
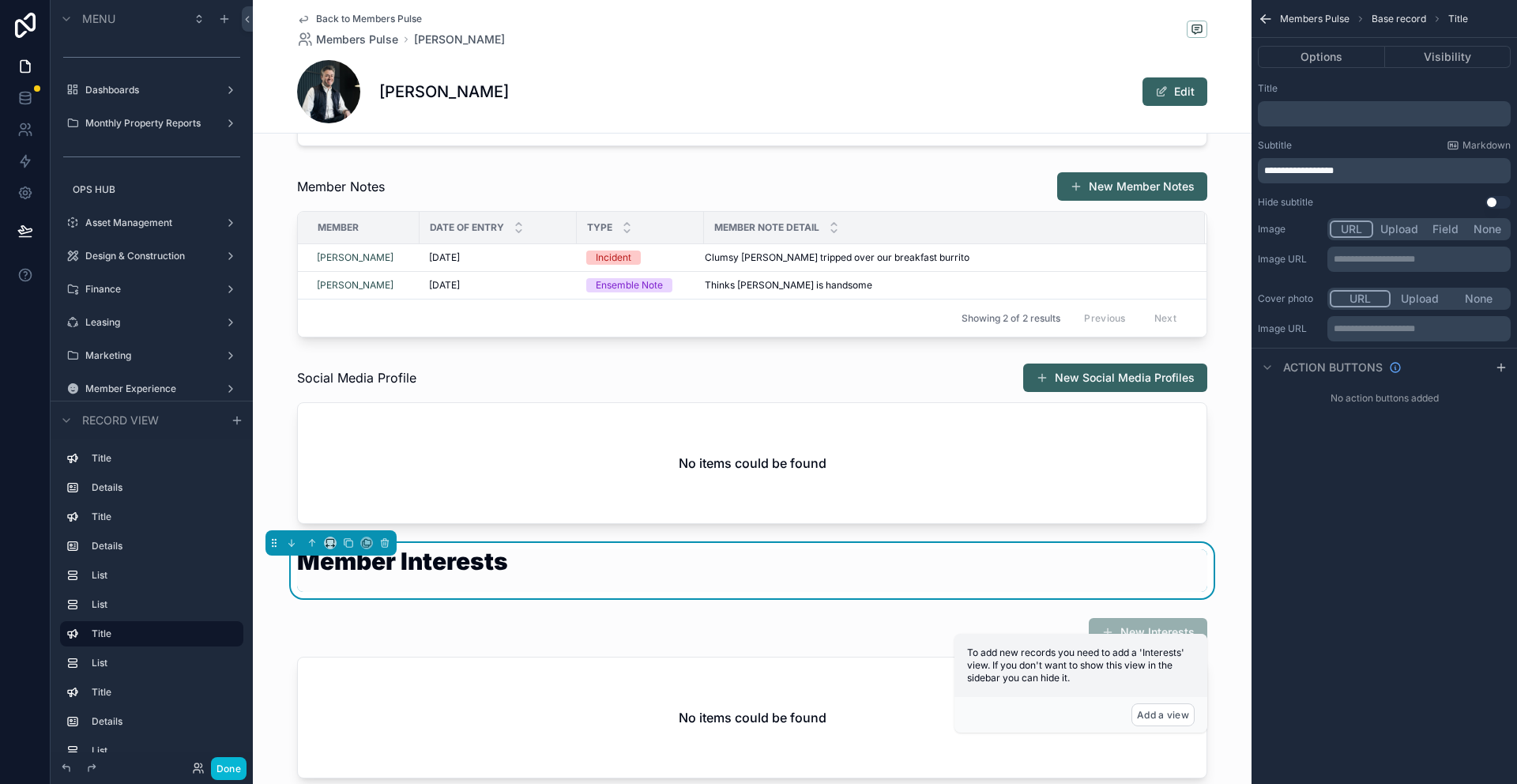
scroll to position [659, 0]
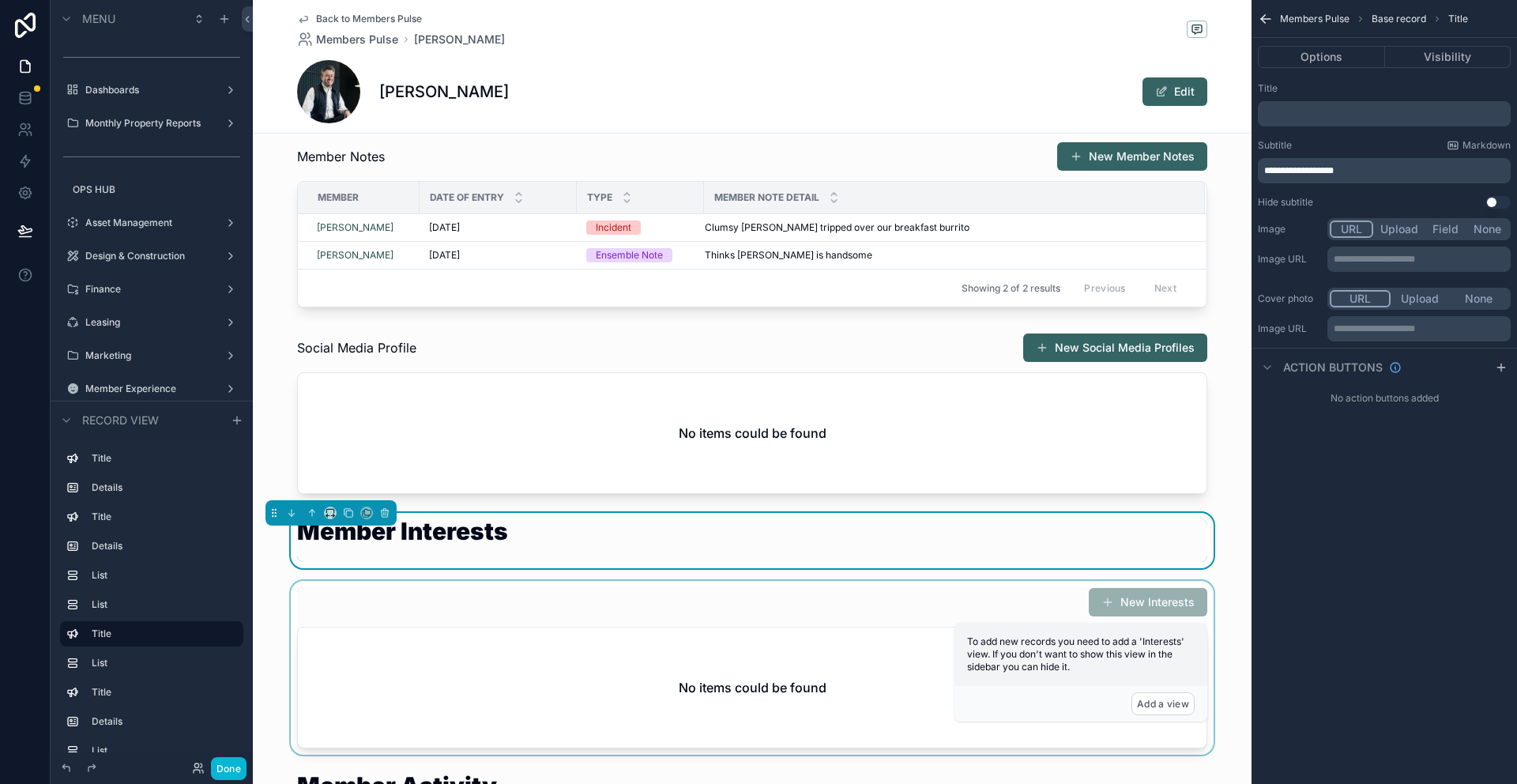
click at [574, 672] on div "scrollable content" at bounding box center [752, 667] width 999 height 174
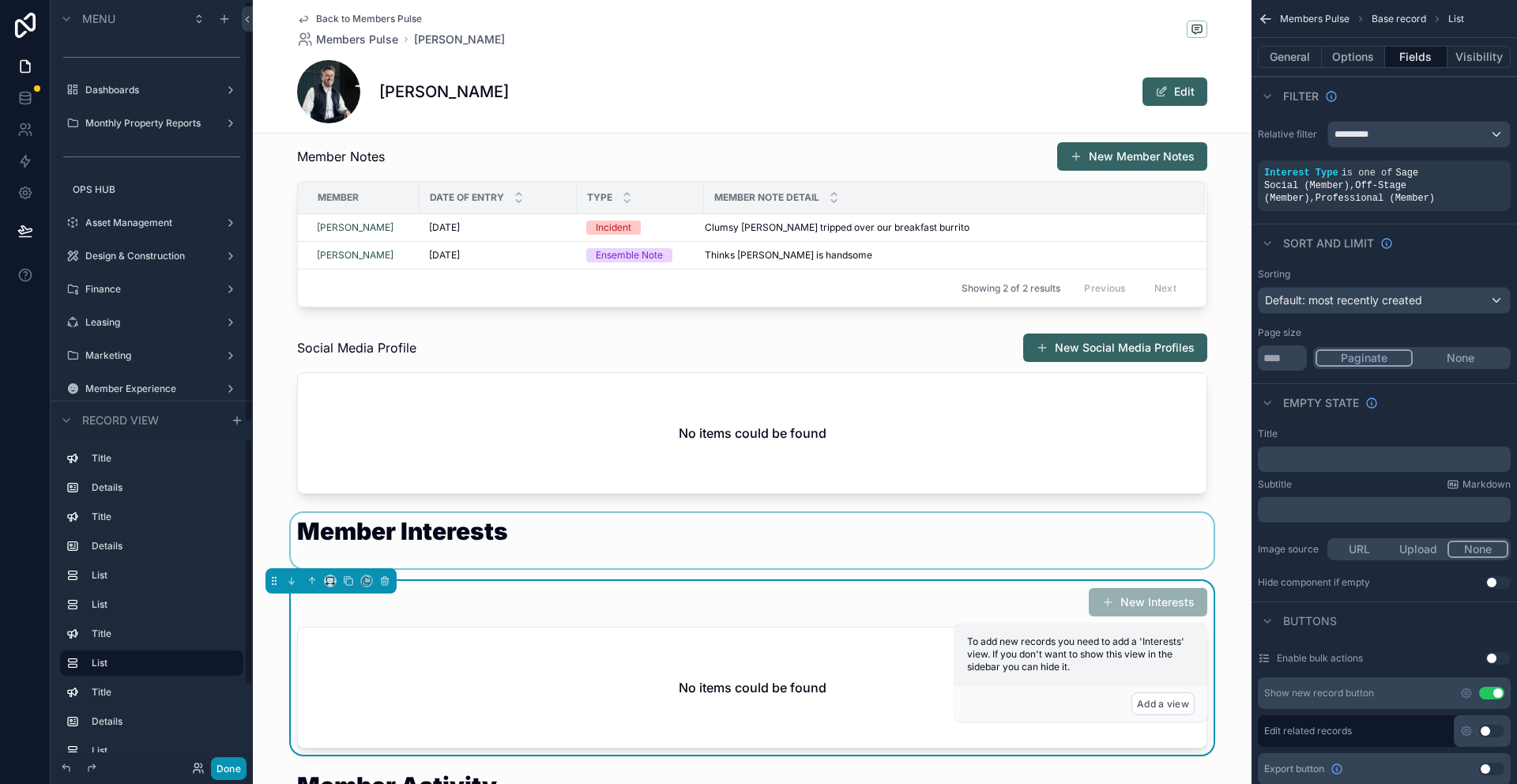
click at [228, 737] on button "Done" at bounding box center [228, 768] width 35 height 22
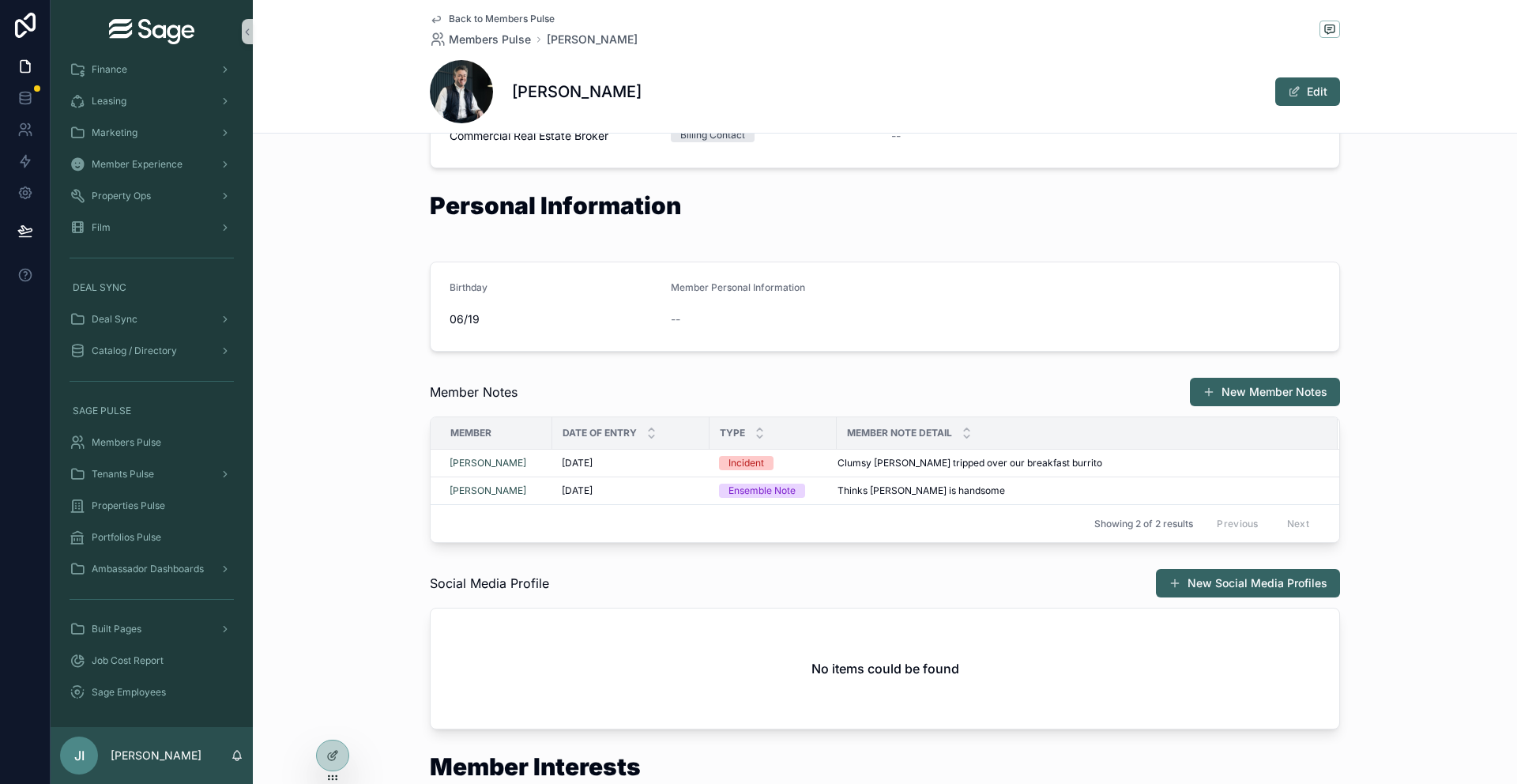
scroll to position [414, 0]
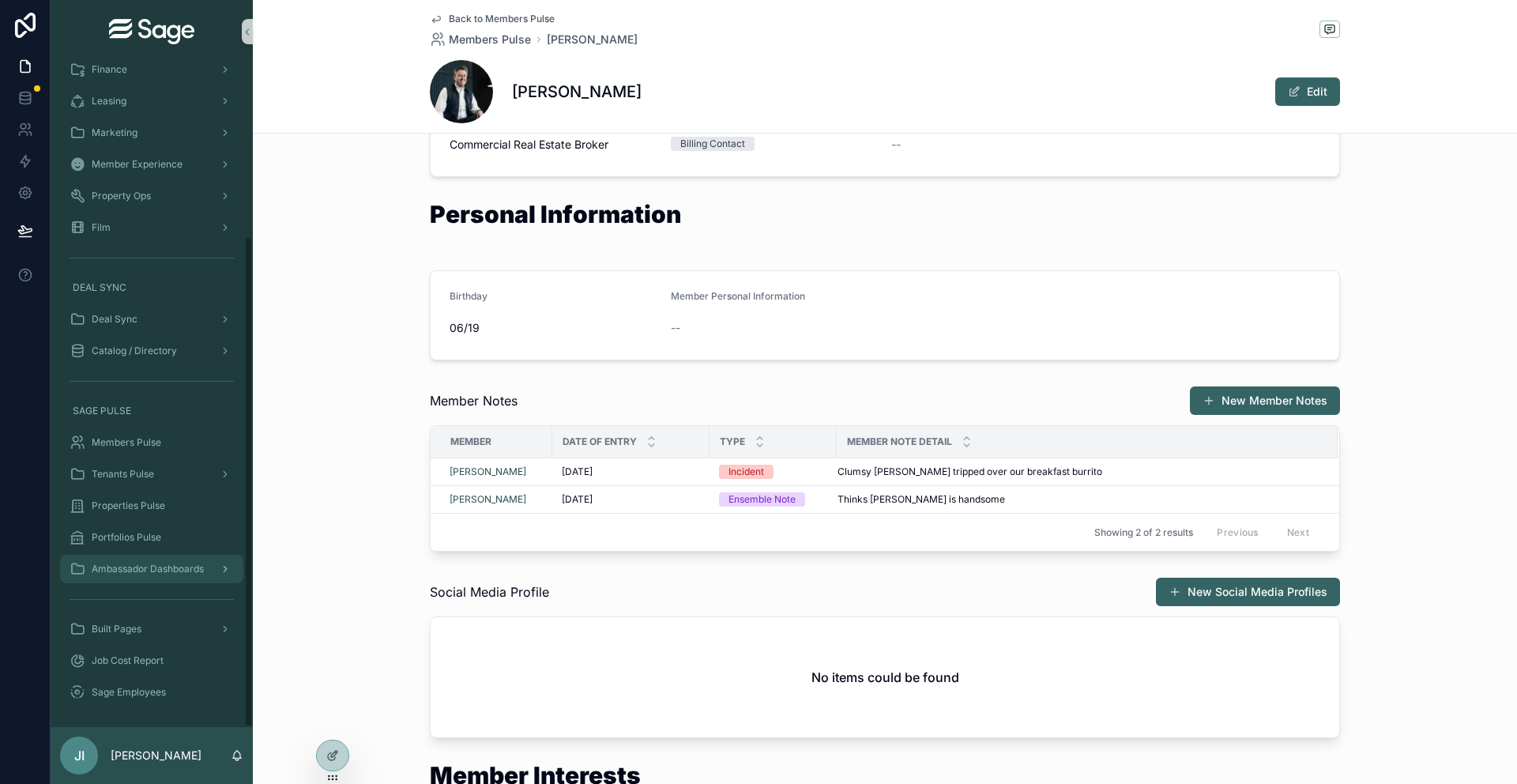
click at [136, 573] on span "Ambassador Dashboards" at bounding box center [148, 569] width 112 height 13
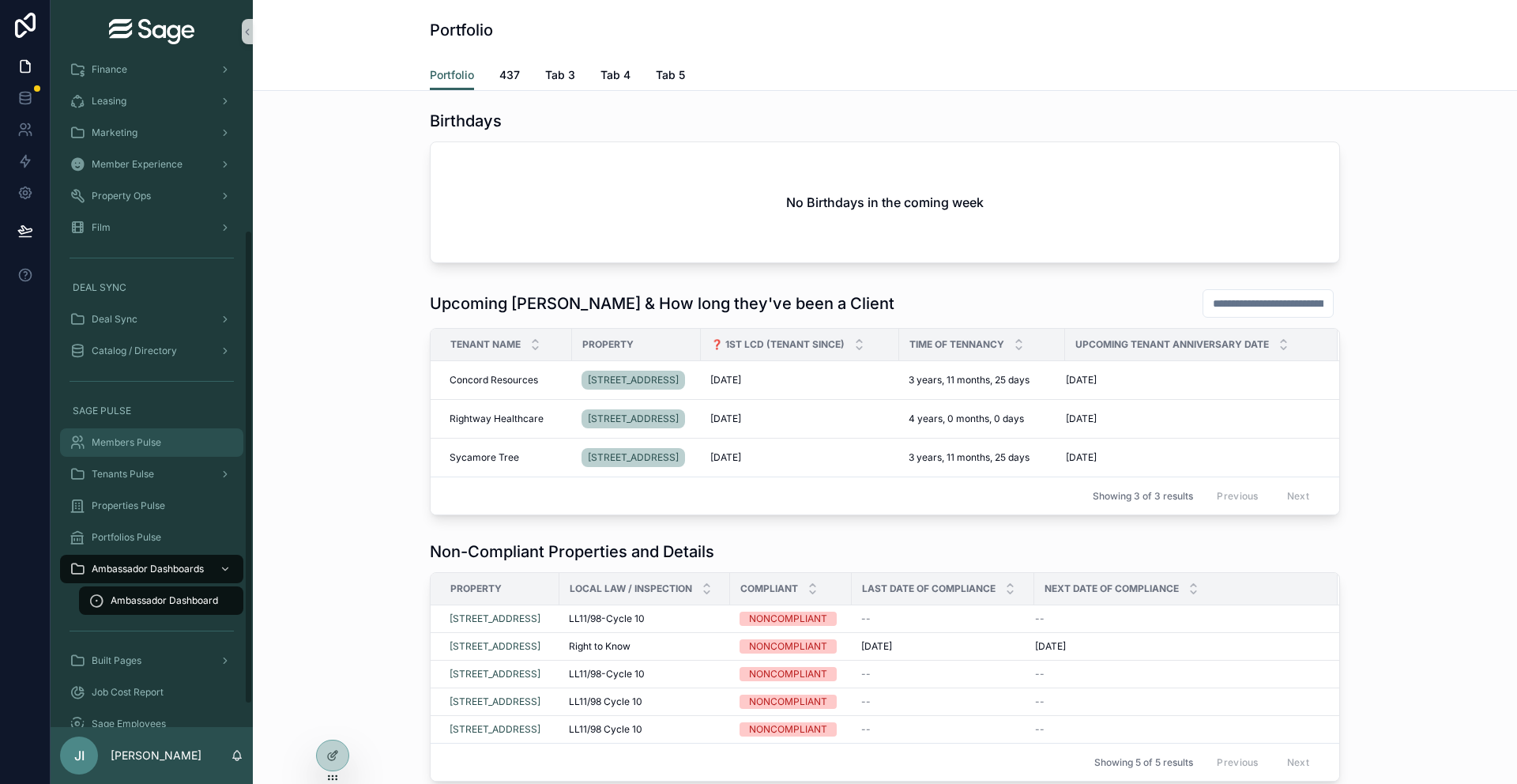
click at [177, 437] on div "Members Pulse" at bounding box center [151, 442] width 164 height 25
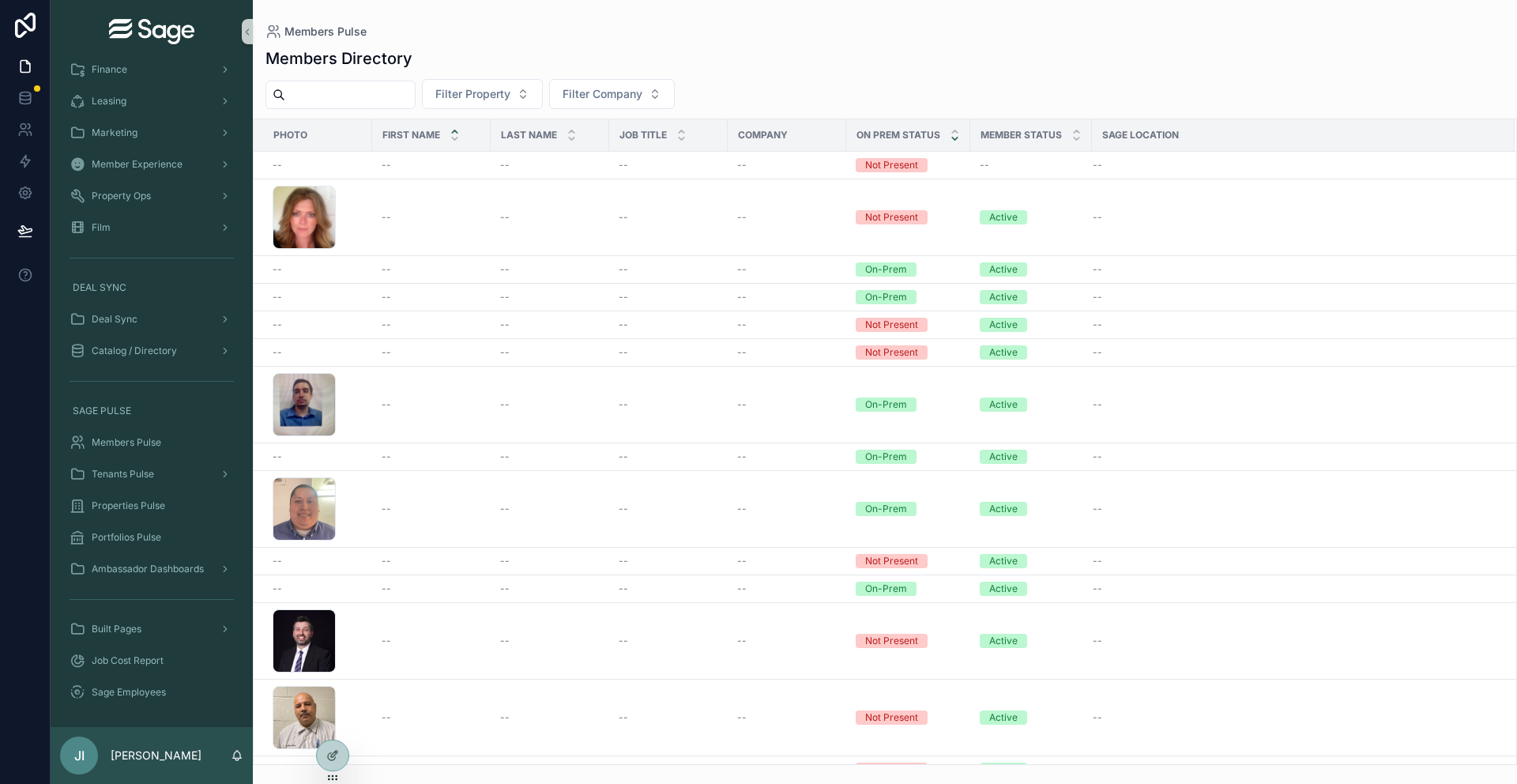
click at [956, 140] on icon "scrollable content" at bounding box center [955, 138] width 10 height 10
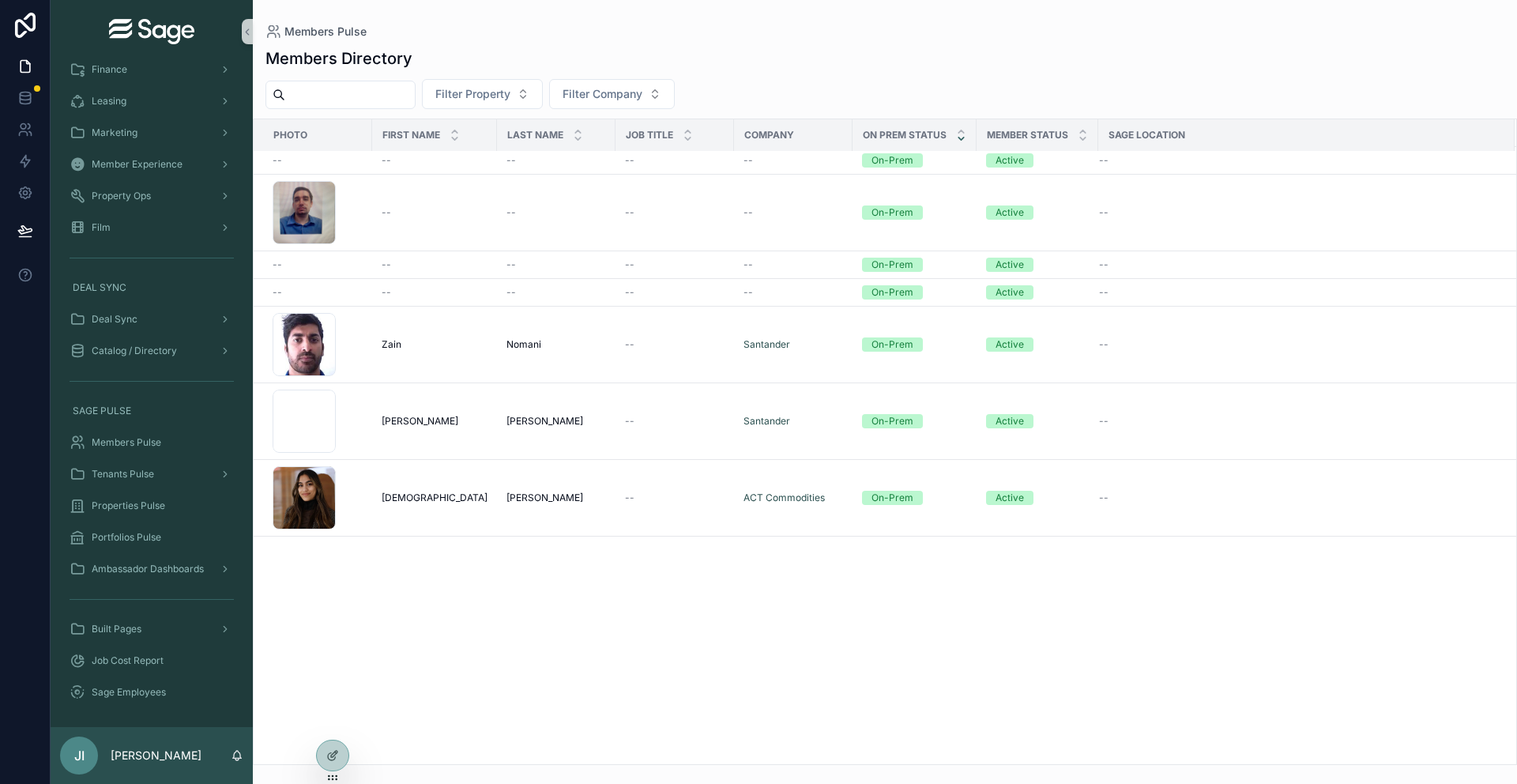
scroll to position [1978, 0]
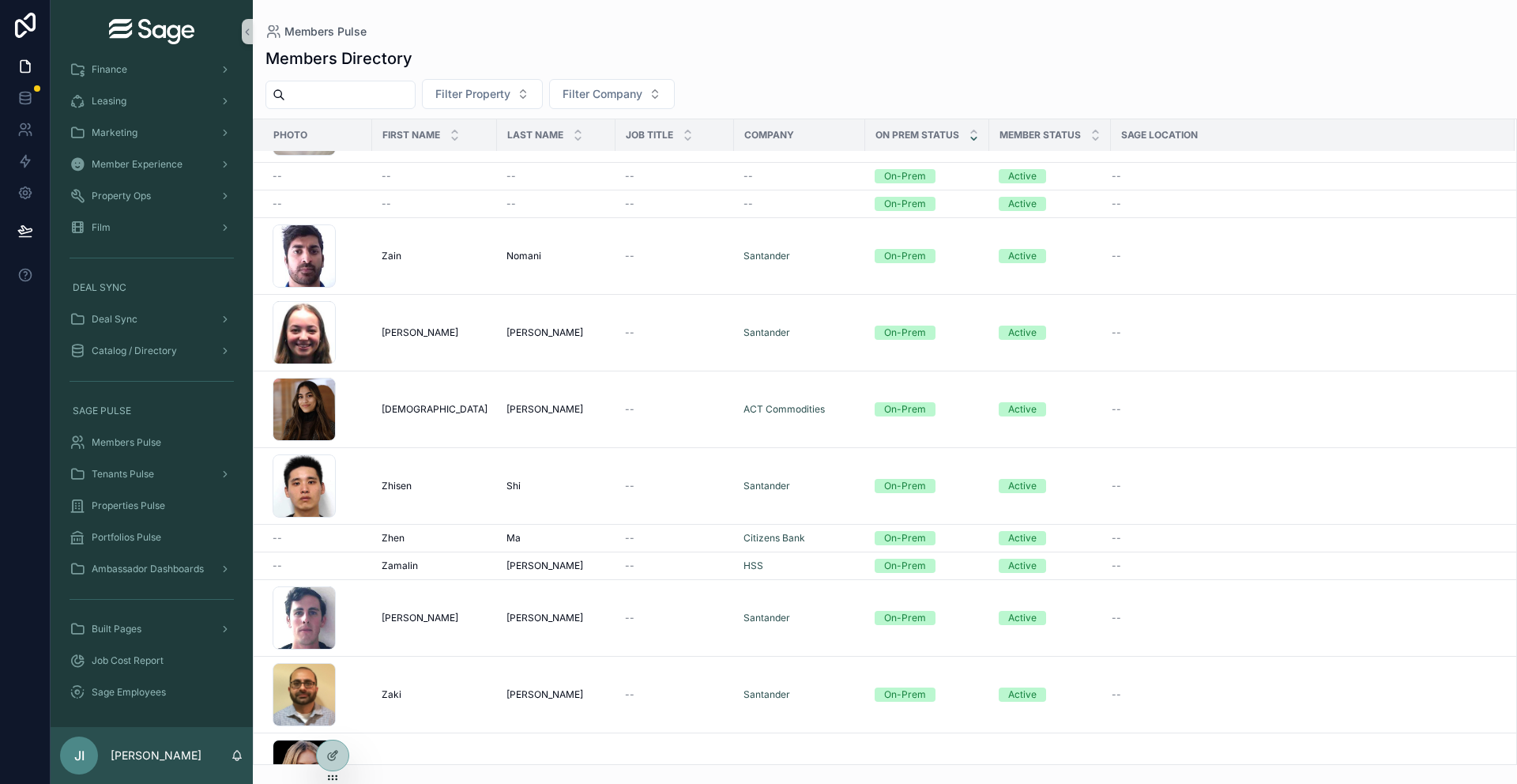
drag, startPoint x: 1516, startPoint y: 130, endPoint x: 1516, endPoint y: 150, distance: 20.0
click at [1145, 150] on div "Photo First Name Last Name Job Title Company On Prem Status Member Status Sage …" at bounding box center [884, 441] width 1264 height 646
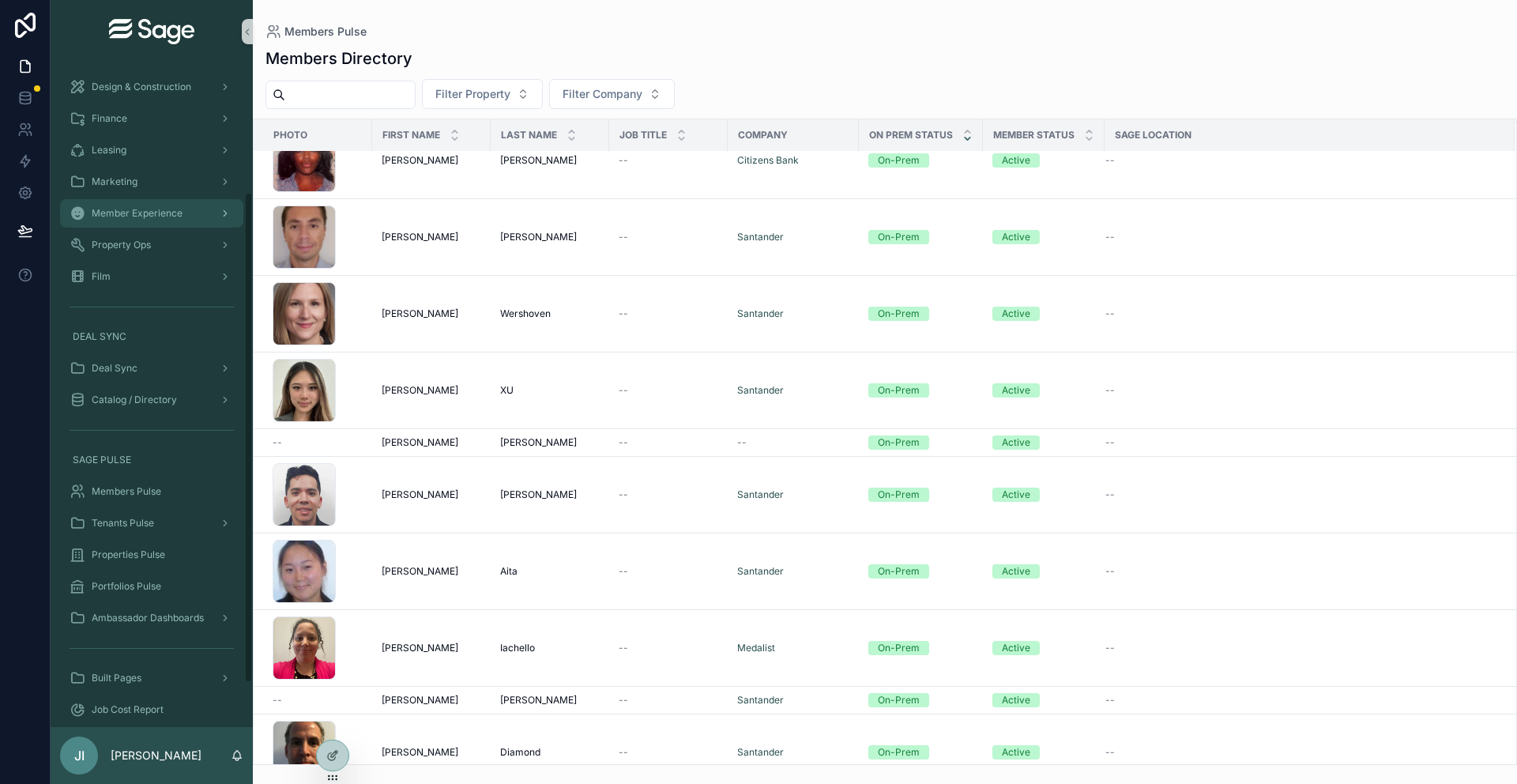
scroll to position [175, 0]
click at [176, 218] on span "Member Experience" at bounding box center [137, 223] width 91 height 13
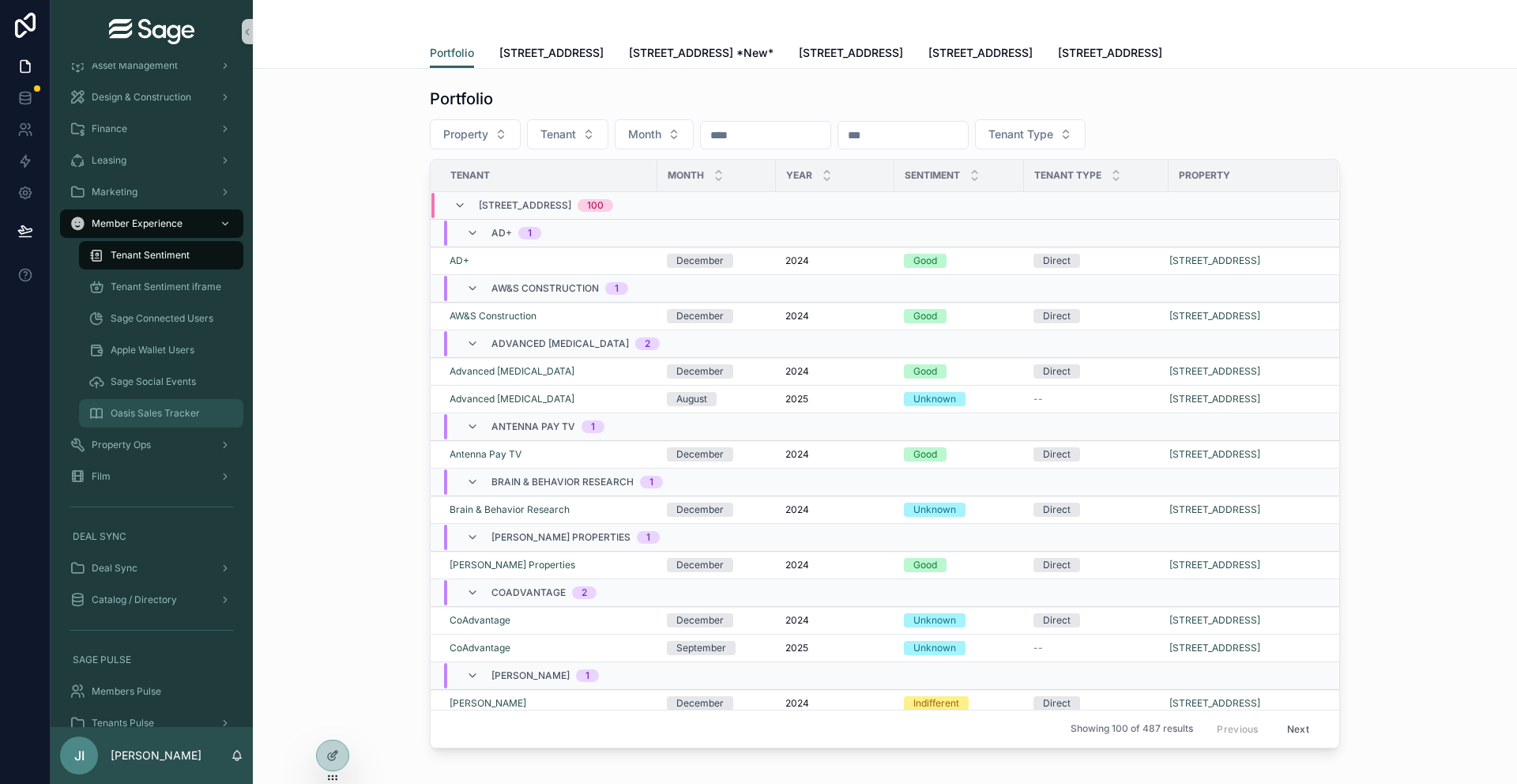
click at [164, 402] on div "Oasis Sales Tracker" at bounding box center [161, 413] width 145 height 25
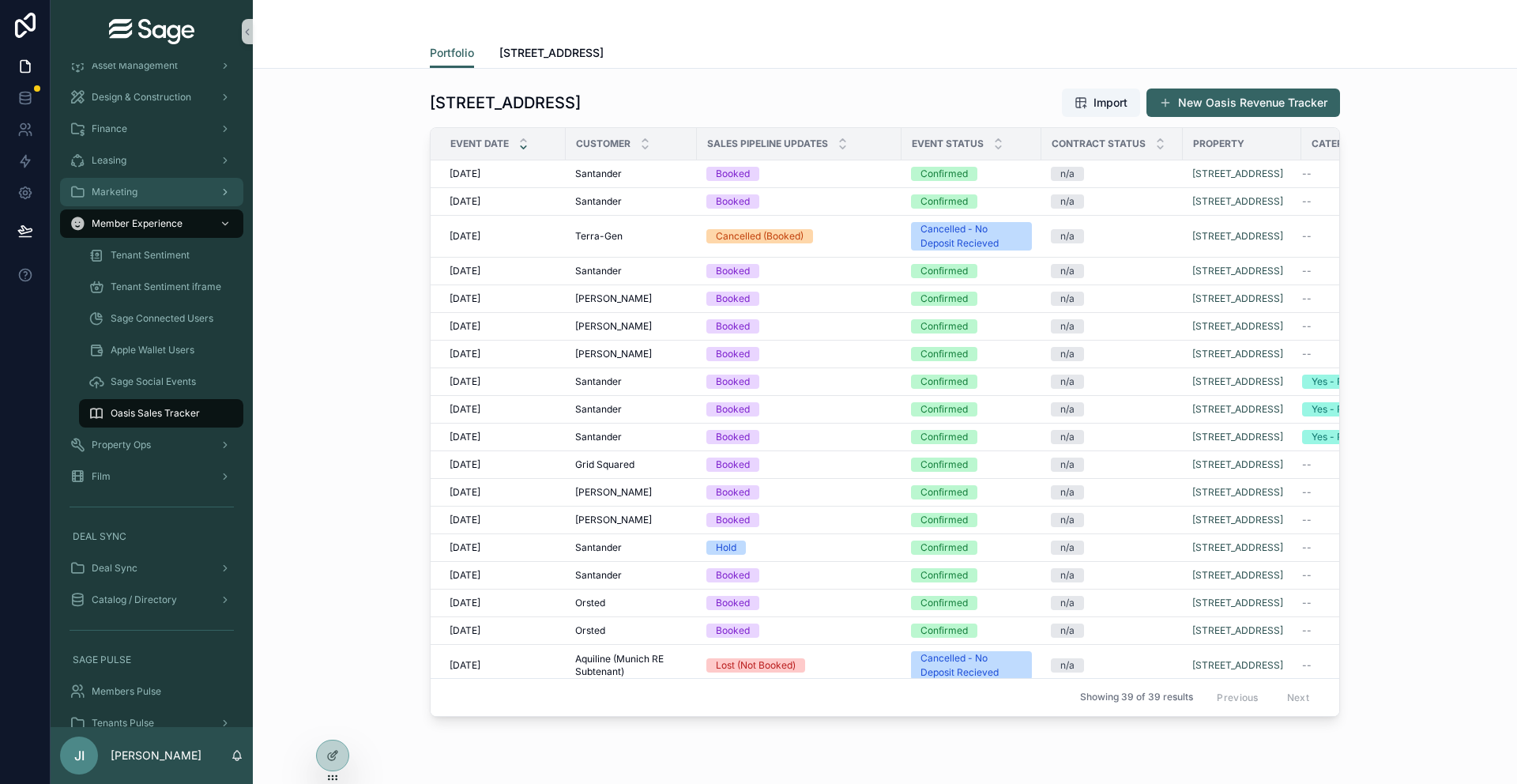
click at [149, 193] on div "Marketing" at bounding box center [151, 191] width 164 height 25
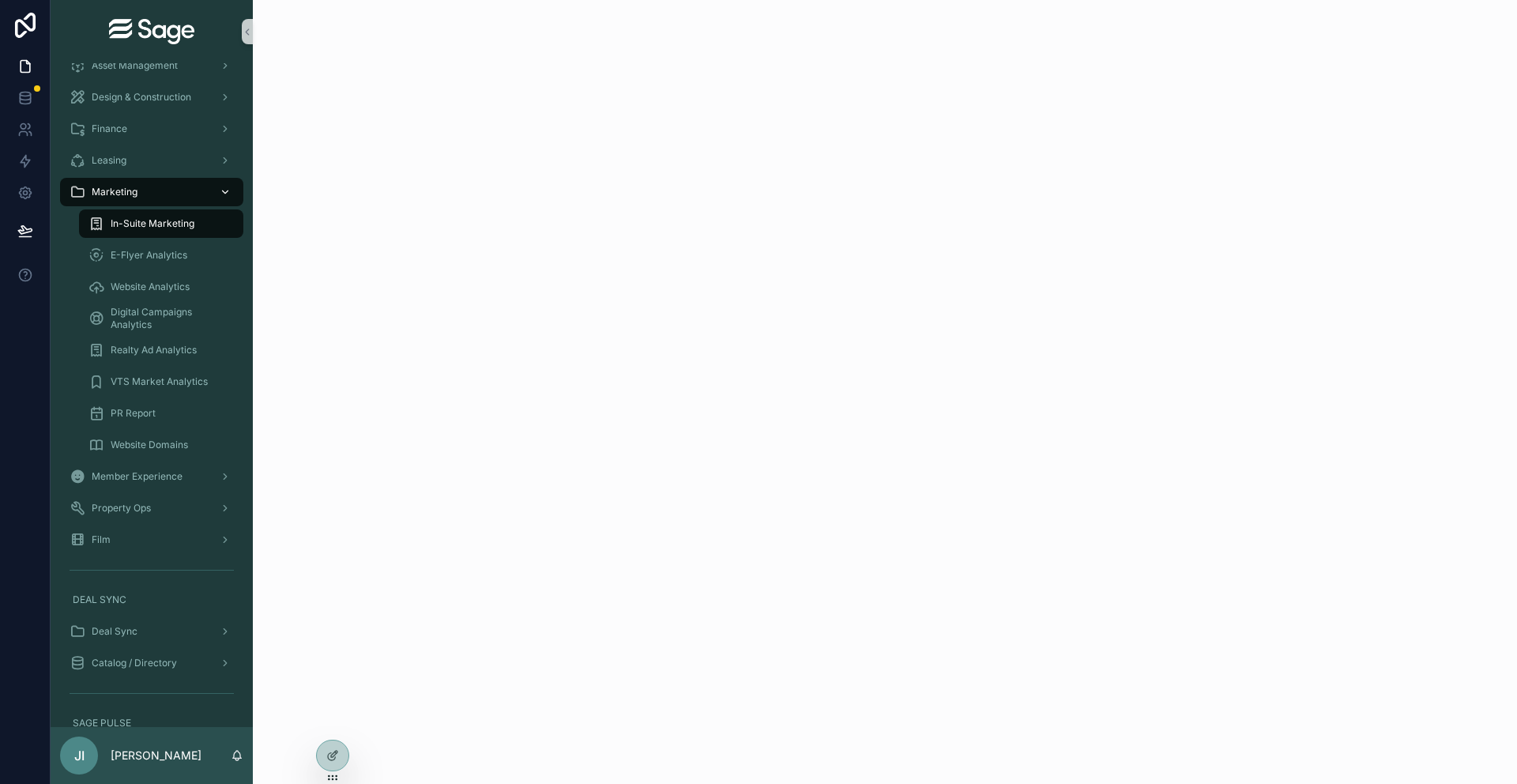
click at [149, 193] on div "Marketing" at bounding box center [151, 191] width 164 height 25
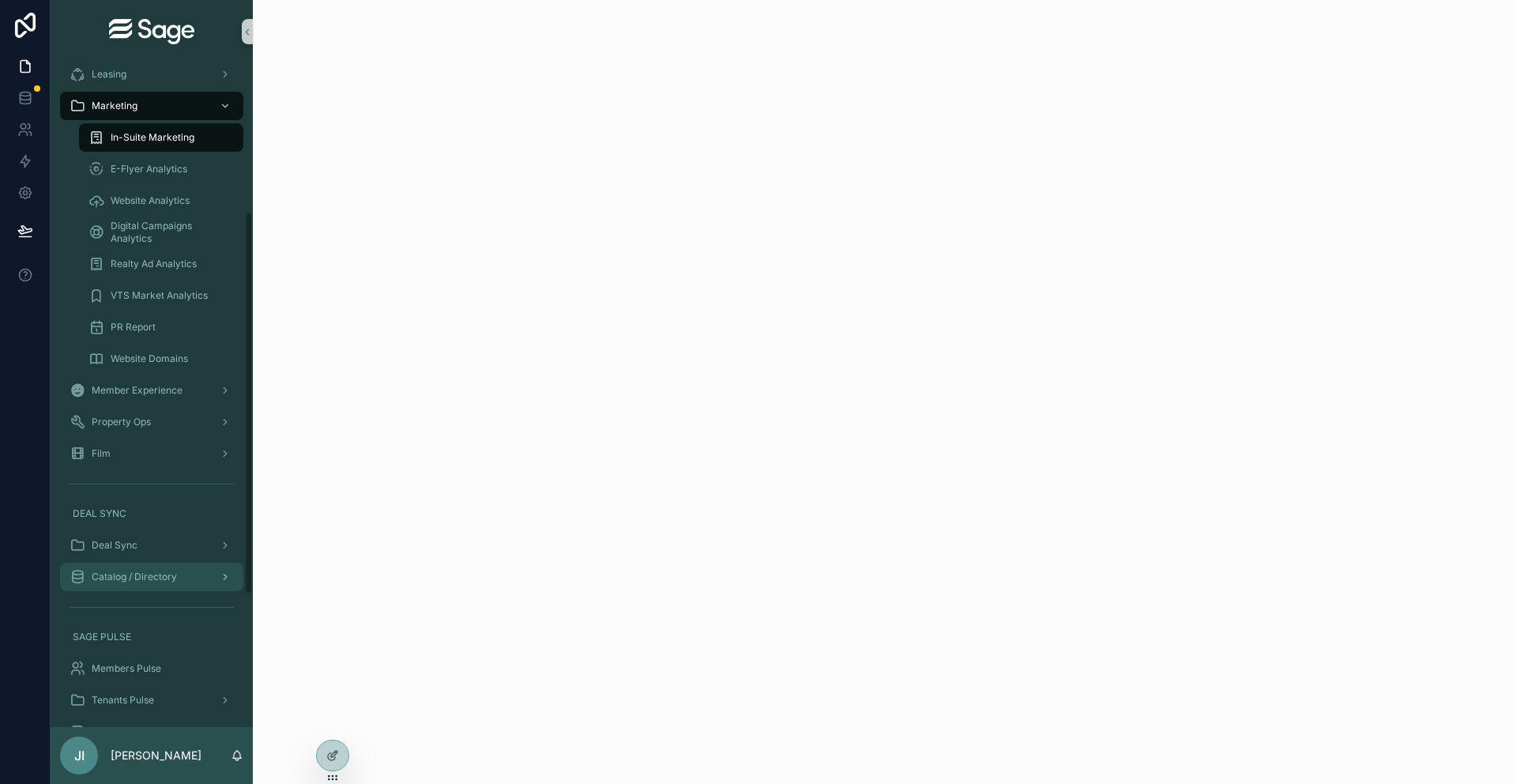
scroll to position [269, 0]
click at [164, 658] on div "Members Pulse" at bounding box center [151, 659] width 164 height 25
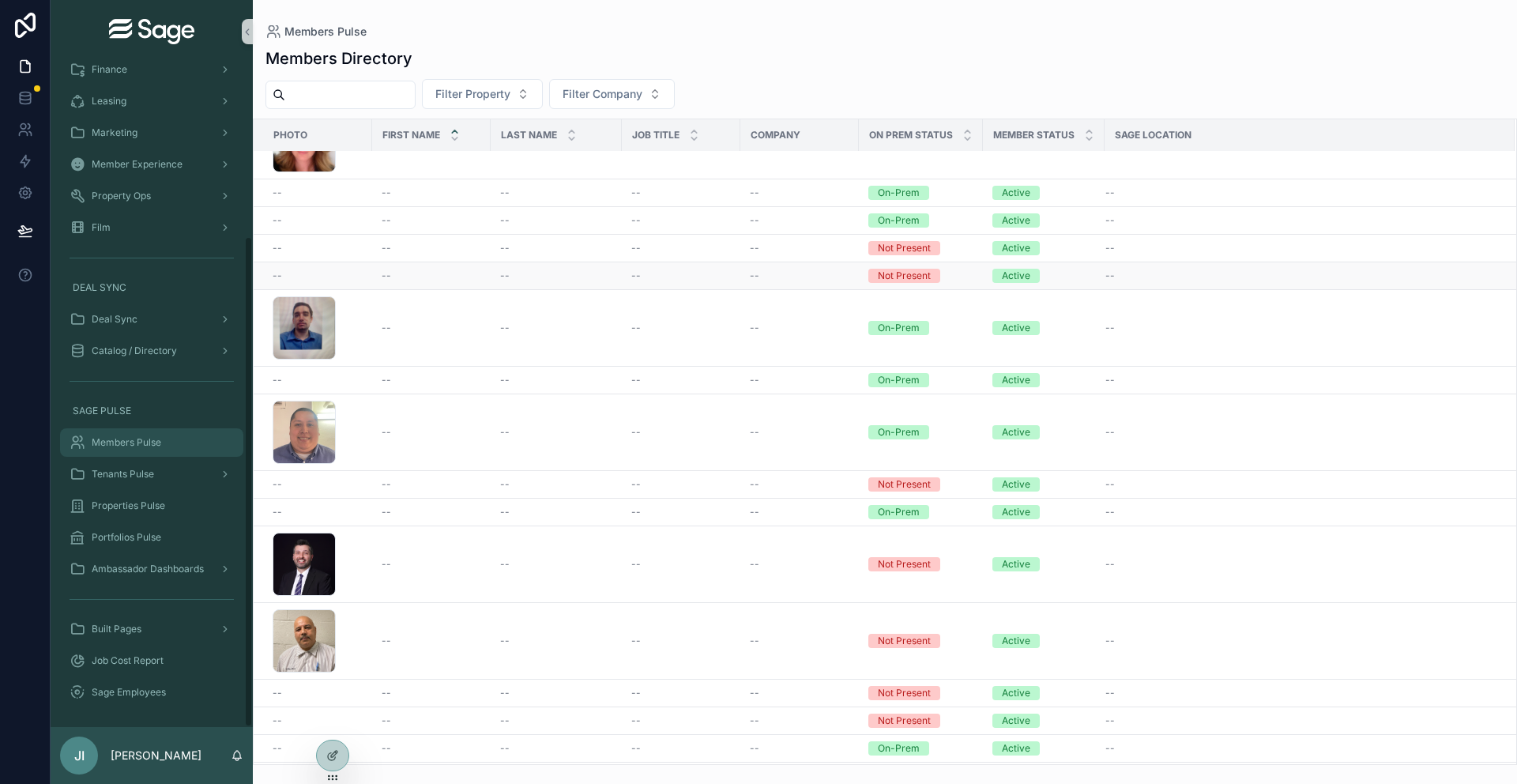
scroll to position [138, 0]
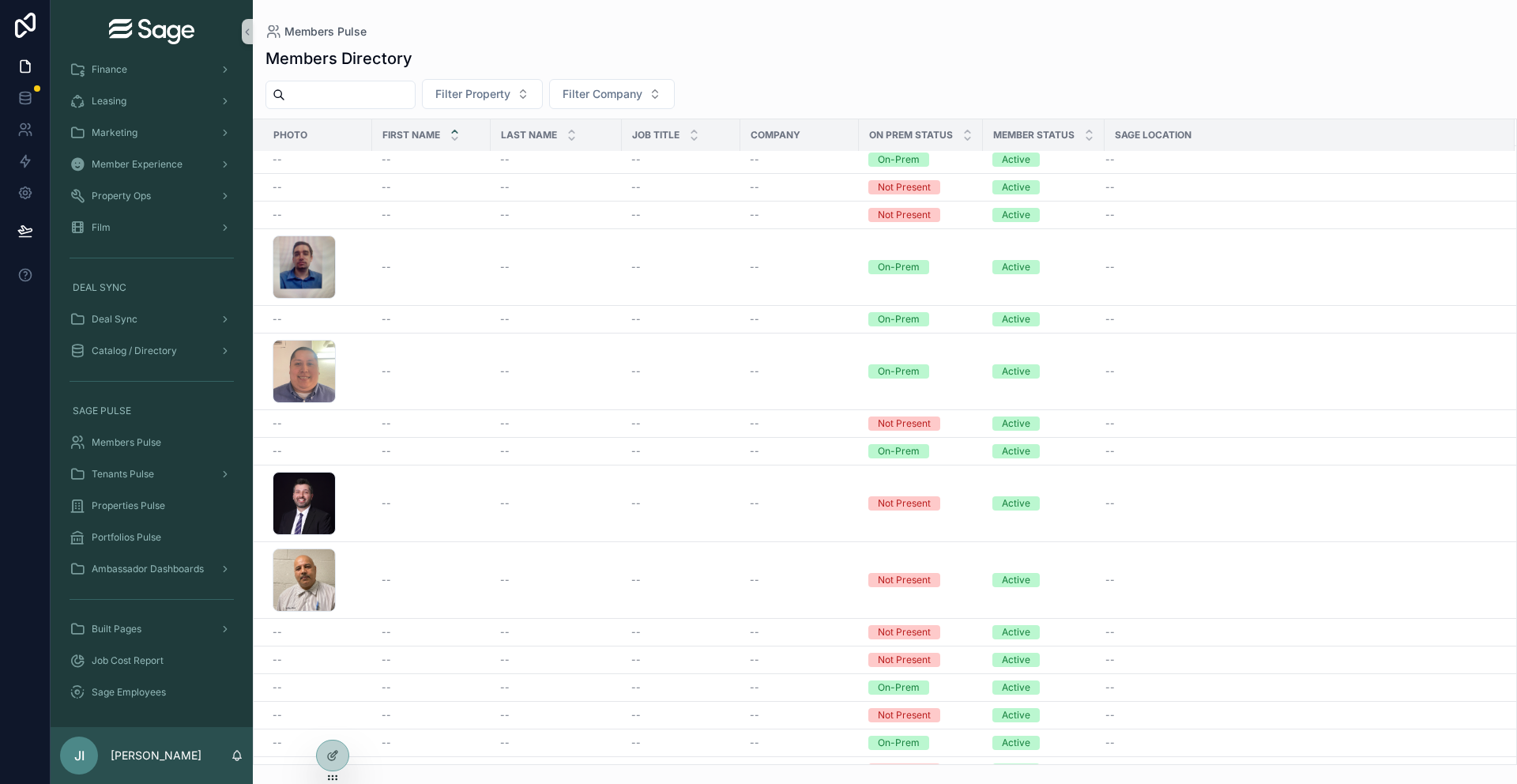
click at [401, 100] on input "scrollable content" at bounding box center [350, 95] width 130 height 22
type input "****"
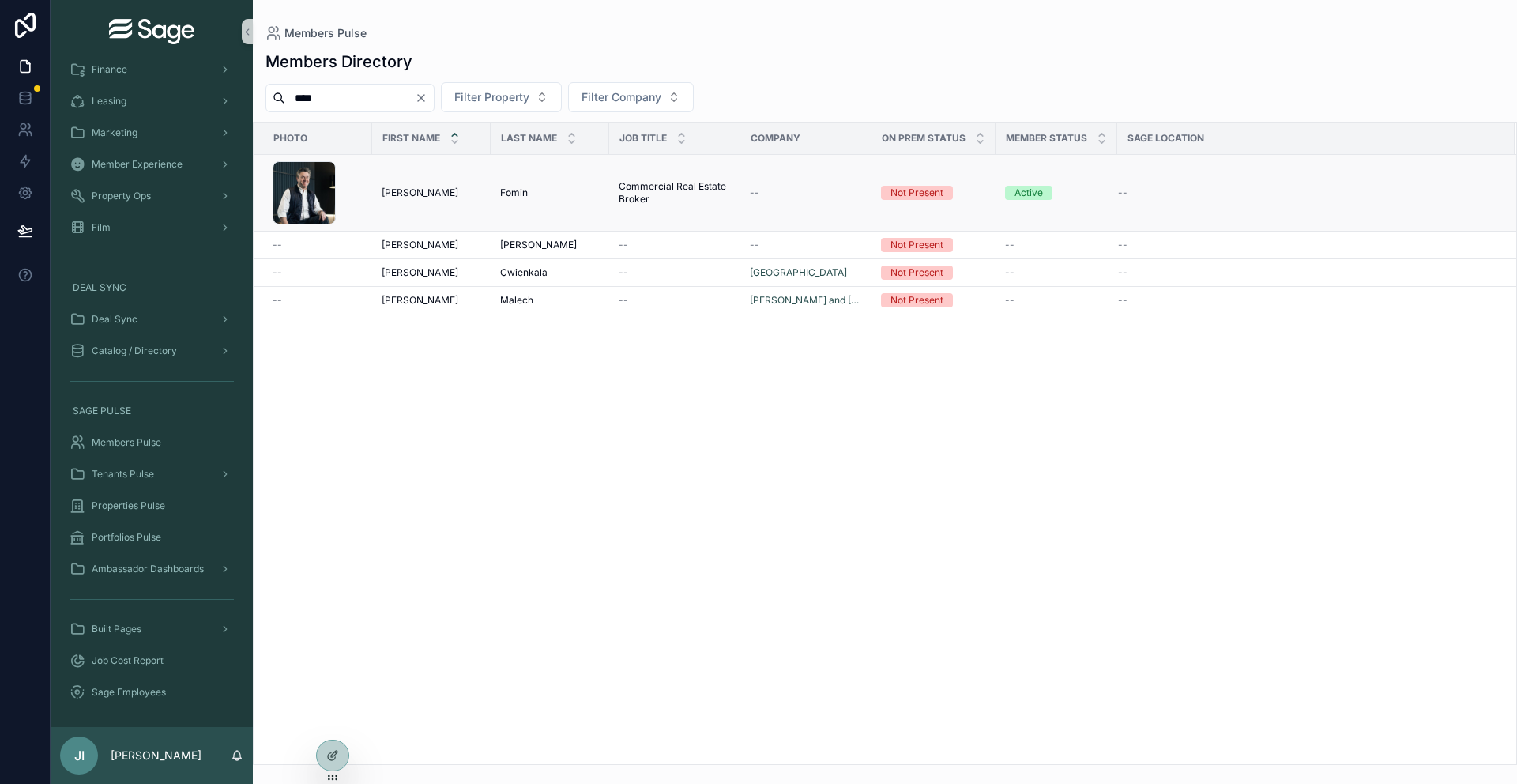
click at [474, 183] on td "[PERSON_NAME] [PERSON_NAME]" at bounding box center [431, 193] width 119 height 77
click at [458, 184] on td "[PERSON_NAME] [PERSON_NAME]" at bounding box center [431, 193] width 119 height 77
click at [440, 195] on div "[PERSON_NAME] [PERSON_NAME]" at bounding box center [431, 192] width 100 height 13
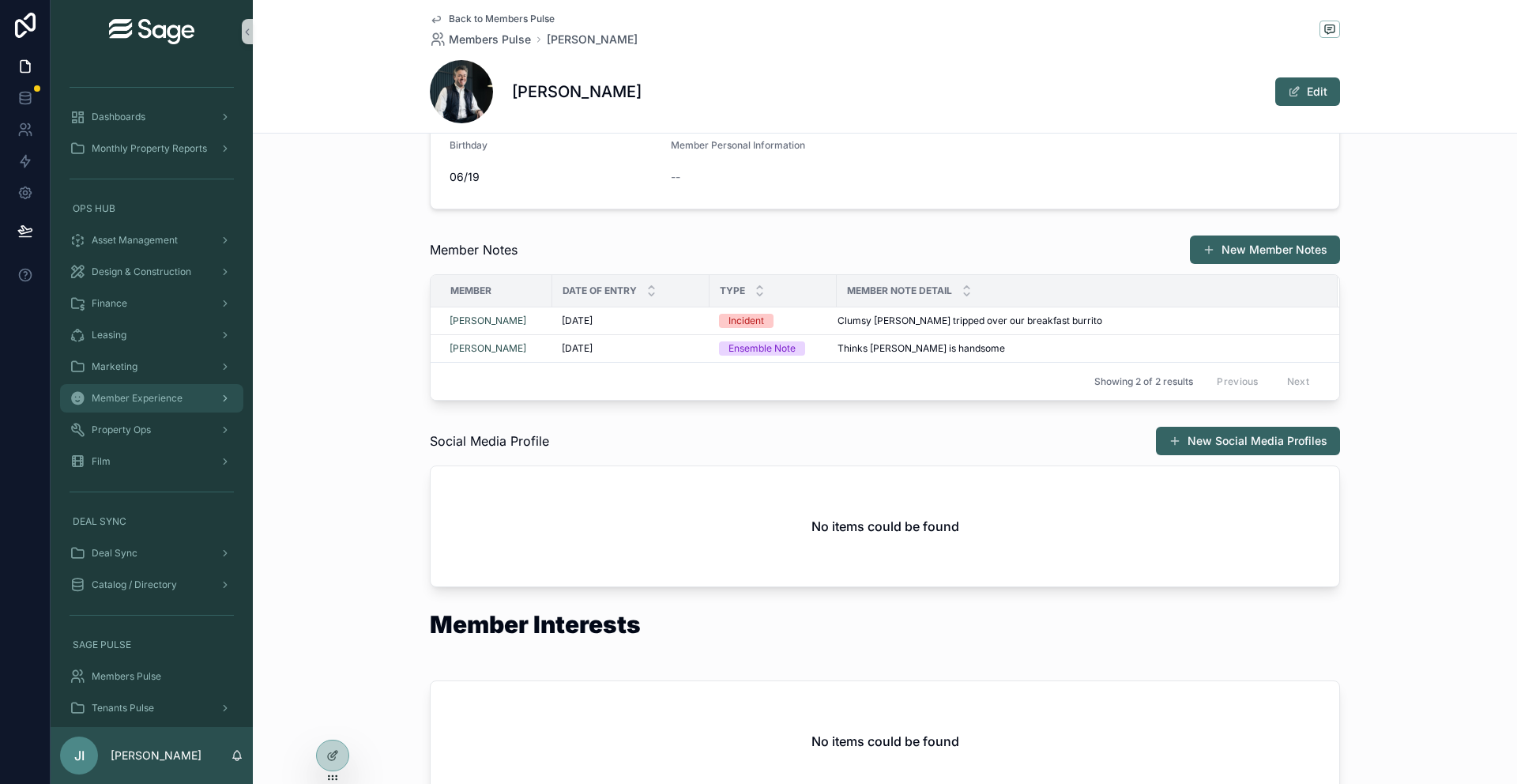
click at [160, 400] on span "Member Experience" at bounding box center [137, 398] width 91 height 13
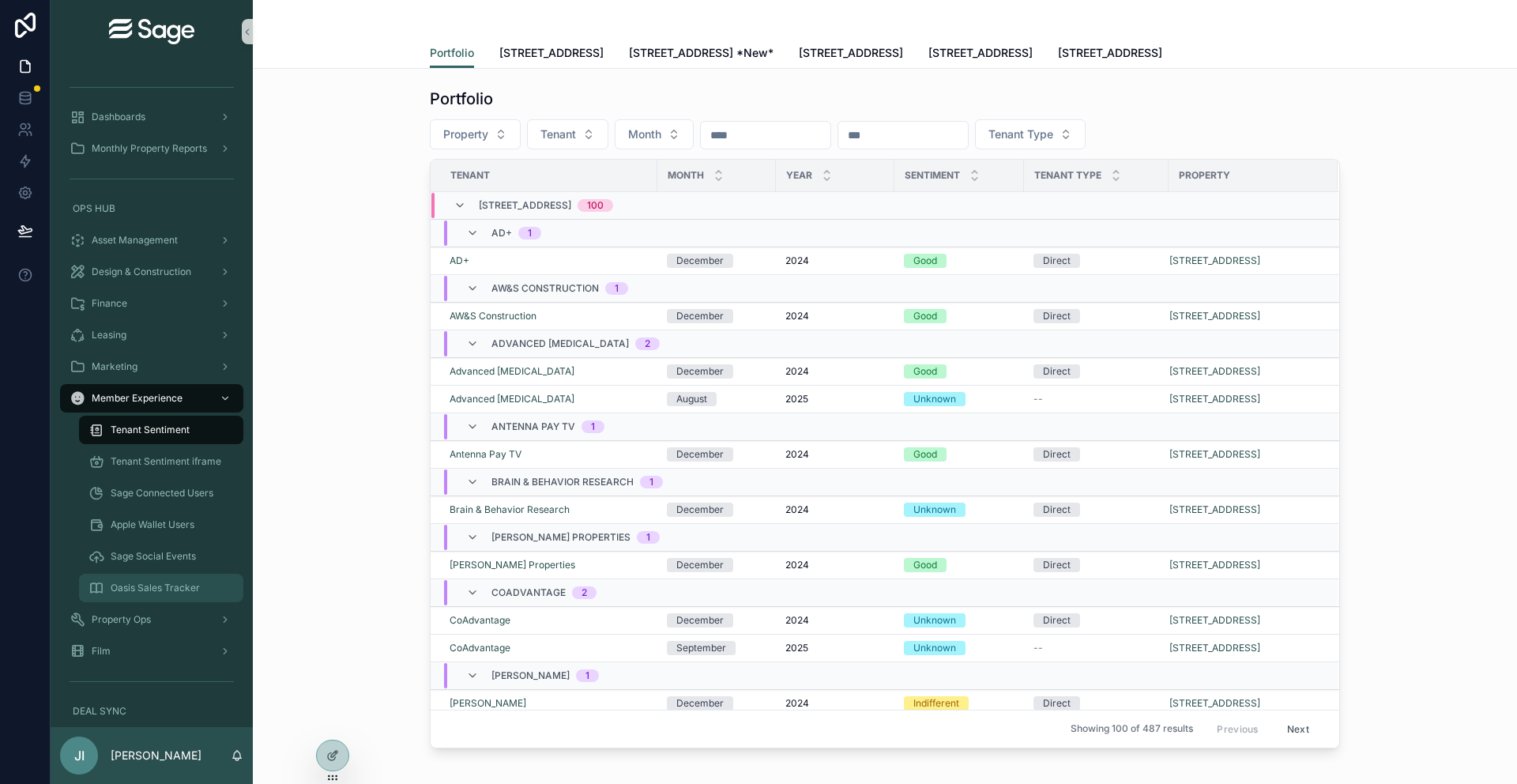
click at [181, 582] on span "Oasis Sales Tracker" at bounding box center [155, 588] width 89 height 13
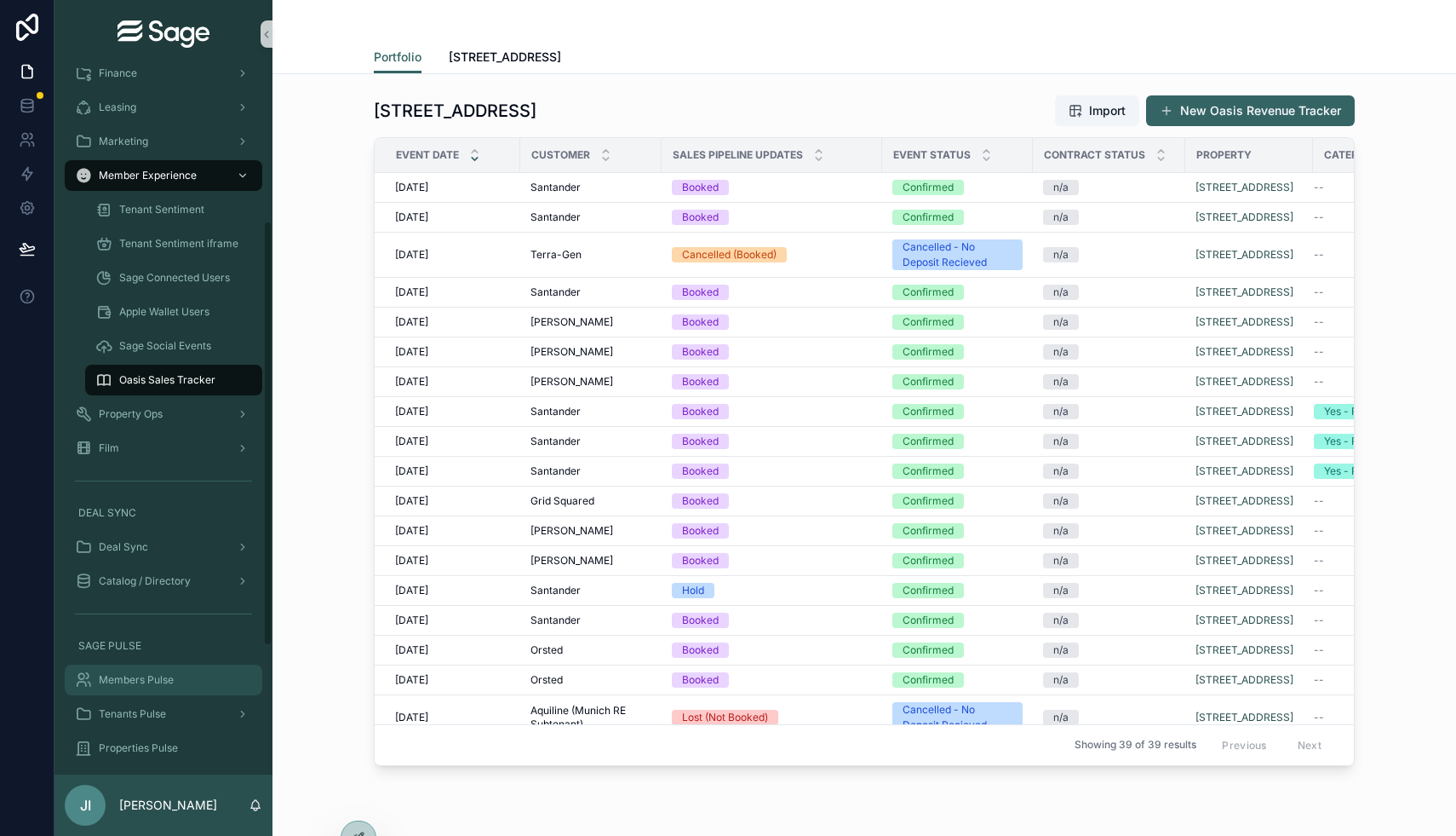
scroll to position [254, 0]
